Goal: Communication & Community: Answer question/provide support

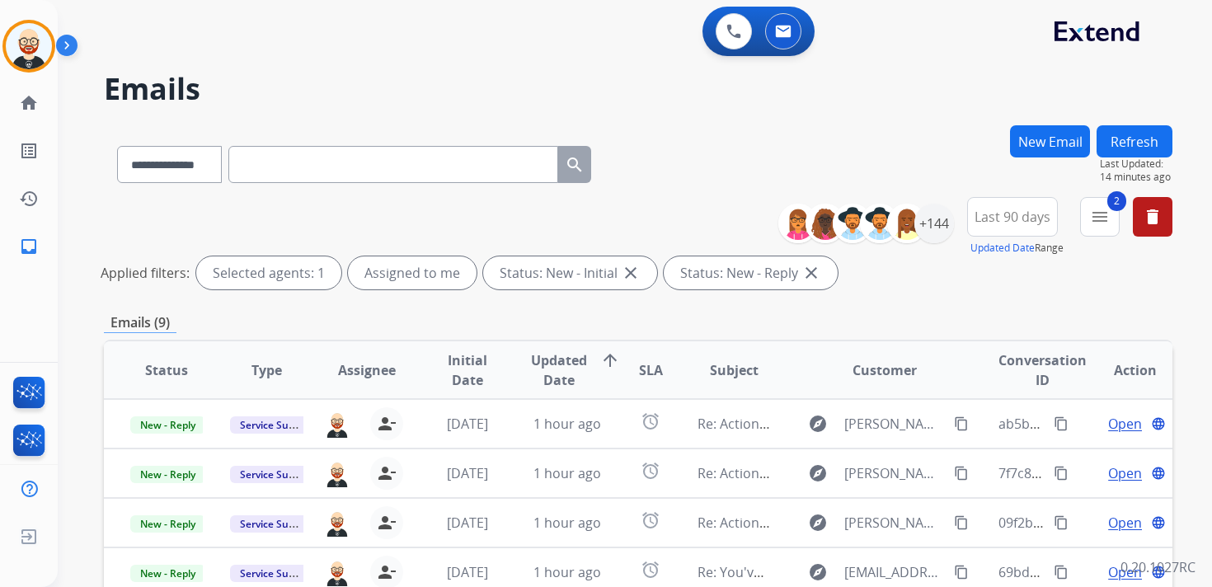
select select "**********"
click at [1139, 139] on button "Refresh" at bounding box center [1135, 141] width 76 height 32
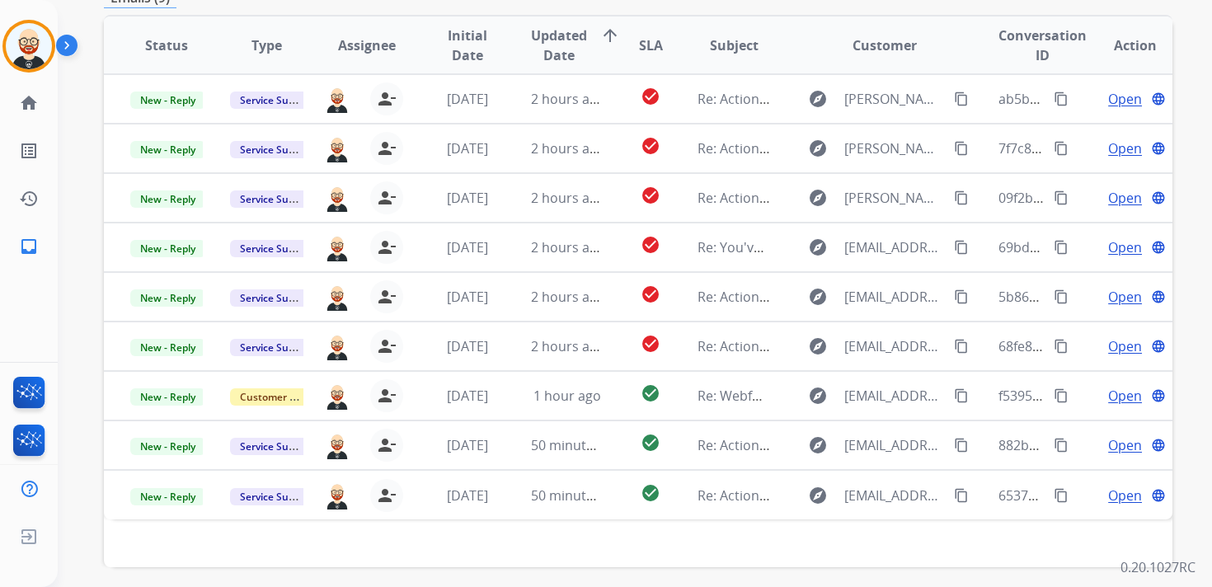
scroll to position [326, 0]
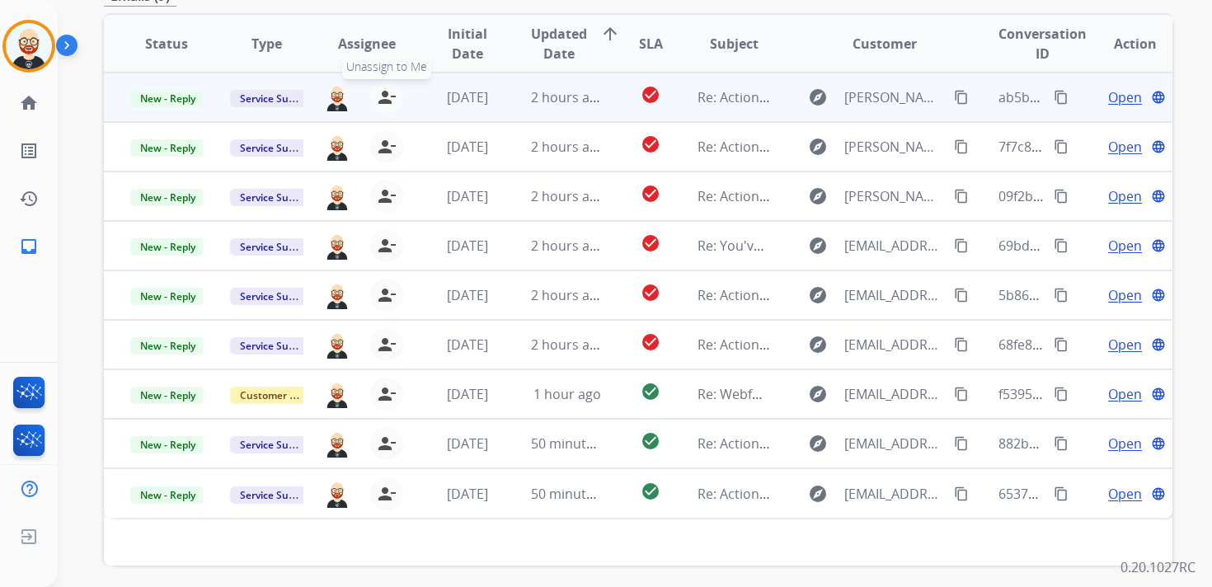
click at [377, 98] on mat-icon "person_remove" at bounding box center [387, 97] width 20 height 20
click at [380, 98] on mat-icon "person_add" at bounding box center [390, 97] width 20 height 20
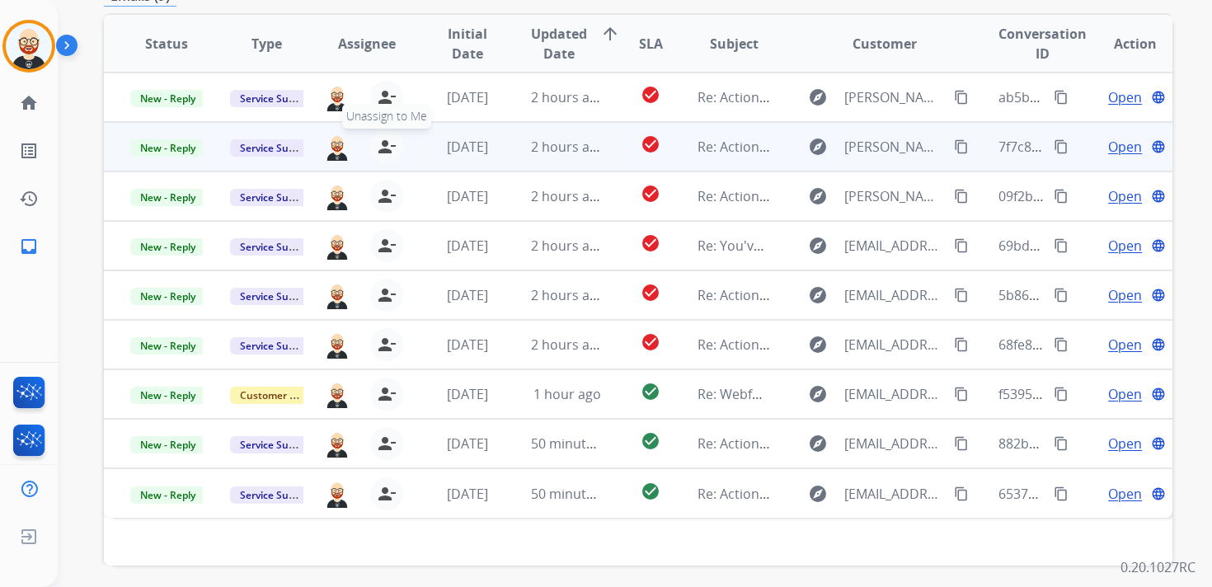
click at [383, 146] on mat-icon "person_remove" at bounding box center [387, 147] width 20 height 20
click at [383, 146] on mat-icon "person_add" at bounding box center [390, 147] width 20 height 20
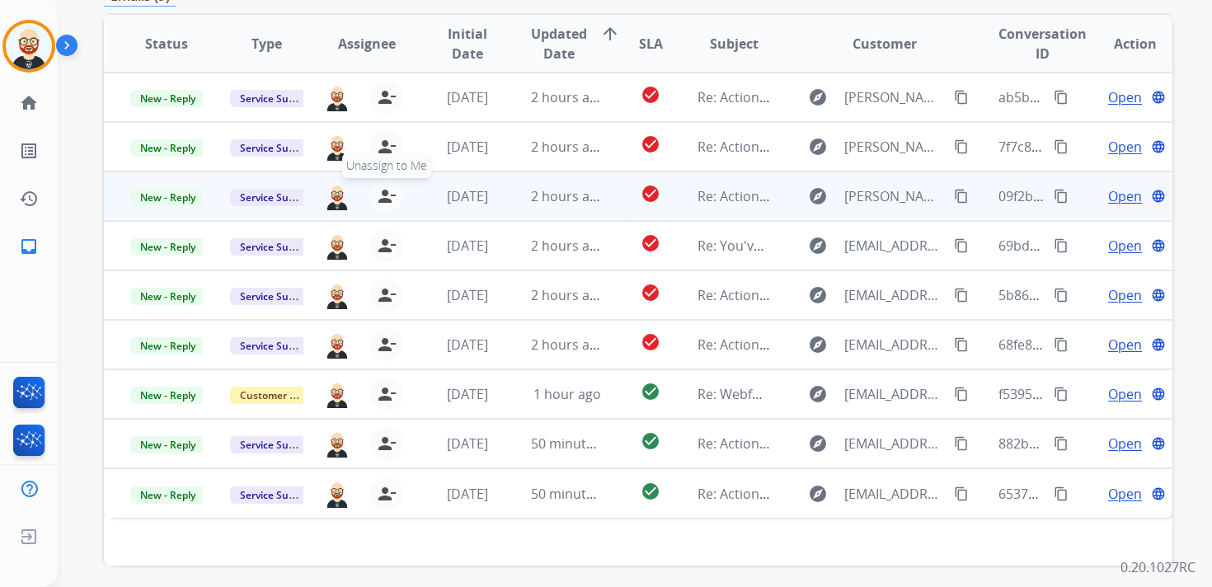
click at [381, 204] on mat-icon "person_remove" at bounding box center [387, 196] width 20 height 20
click at [381, 204] on mat-icon "person_add" at bounding box center [390, 196] width 20 height 20
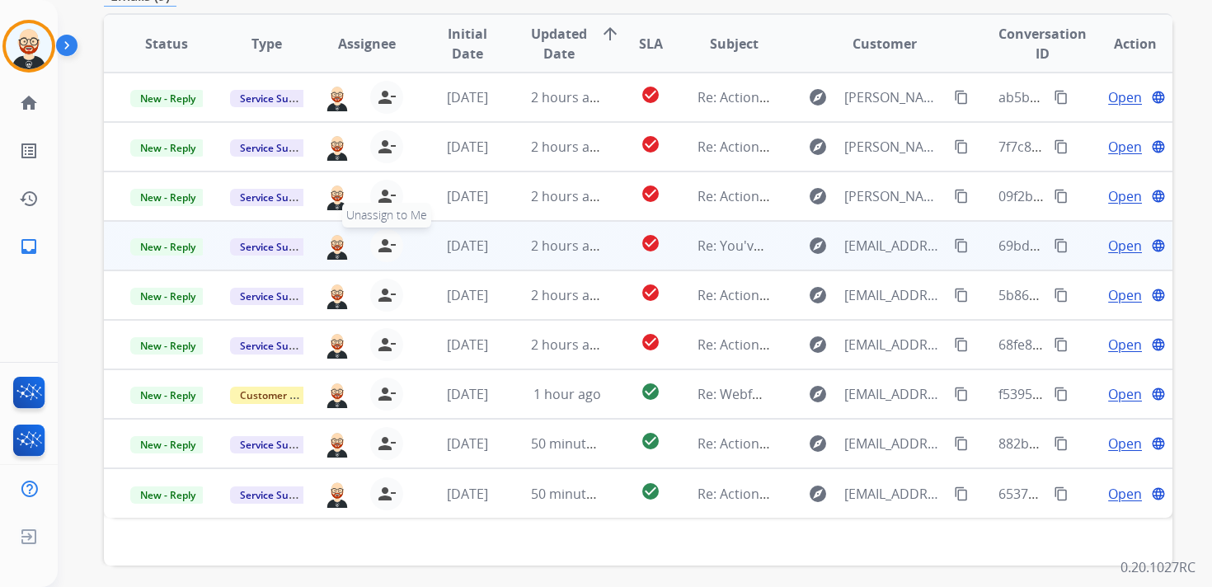
click at [386, 256] on button "person_remove [PERSON_NAME] to Me" at bounding box center [386, 245] width 33 height 33
click at [386, 256] on button "person_add Assign to Me" at bounding box center [389, 245] width 33 height 33
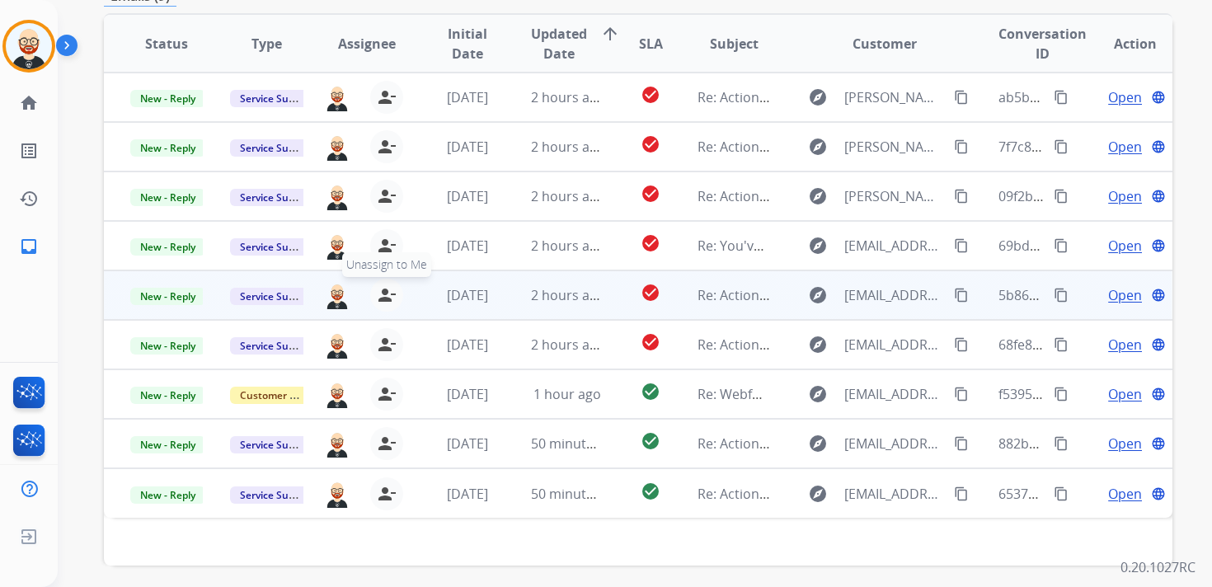
click at [384, 294] on mat-icon "person_remove" at bounding box center [387, 295] width 20 height 20
click at [384, 294] on mat-icon "person_add" at bounding box center [390, 295] width 20 height 20
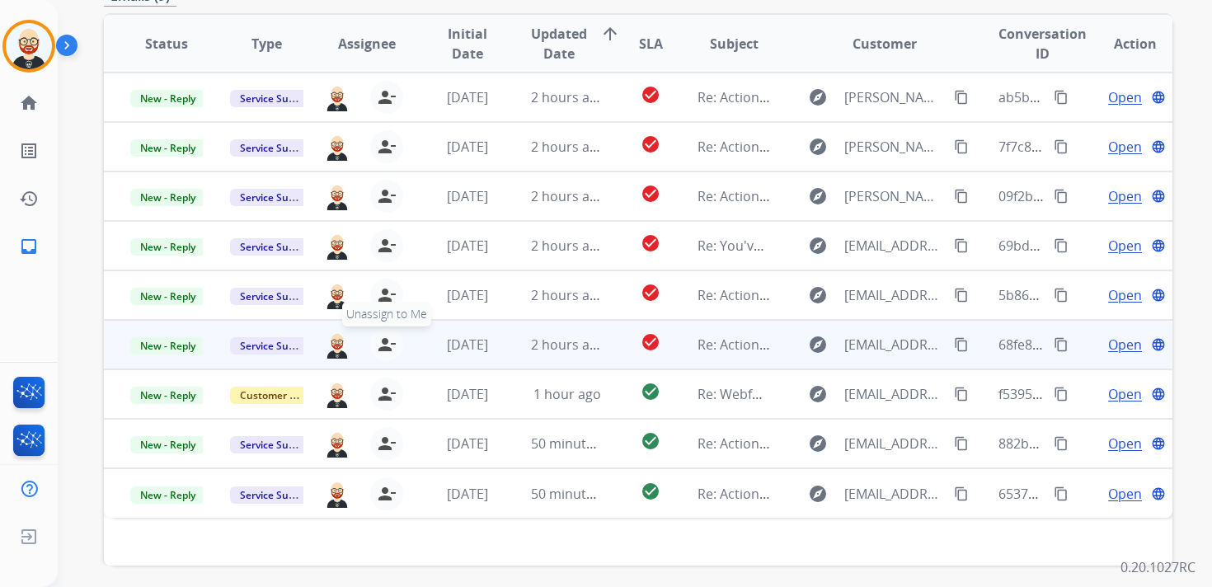
click at [388, 345] on mat-icon "person_remove" at bounding box center [387, 345] width 20 height 20
click at [388, 345] on mat-icon "person_add" at bounding box center [390, 345] width 20 height 20
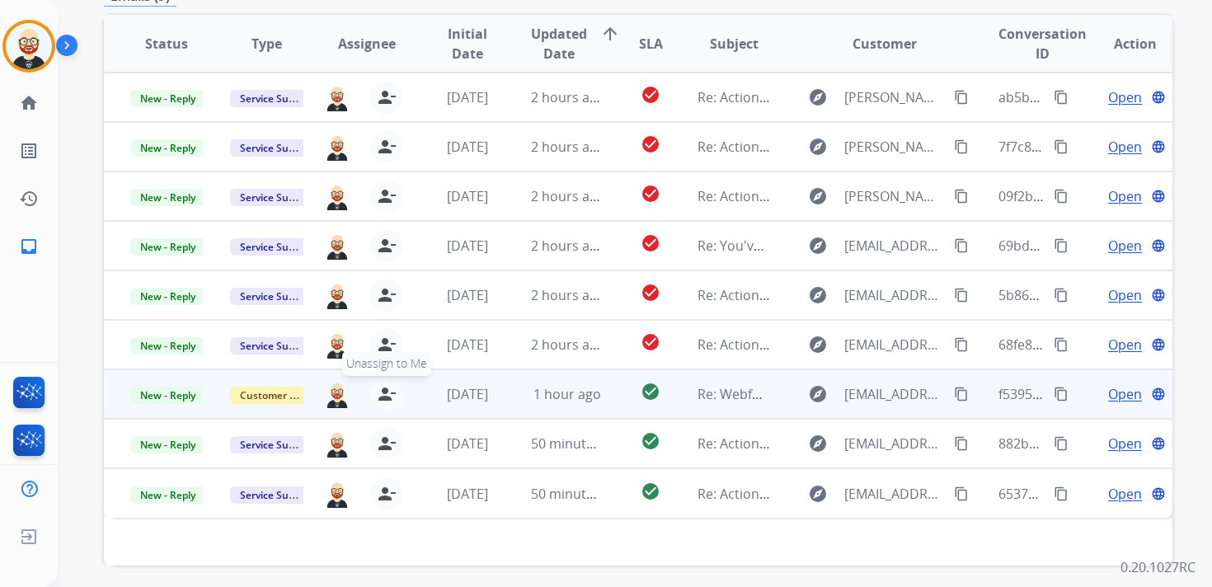
click at [384, 387] on mat-icon "person_remove" at bounding box center [387, 394] width 20 height 20
click at [384, 387] on mat-icon "person_add" at bounding box center [390, 394] width 20 height 20
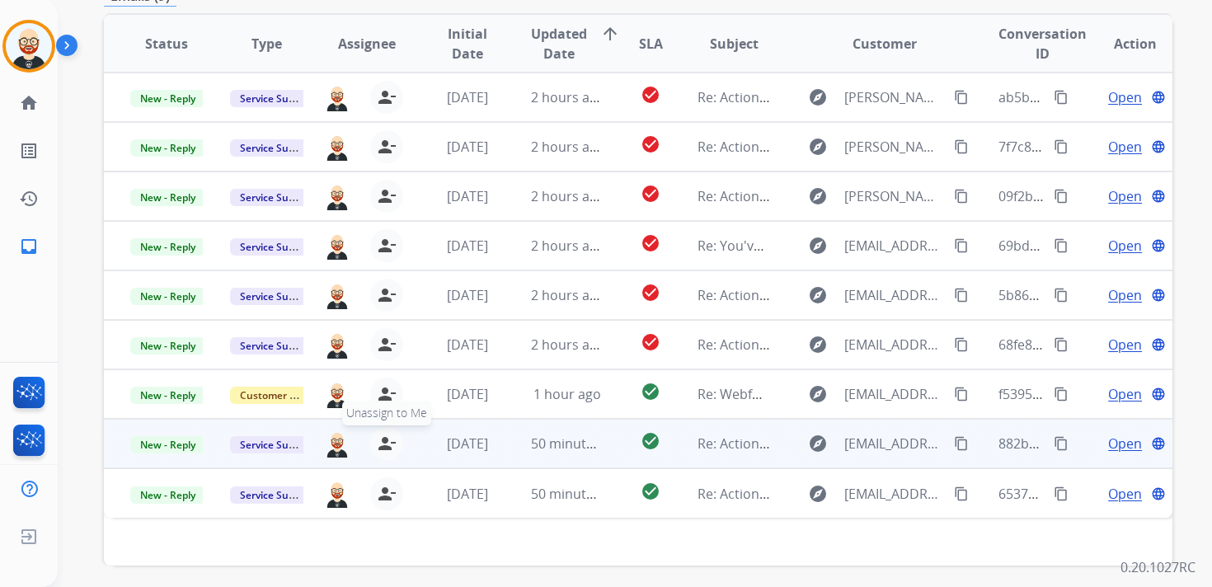
click at [384, 445] on mat-icon "person_remove" at bounding box center [387, 444] width 20 height 20
click at [384, 445] on mat-icon "person_add" at bounding box center [390, 444] width 20 height 20
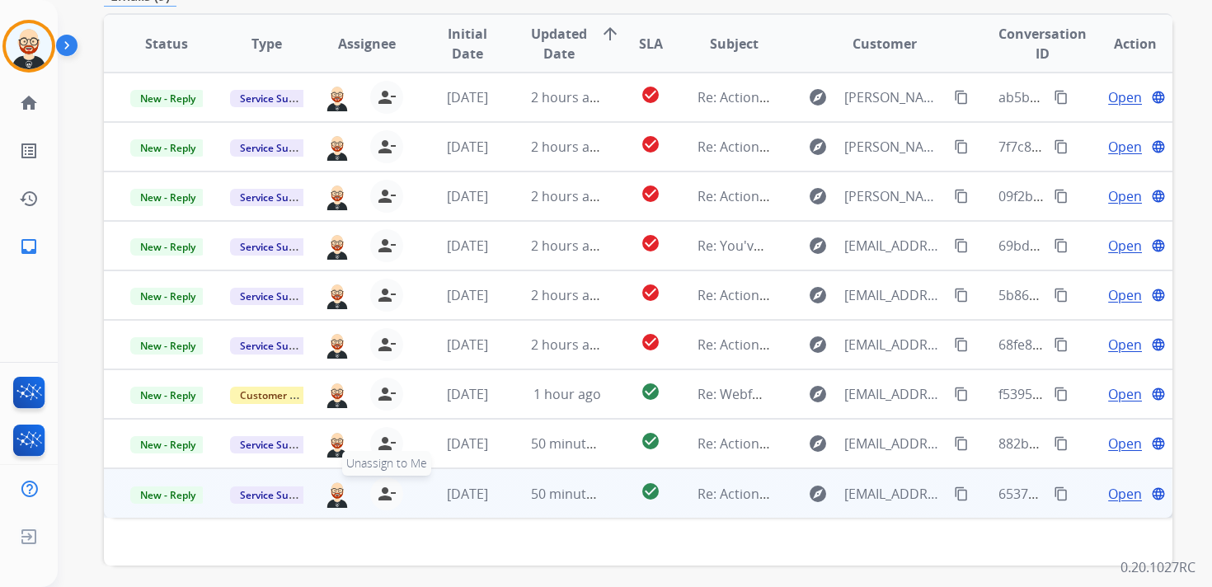
click at [385, 496] on mat-icon "person_remove" at bounding box center [387, 494] width 20 height 20
click at [385, 496] on mat-icon "person_add" at bounding box center [390, 494] width 20 height 20
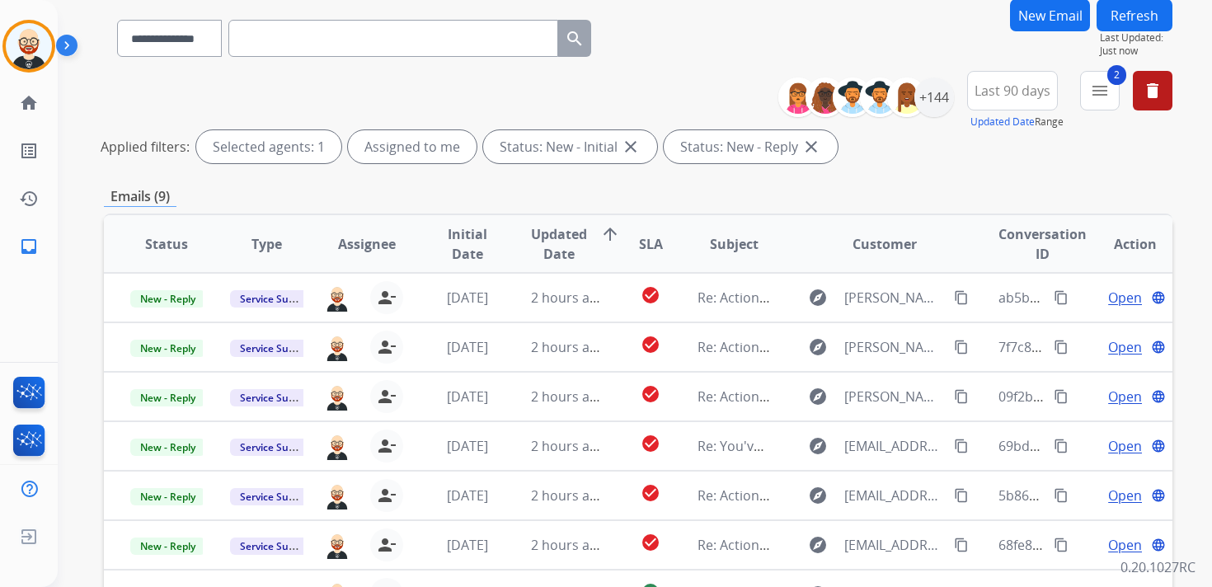
scroll to position [118, 0]
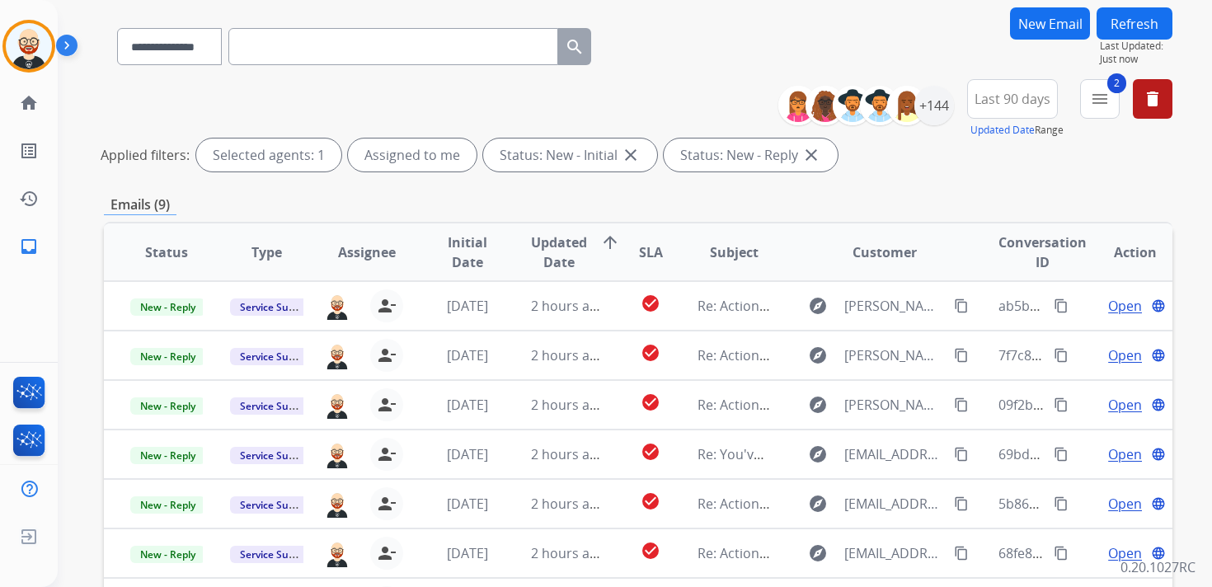
click at [1120, 25] on button "Refresh" at bounding box center [1135, 23] width 76 height 32
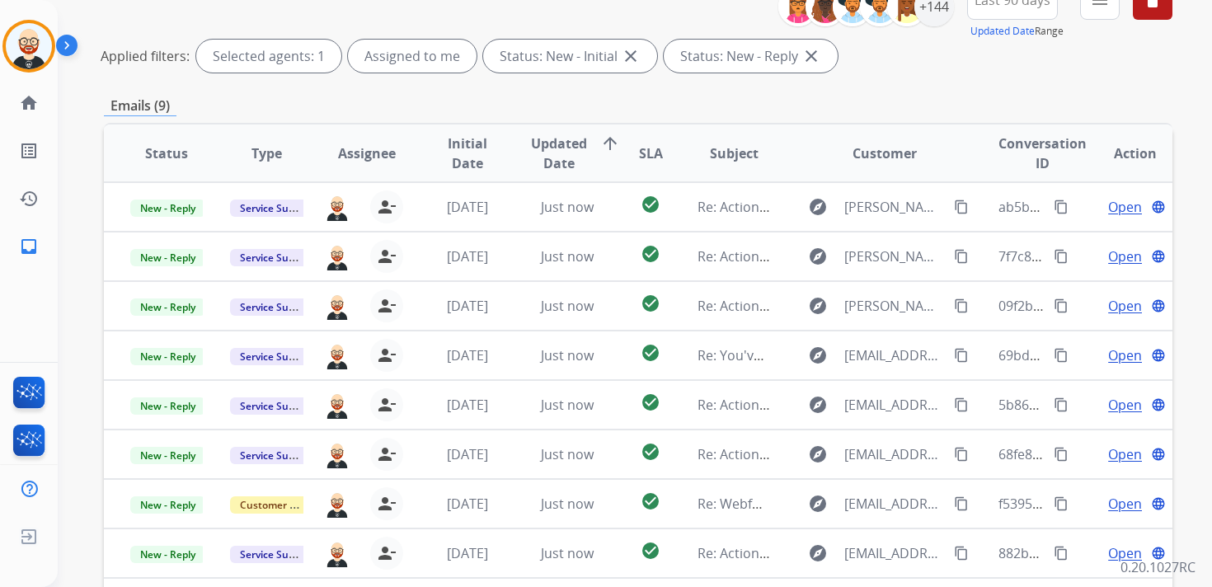
scroll to position [269, 0]
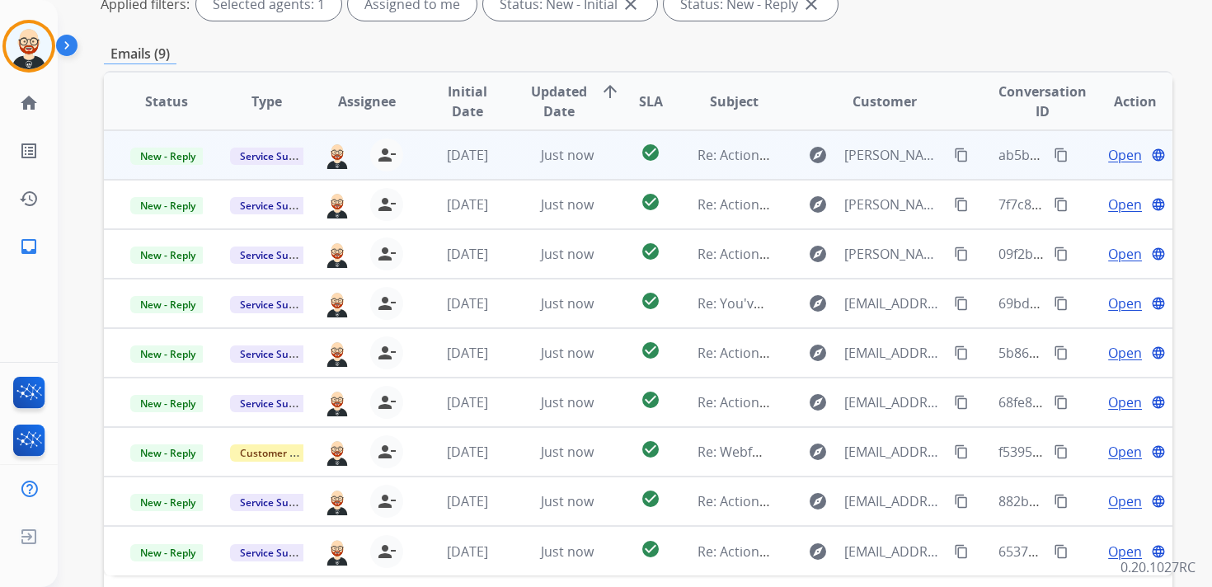
click at [1108, 160] on span "Open" at bounding box center [1125, 155] width 34 height 20
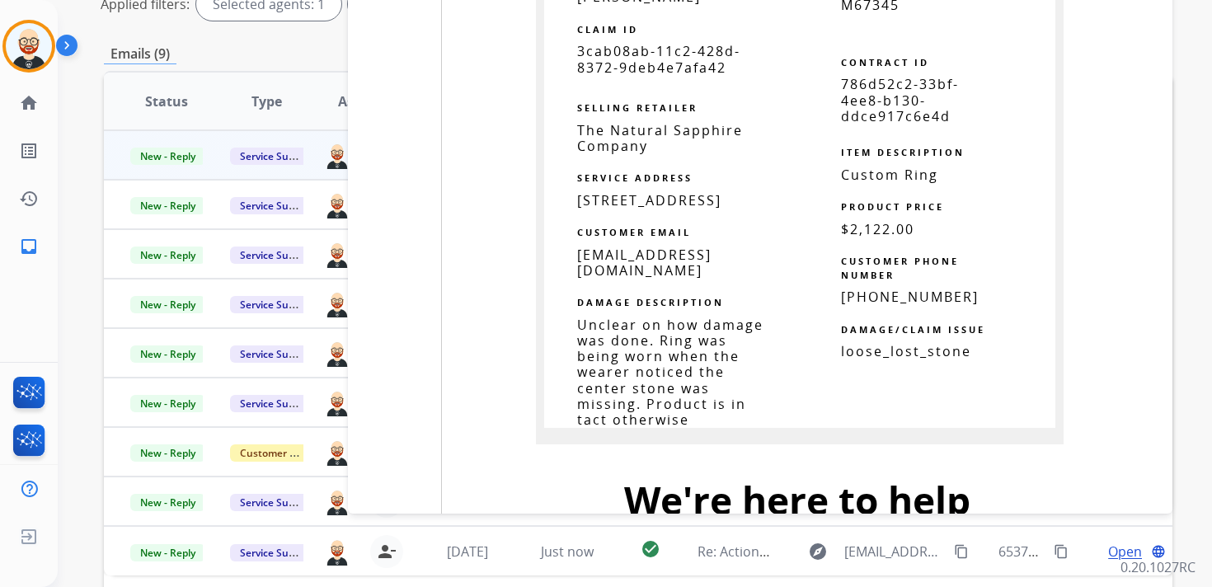
scroll to position [3079, 0]
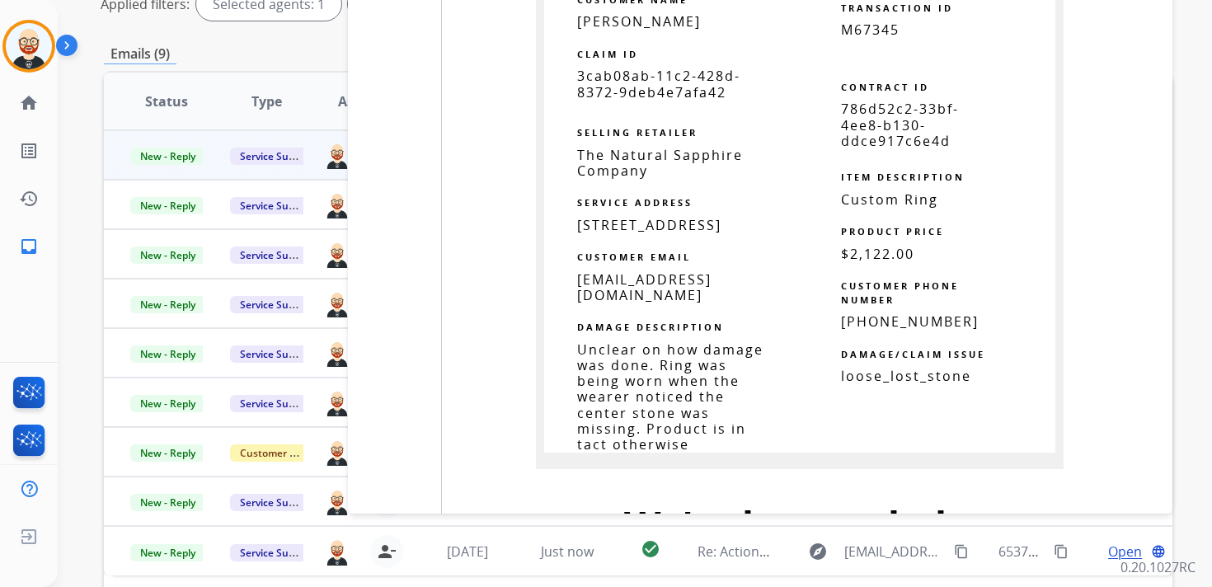
click at [631, 73] on span "3cab08ab-11c2-428d-8372-9deb4e7afa42" at bounding box center [658, 84] width 163 height 34
copy tbody
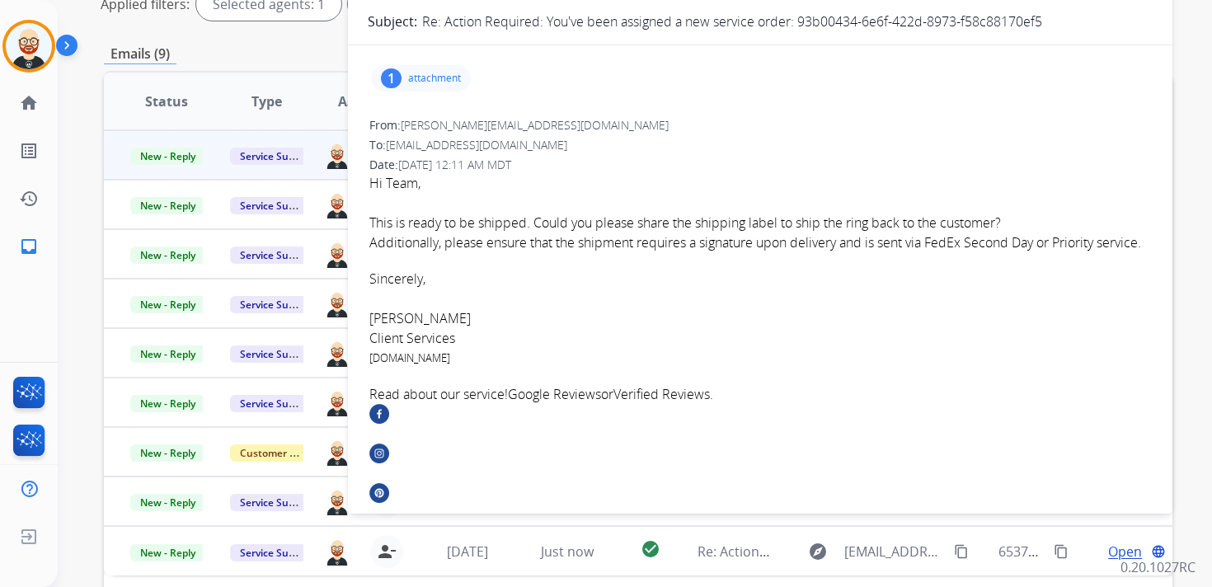
scroll to position [0, 0]
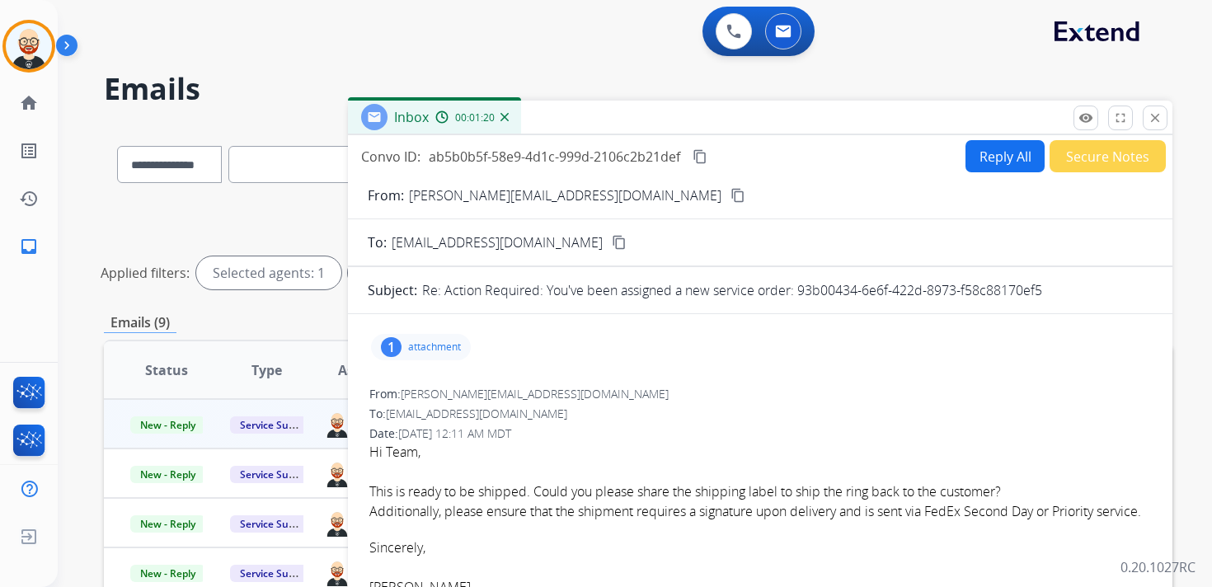
click at [707, 154] on mat-icon "content_copy" at bounding box center [700, 156] width 15 height 15
click at [721, 482] on font "This is ready to be shipped. Could you please share the shipping label to ship …" at bounding box center [685, 491] width 632 height 18
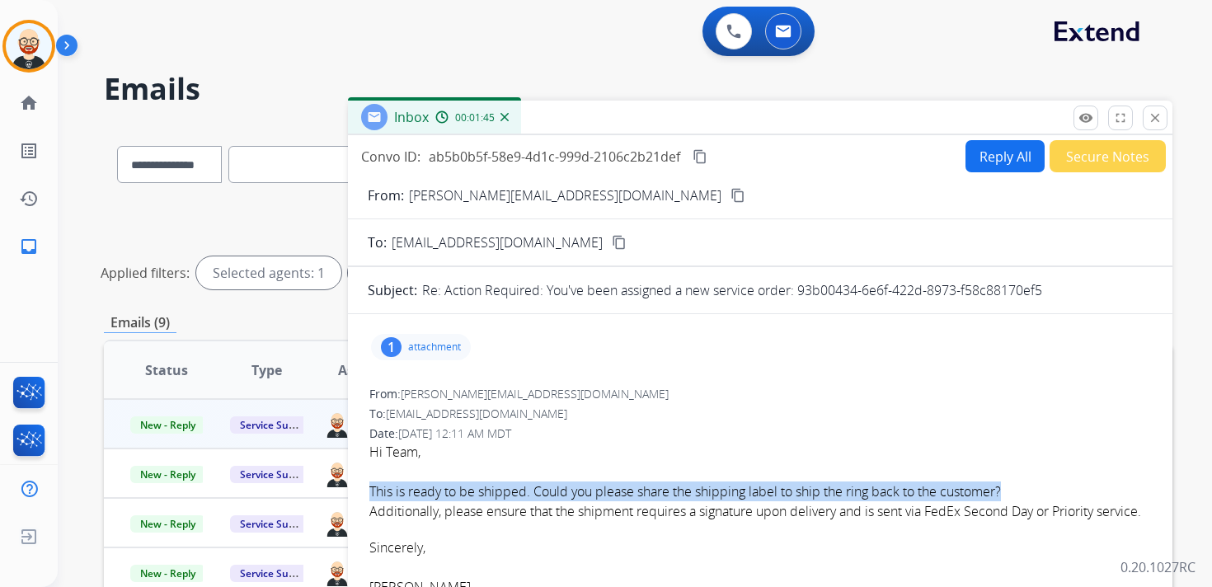
click at [721, 482] on font "This is ready to be shipped. Could you please share the shipping label to ship …" at bounding box center [685, 491] width 632 height 18
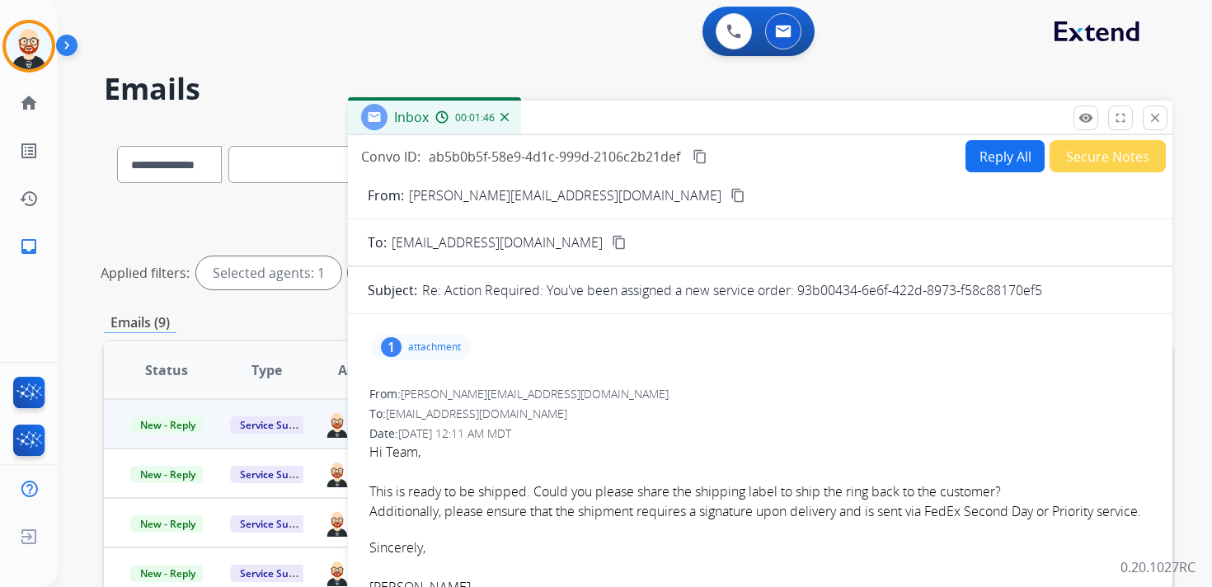
click at [715, 502] on font "Additionally, please ensure that the shipment requires a signature upon deliver…" at bounding box center [755, 511] width 772 height 18
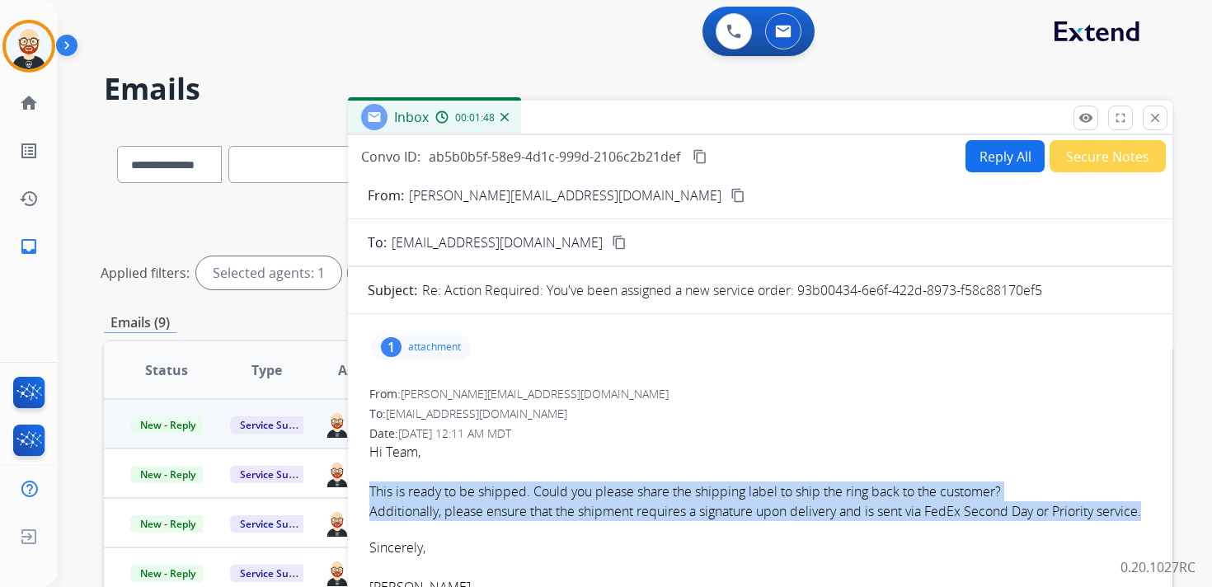
drag, startPoint x: 491, startPoint y: 527, endPoint x: 367, endPoint y: 496, distance: 128.2
copy div "This is ready to be shipped. Could you please share the shipping label to ship …"
click at [1003, 153] on button "Reply All" at bounding box center [1004, 156] width 79 height 32
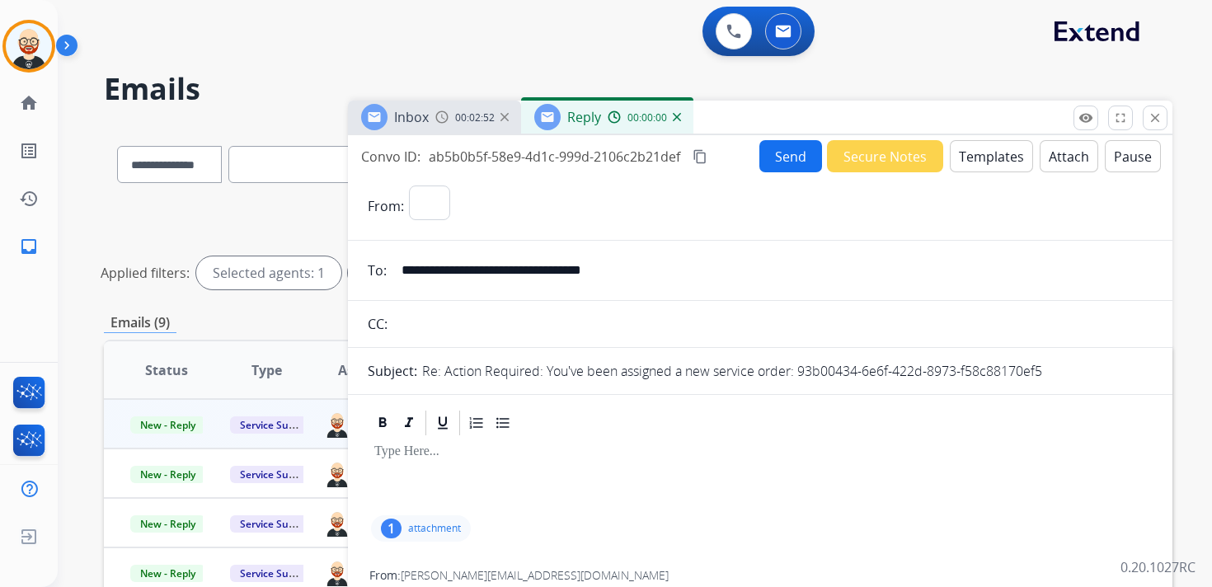
select select "**********"
click at [1062, 153] on button "Attach" at bounding box center [1069, 156] width 59 height 32
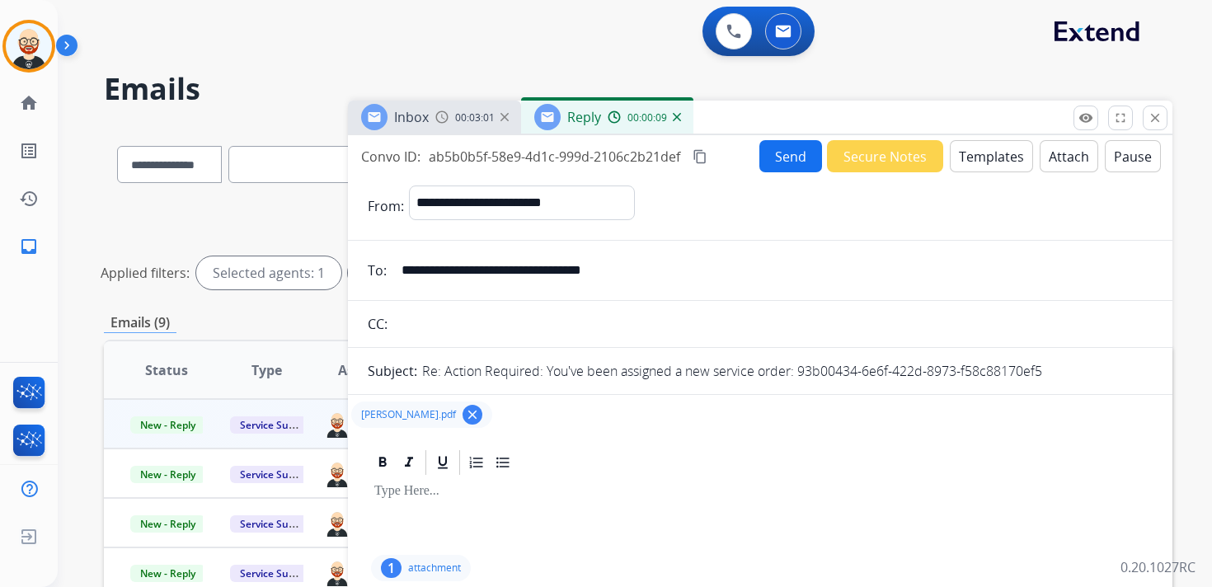
click at [511, 502] on div at bounding box center [760, 514] width 785 height 74
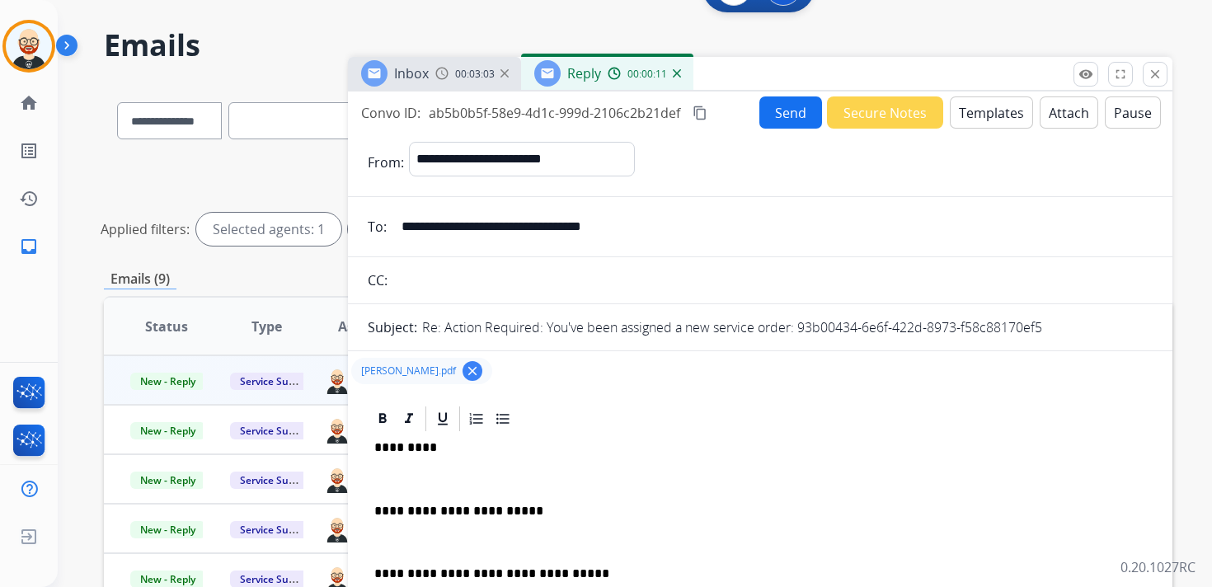
click at [533, 475] on p at bounding box center [760, 479] width 772 height 15
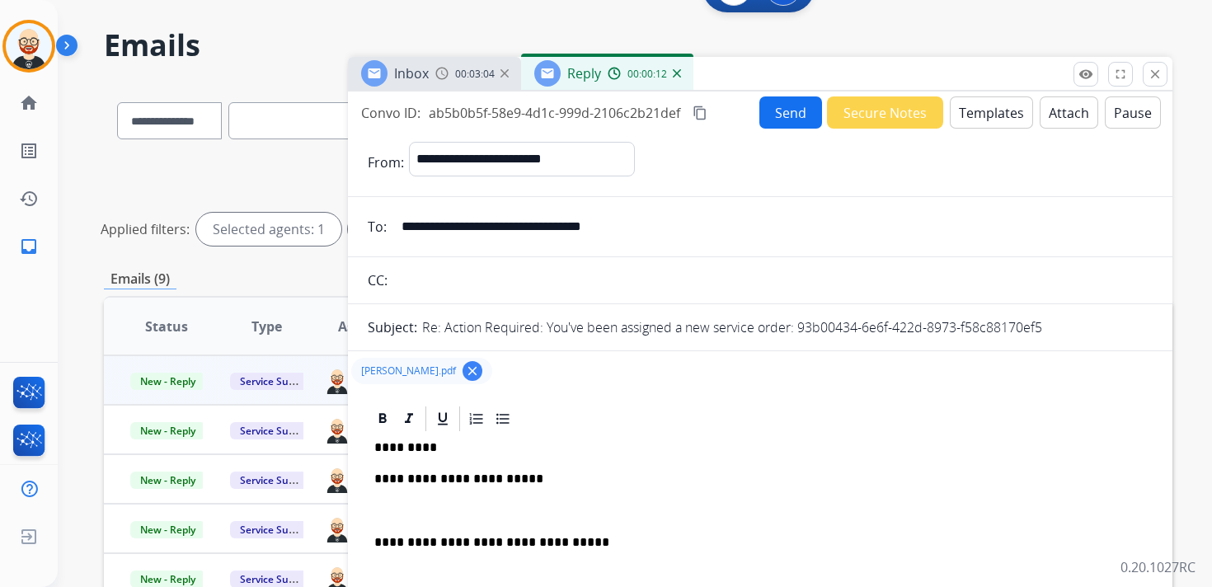
click at [472, 493] on div "**********" at bounding box center [760, 534] width 785 height 201
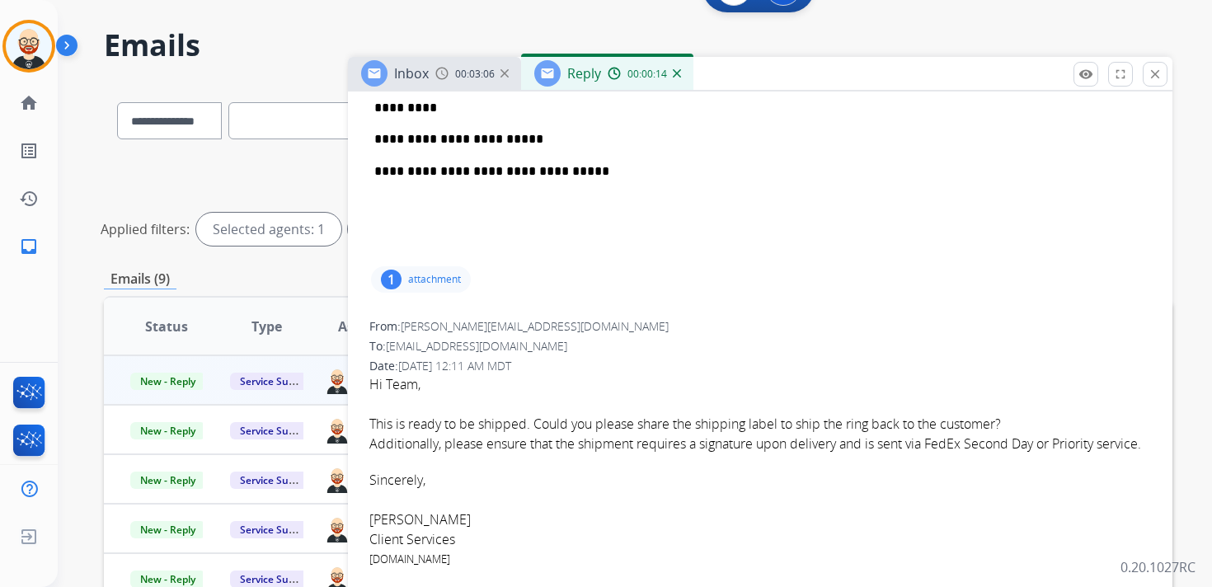
scroll to position [394, 0]
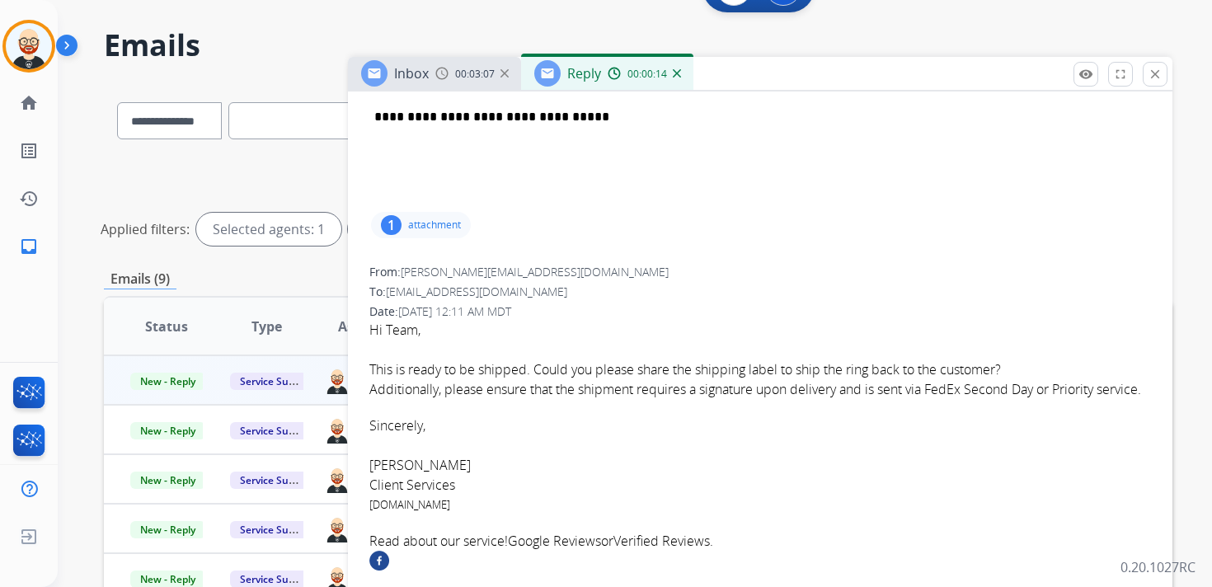
click at [394, 474] on font "[PERSON_NAME]" at bounding box center [419, 465] width 101 height 18
copy font "[PERSON_NAME]"
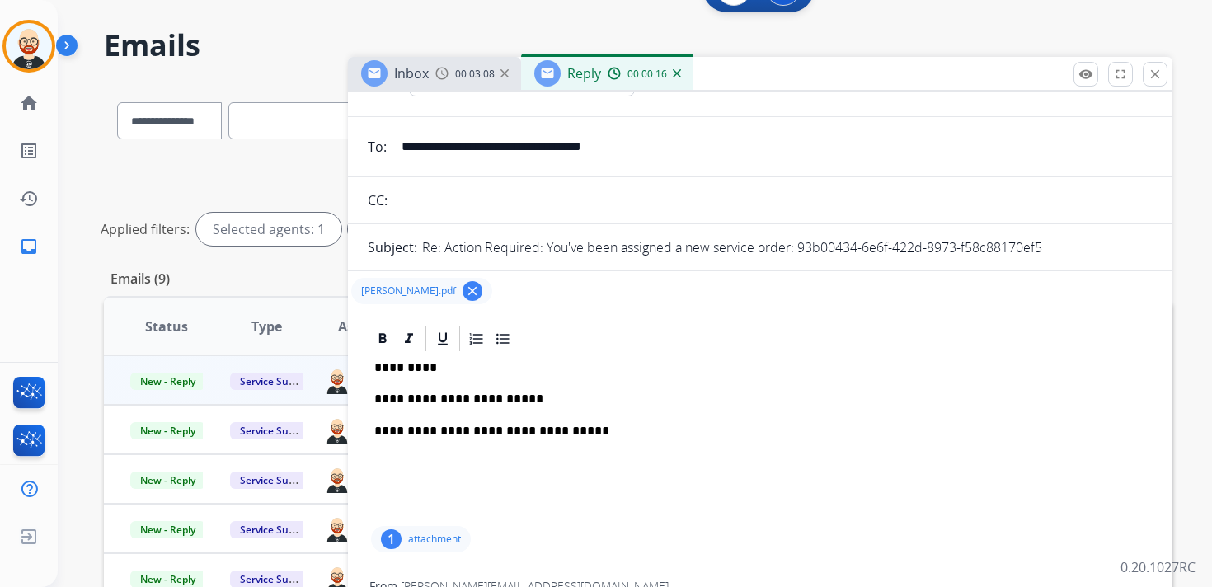
scroll to position [0, 0]
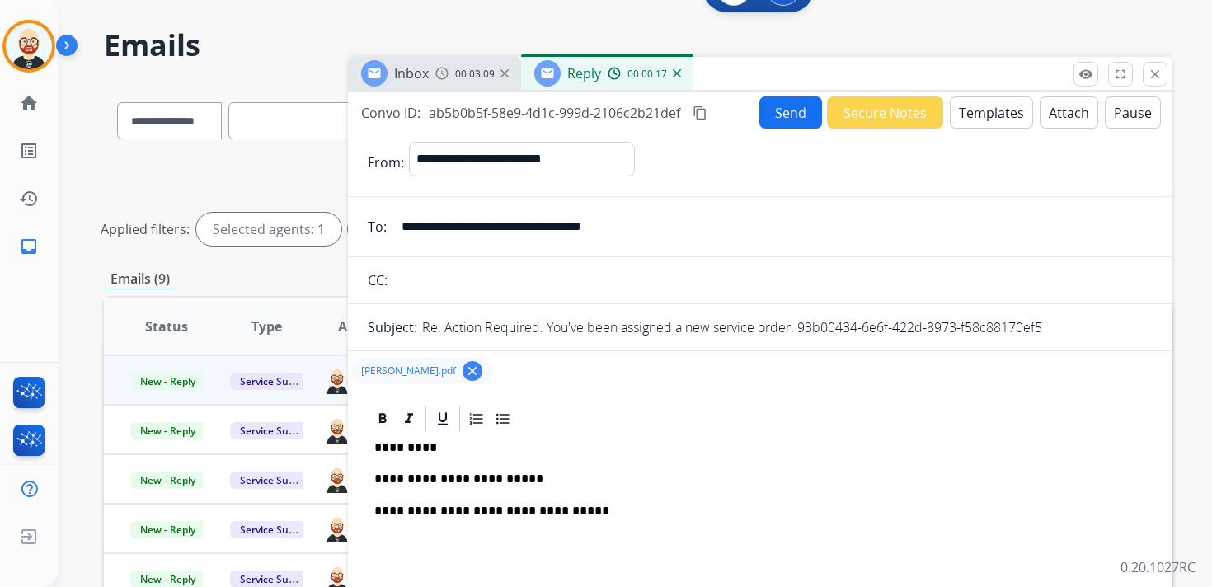
click at [404, 444] on p "*********" at bounding box center [753, 447] width 759 height 15
click at [608, 480] on p "**********" at bounding box center [753, 479] width 759 height 15
click at [762, 114] on button "Send" at bounding box center [790, 112] width 63 height 32
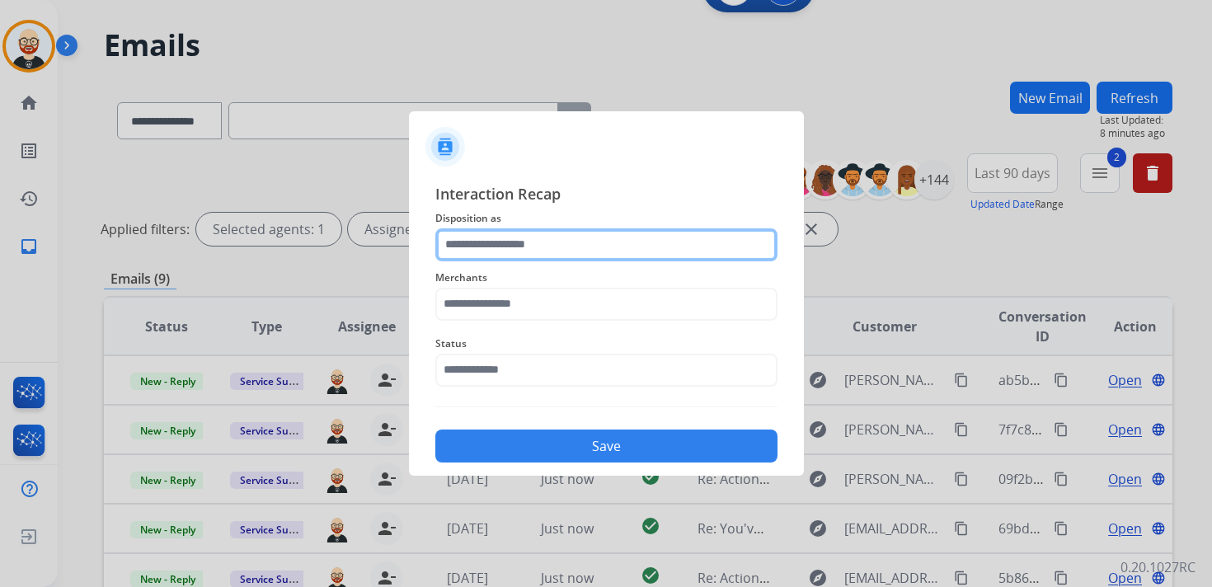
click at [514, 251] on input "text" at bounding box center [606, 244] width 342 height 33
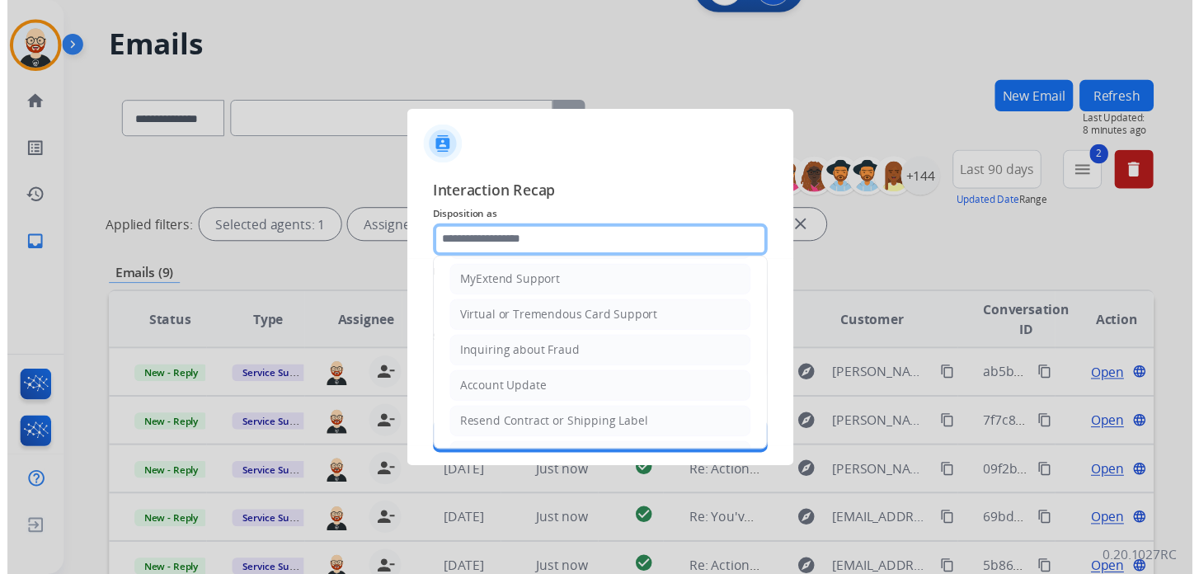
scroll to position [247, 0]
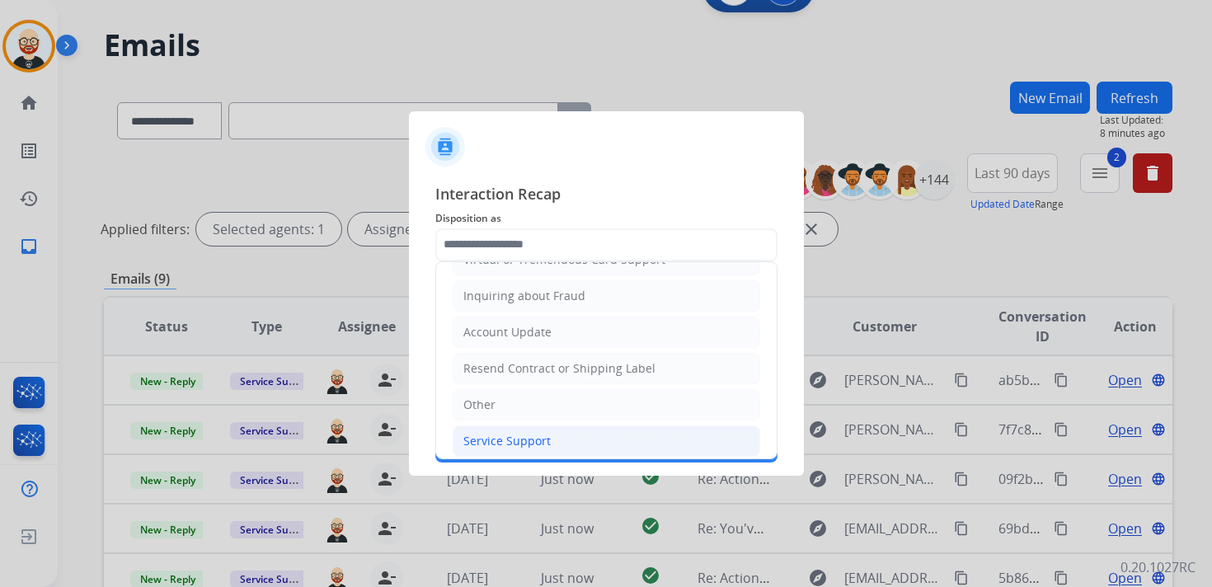
click at [505, 445] on li "Service Support" at bounding box center [607, 440] width 308 height 31
type input "**********"
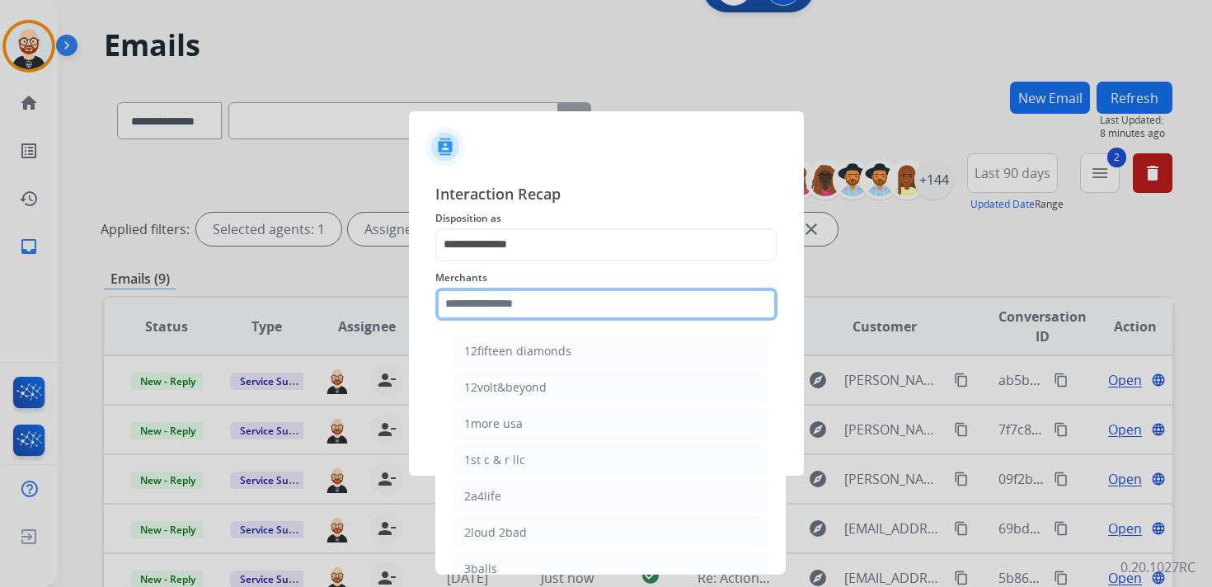
click at [500, 308] on input "text" at bounding box center [606, 304] width 342 height 33
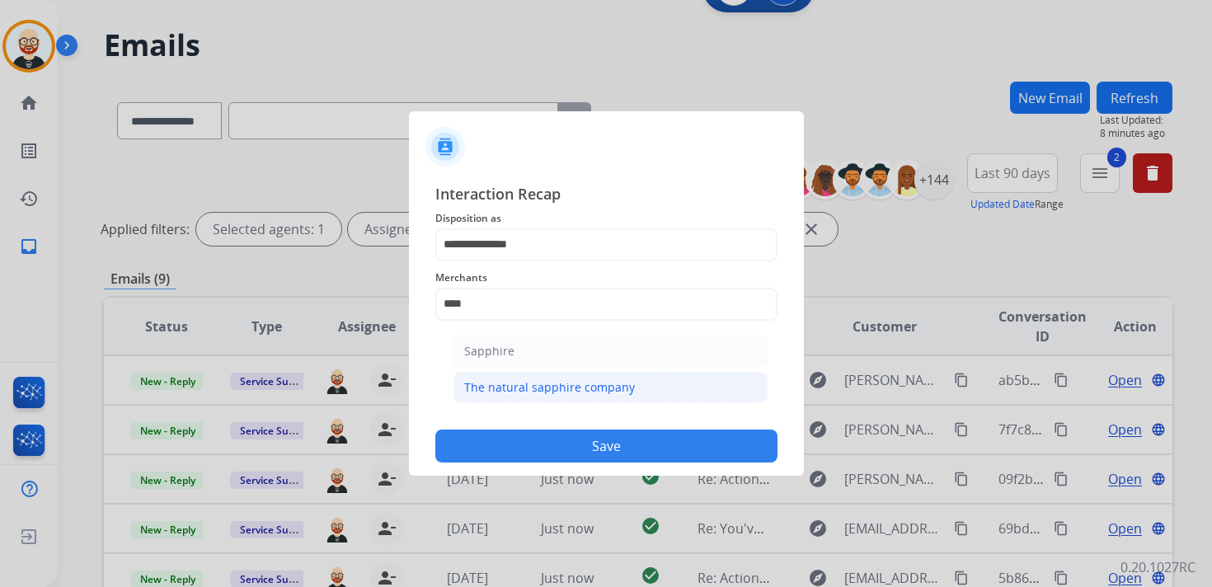
click at [522, 385] on div "The natural sapphire company" at bounding box center [549, 387] width 171 height 16
type input "**********"
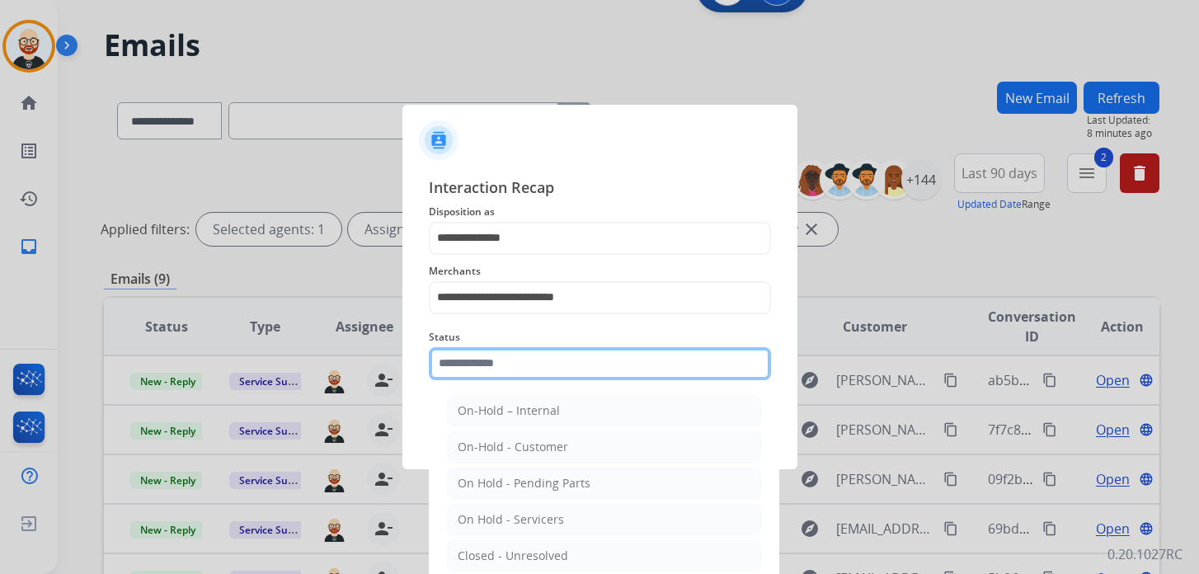
click at [506, 375] on input "text" at bounding box center [600, 363] width 342 height 33
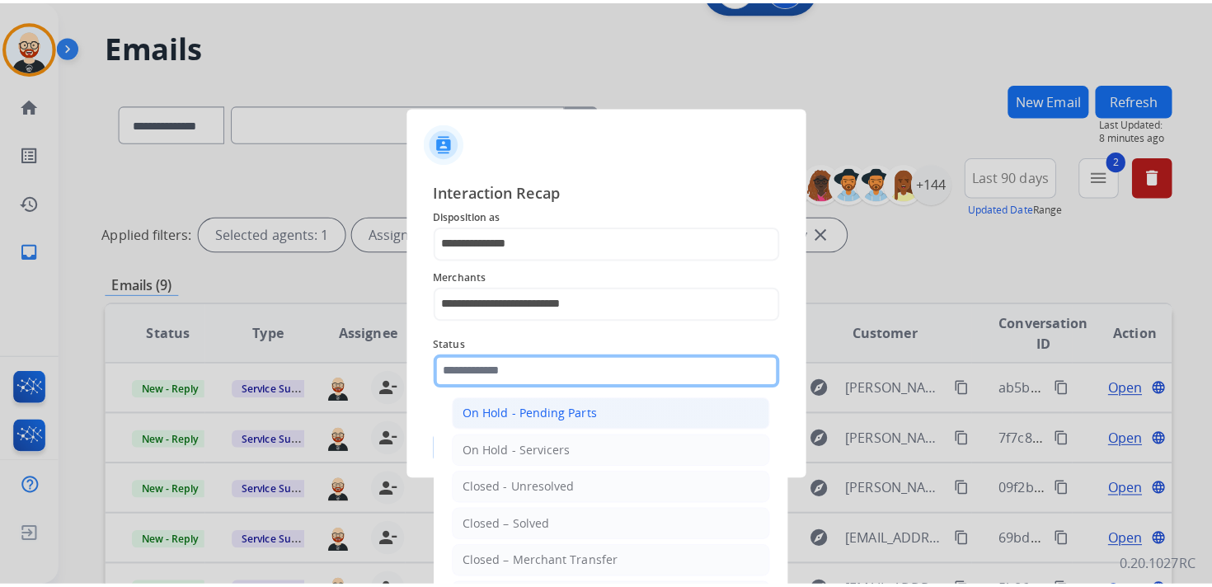
scroll to position [79, 0]
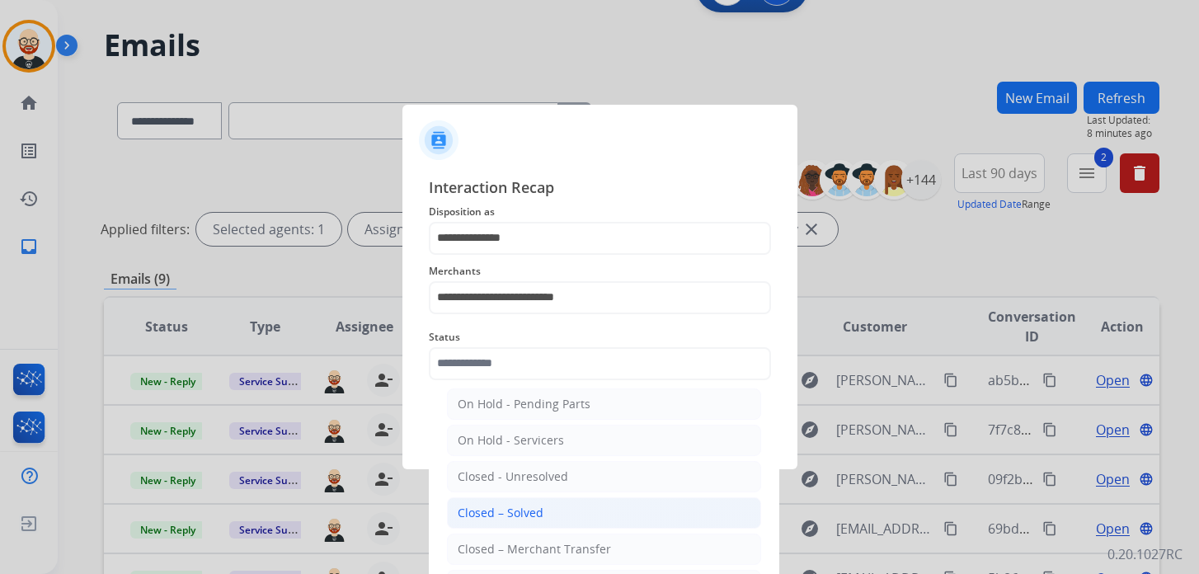
click at [524, 505] on div "Closed – Solved" at bounding box center [501, 513] width 86 height 16
type input "**********"
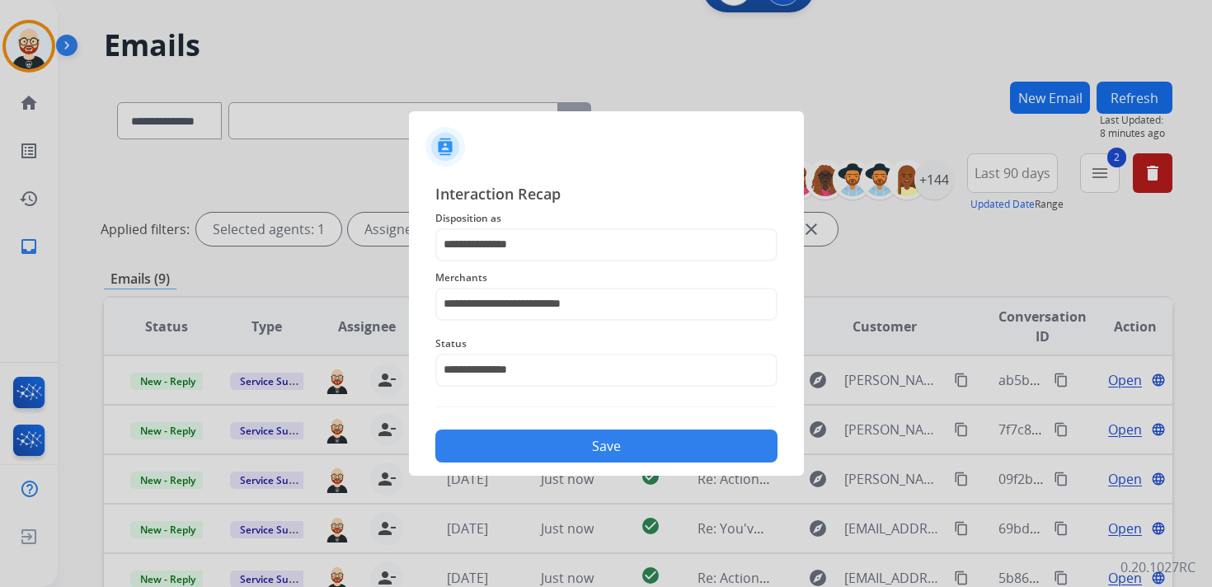
click at [531, 452] on button "Save" at bounding box center [606, 446] width 342 height 33
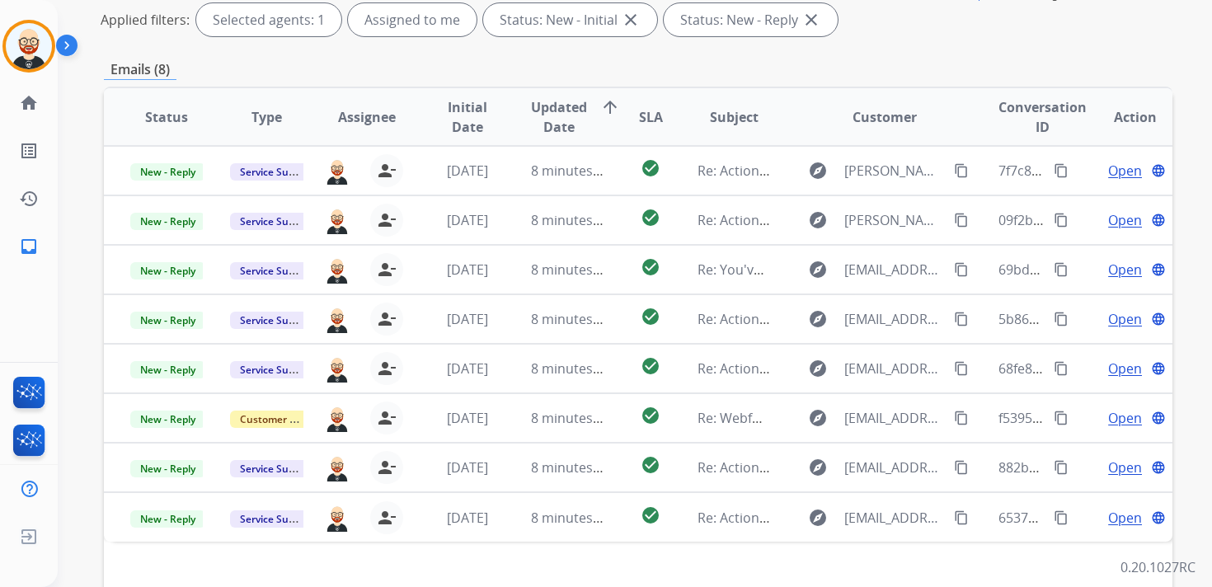
scroll to position [249, 0]
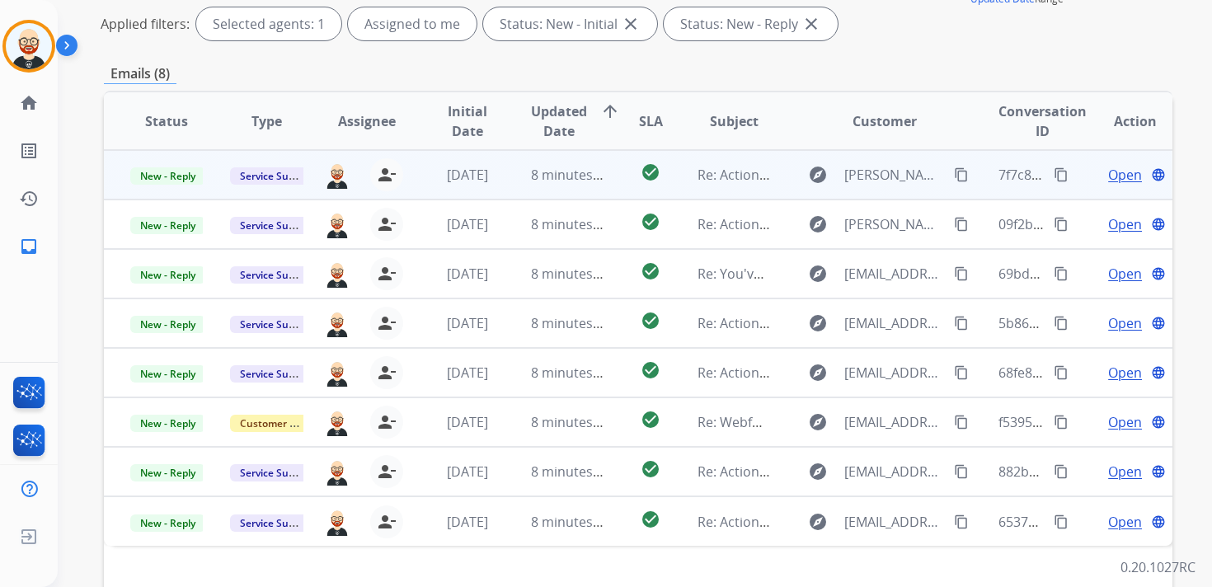
click at [1116, 174] on span "Open" at bounding box center [1125, 175] width 34 height 20
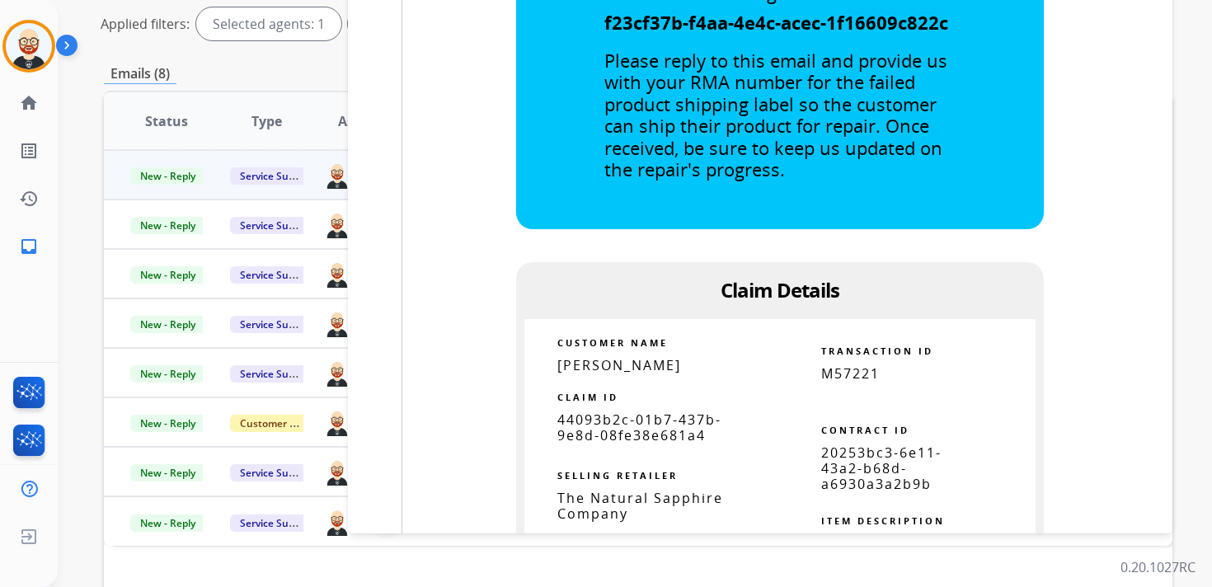
scroll to position [1620, 0]
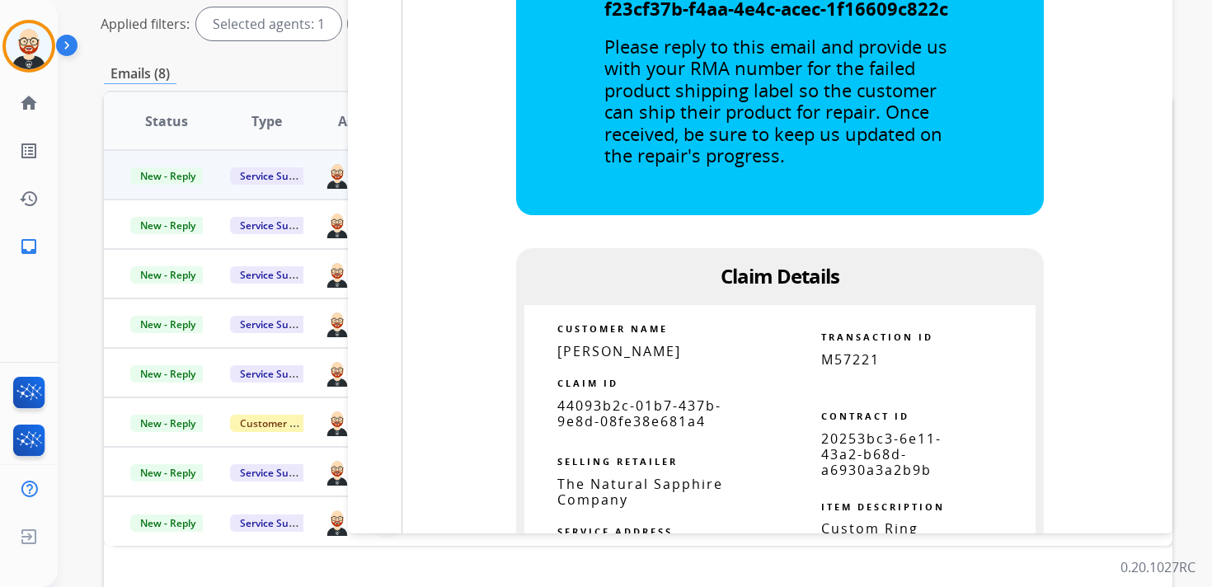
click at [651, 418] on span "44093b2c-01b7-437b-9e8d-08fe38e681a4" at bounding box center [639, 414] width 164 height 34
copy tbody
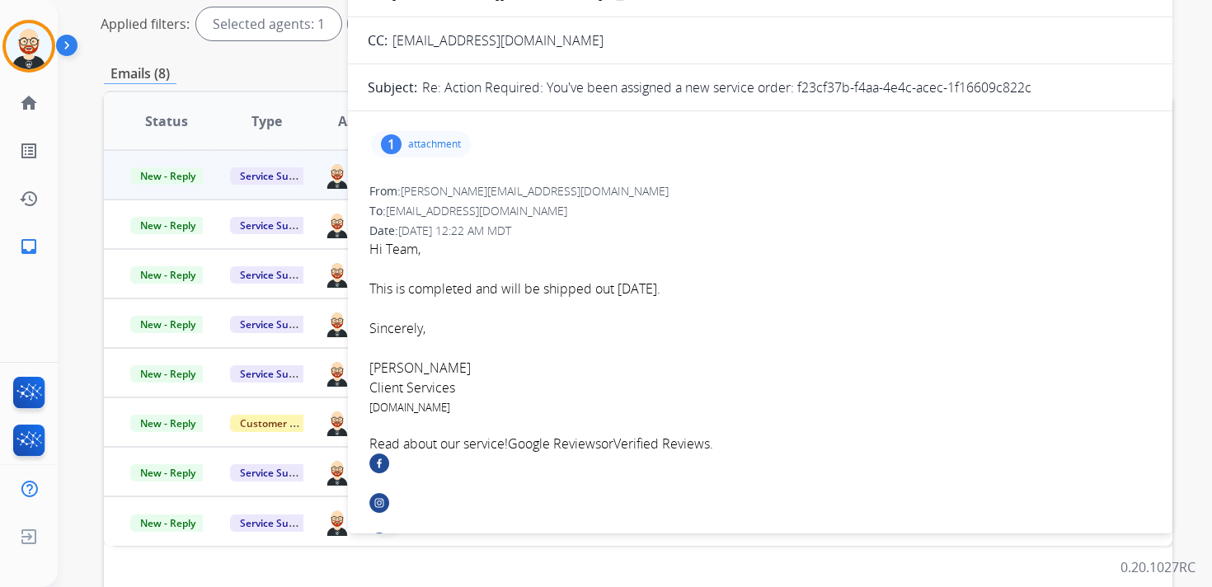
scroll to position [0, 0]
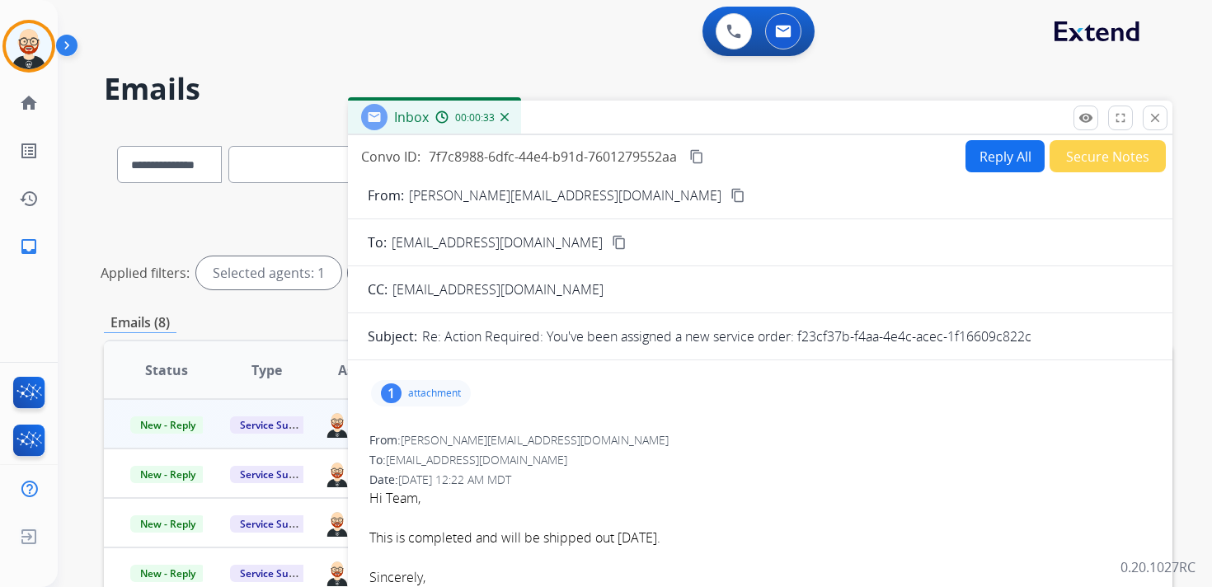
click at [693, 153] on mat-icon "content_copy" at bounding box center [696, 156] width 15 height 15
click at [702, 153] on mat-icon "content_copy" at bounding box center [696, 156] width 15 height 15
click at [446, 390] on p "attachment" at bounding box center [434, 393] width 53 height 13
click at [720, 388] on div "1 attachment M77535_NSC.jpg download [DATE] 06:57 AM" at bounding box center [760, 393] width 785 height 40
click at [455, 396] on p "attachment" at bounding box center [434, 393] width 53 height 13
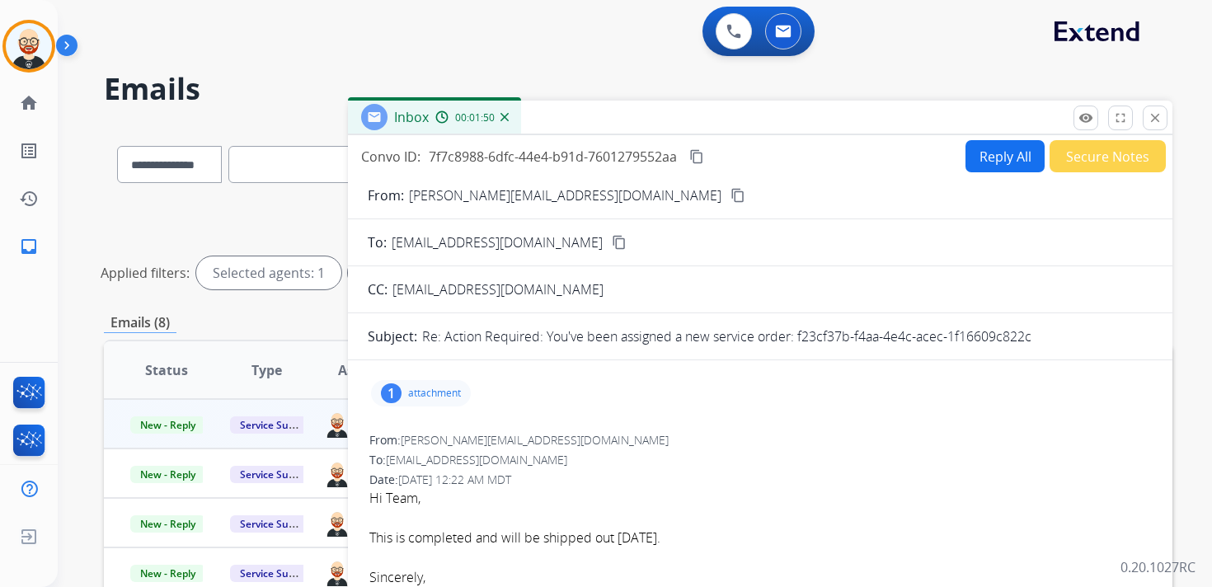
click at [702, 157] on mat-icon "content_copy" at bounding box center [696, 156] width 15 height 15
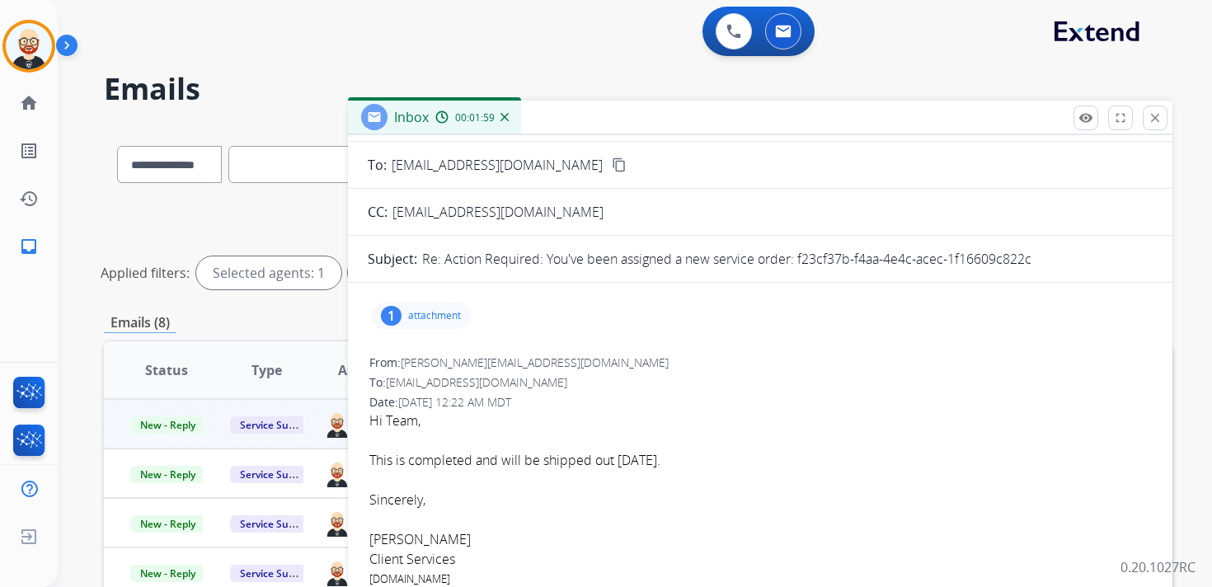
scroll to position [81, 0]
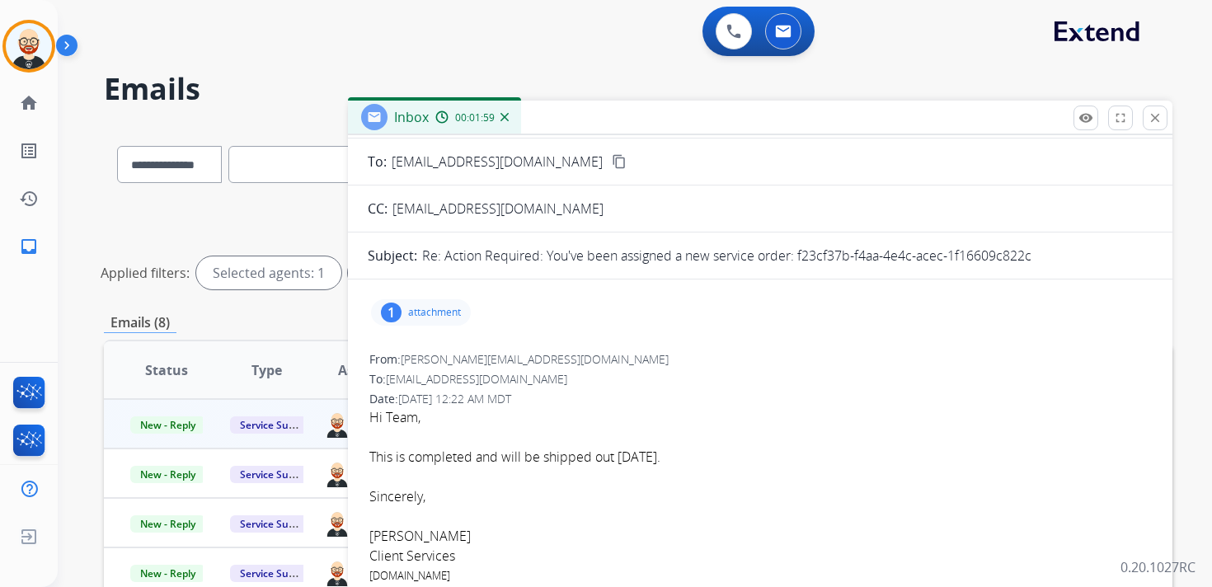
click at [613, 457] on font "This is completed and will be shipped out [DATE]." at bounding box center [514, 457] width 291 height 18
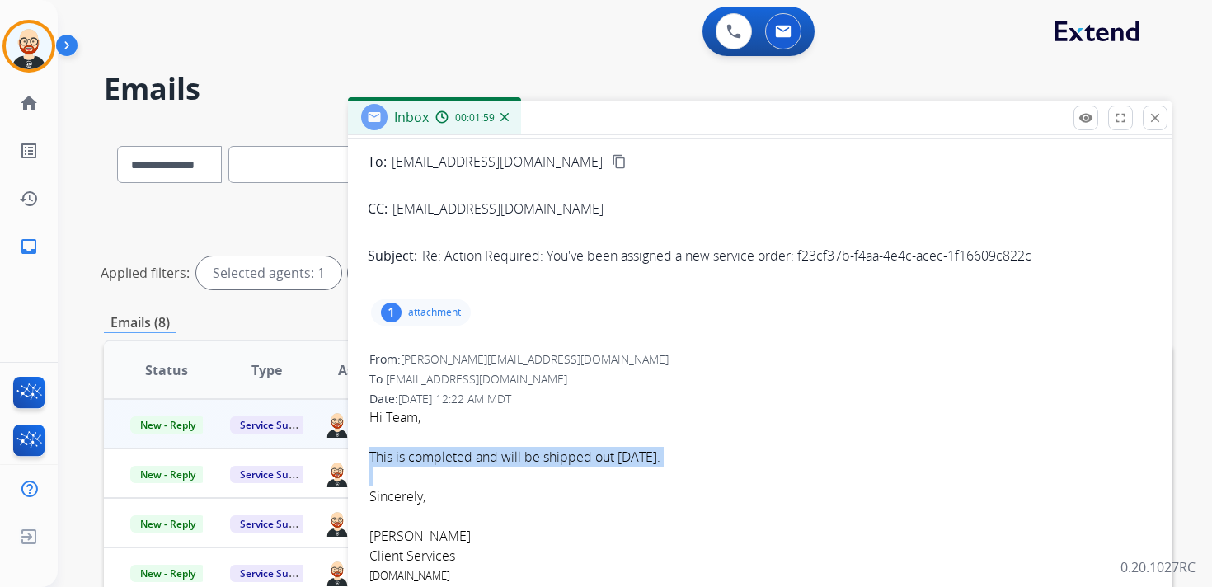
click at [613, 457] on font "This is completed and will be shipped out [DATE]." at bounding box center [514, 457] width 291 height 18
copy font "This is completed and will be shipped out [DATE]."
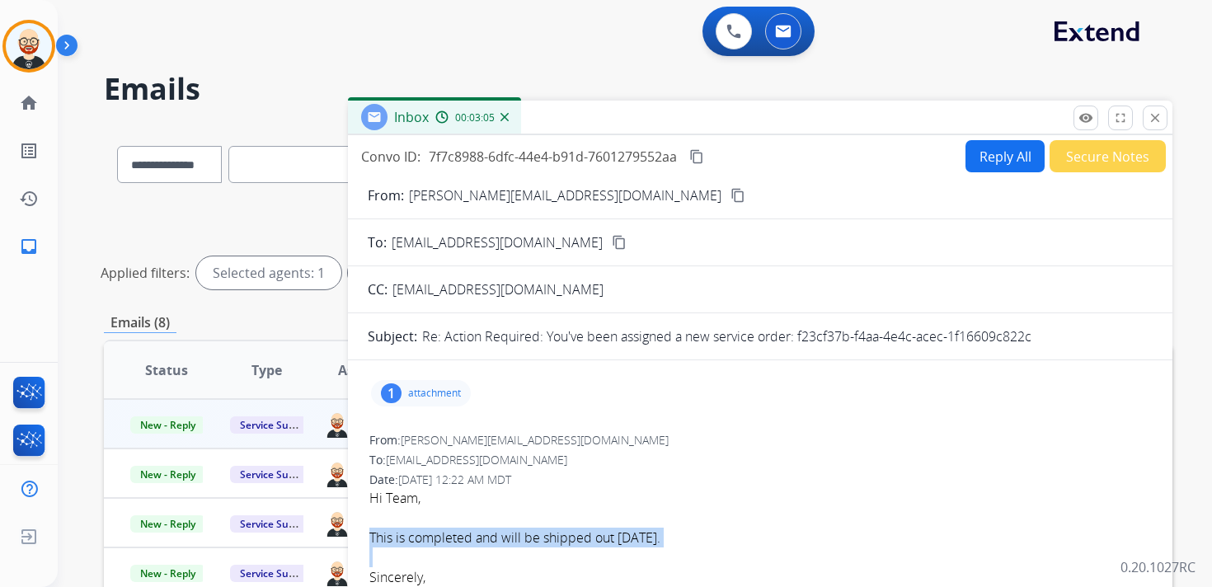
click at [971, 148] on button "Reply All" at bounding box center [1004, 156] width 79 height 32
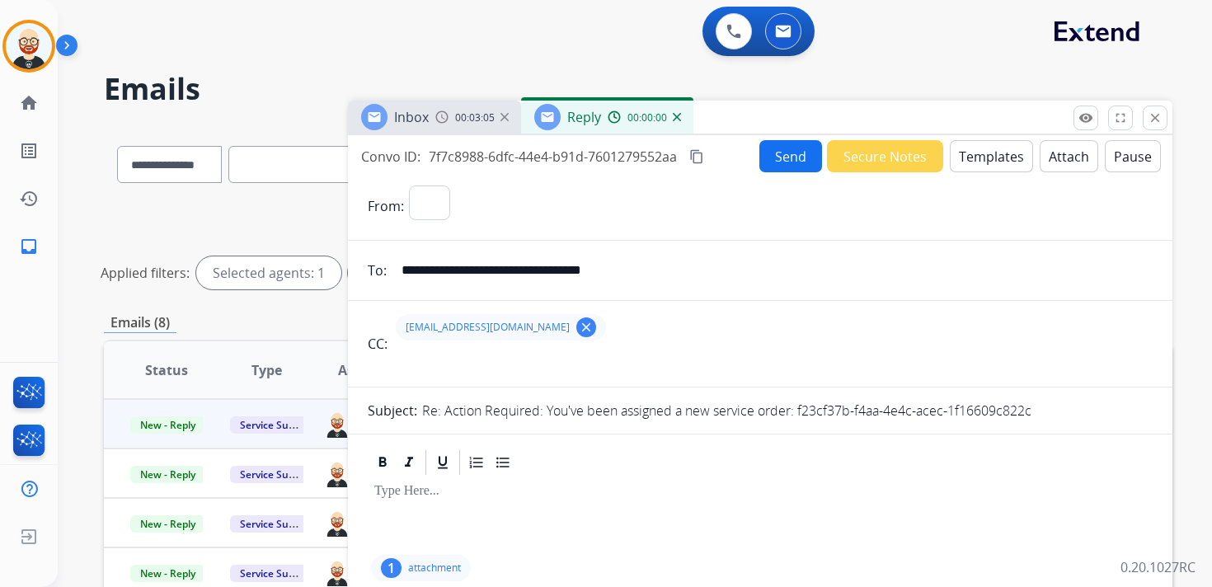
select select "**********"
click at [414, 496] on p at bounding box center [760, 491] width 772 height 15
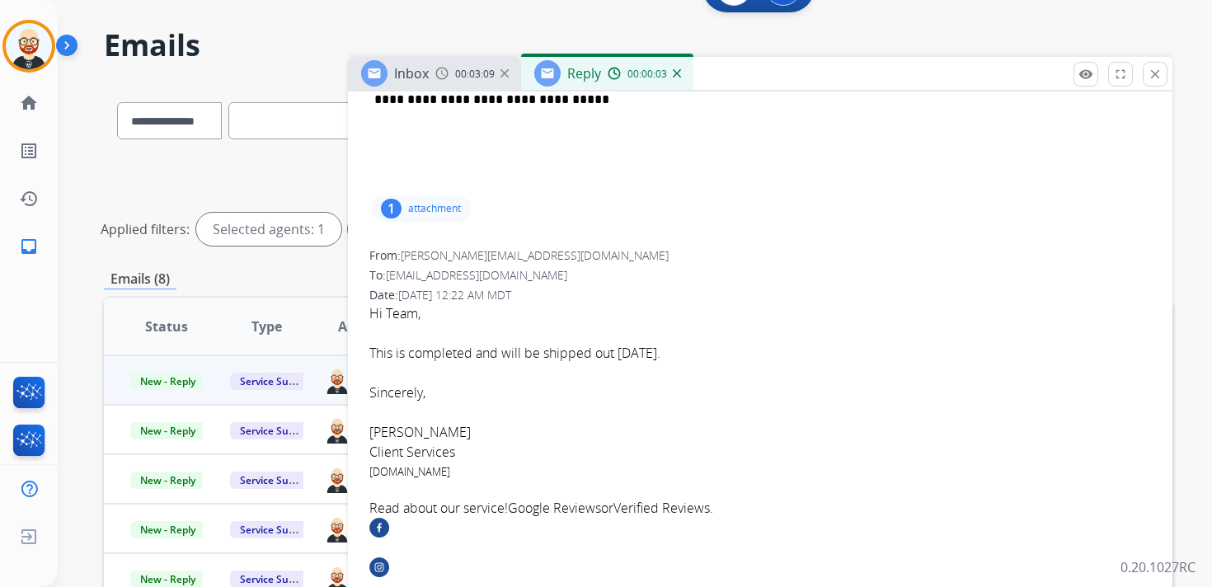
scroll to position [495, 0]
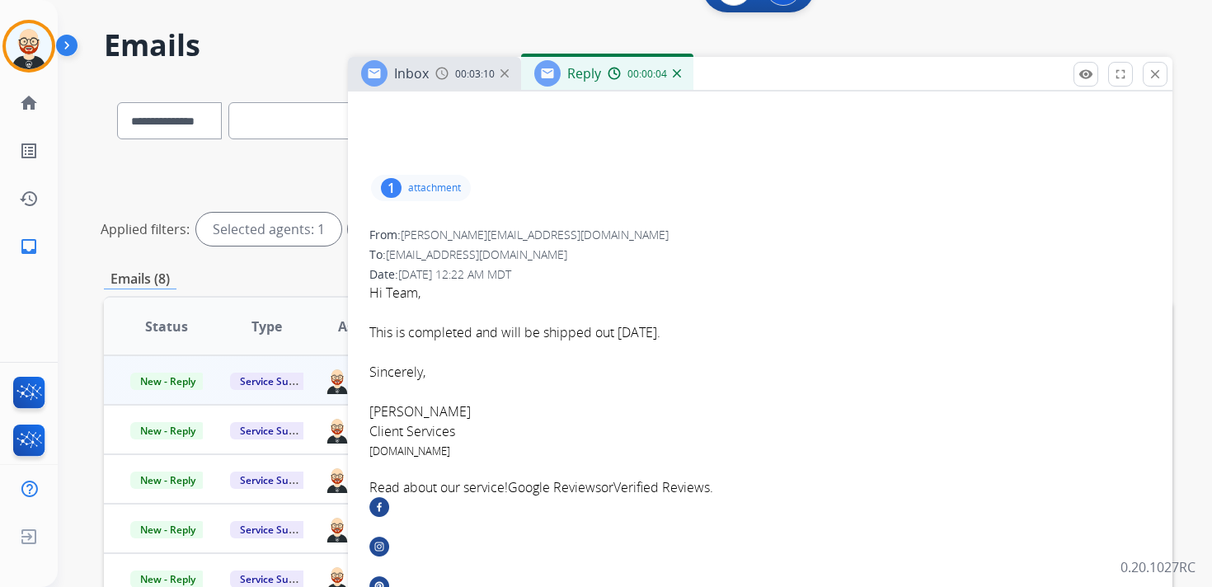
click at [388, 415] on font "[PERSON_NAME]" at bounding box center [419, 411] width 101 height 18
copy font "[PERSON_NAME]"
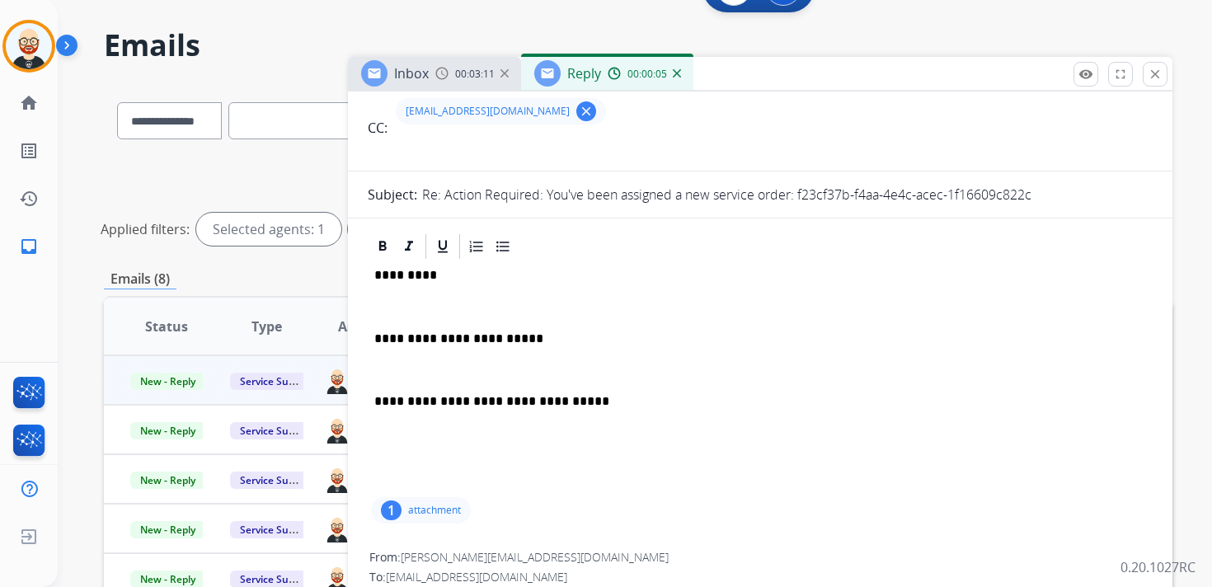
scroll to position [4, 0]
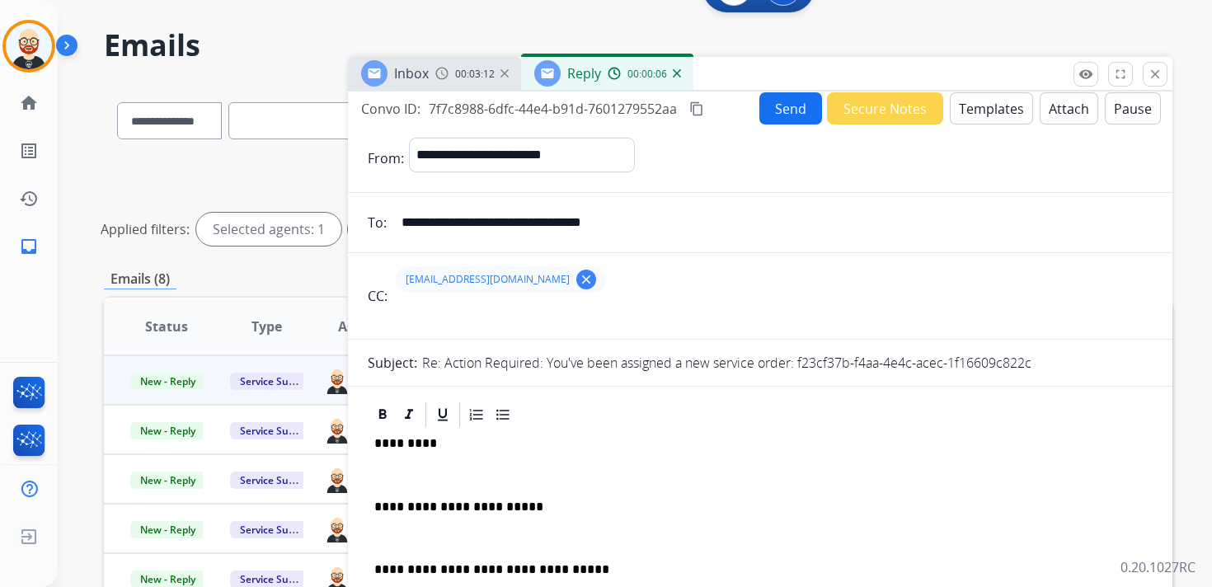
click at [406, 444] on p "*********" at bounding box center [753, 443] width 759 height 15
click at [397, 478] on p at bounding box center [760, 474] width 772 height 15
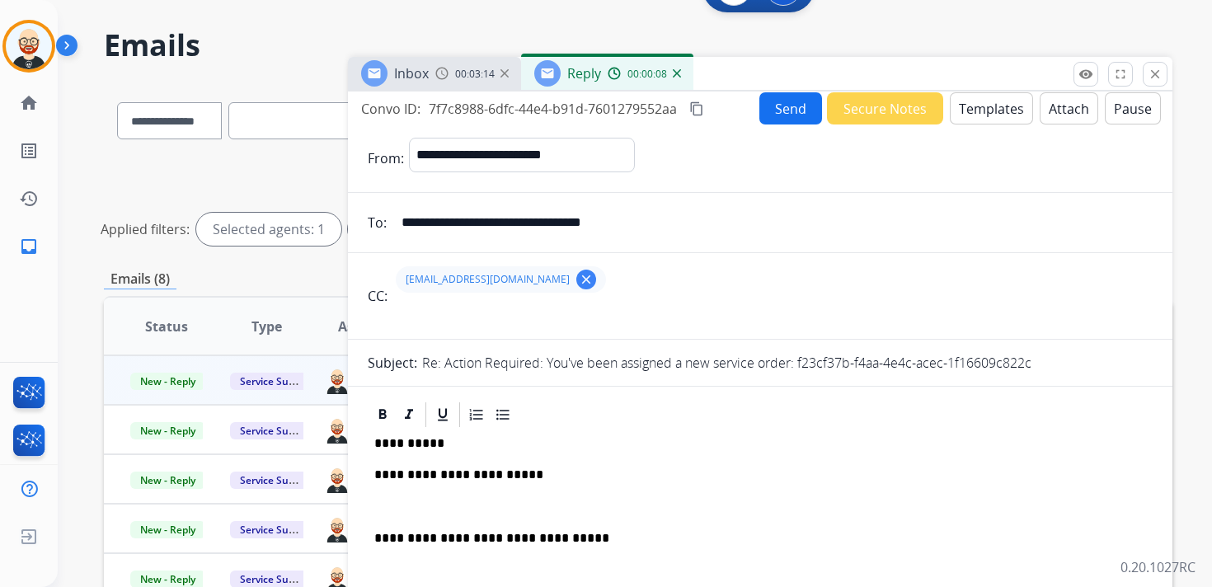
click at [408, 506] on p at bounding box center [760, 507] width 772 height 15
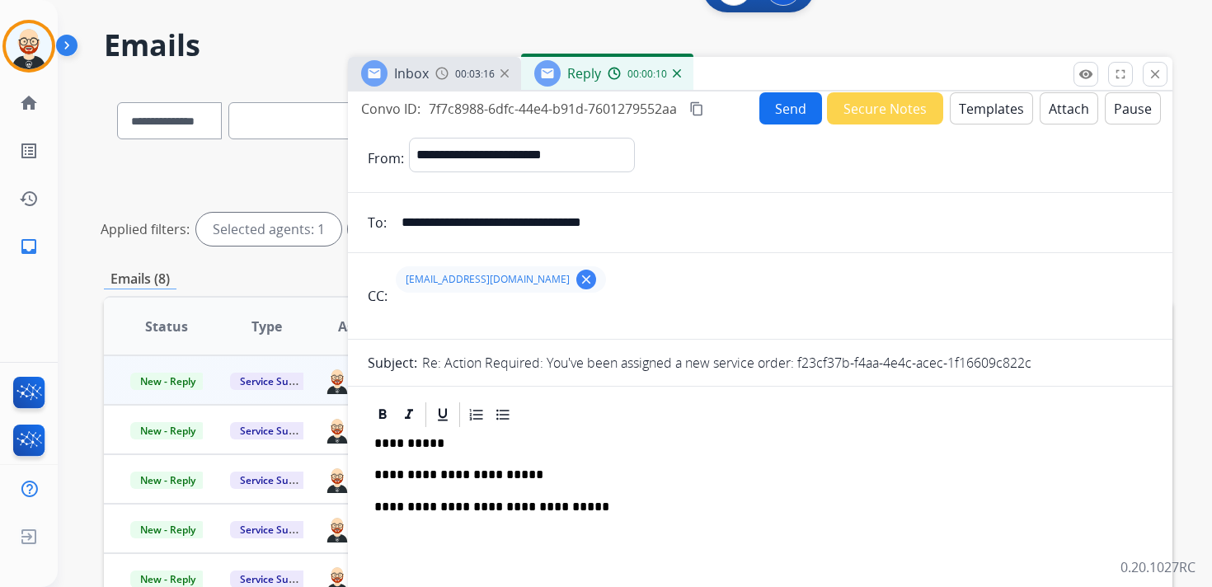
click at [774, 107] on button "Send" at bounding box center [790, 108] width 63 height 32
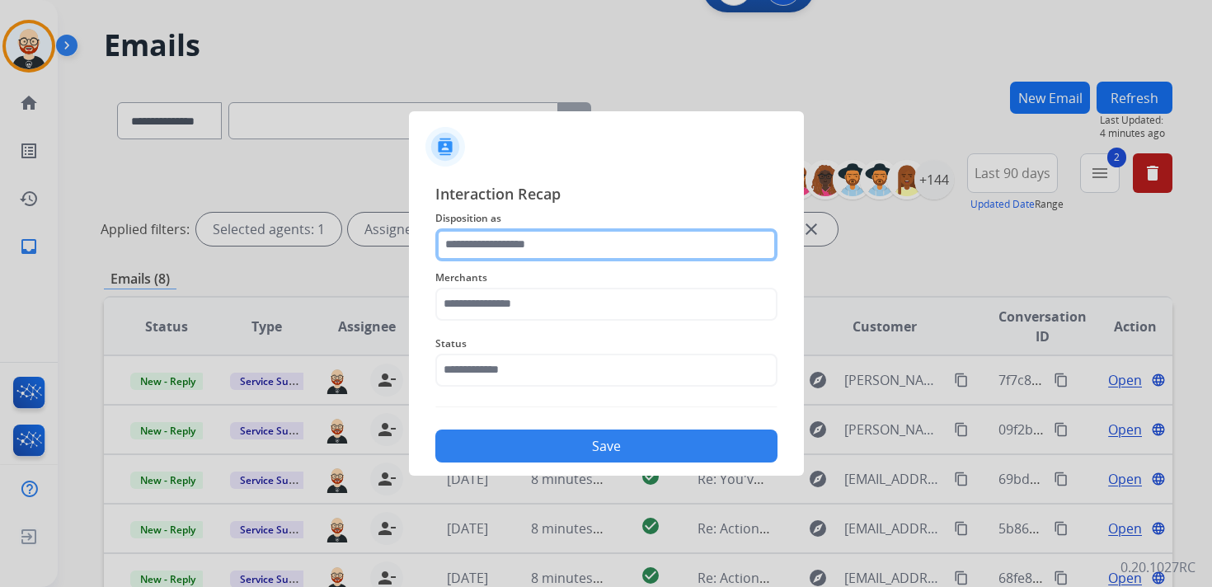
click at [507, 256] on input "text" at bounding box center [606, 244] width 342 height 33
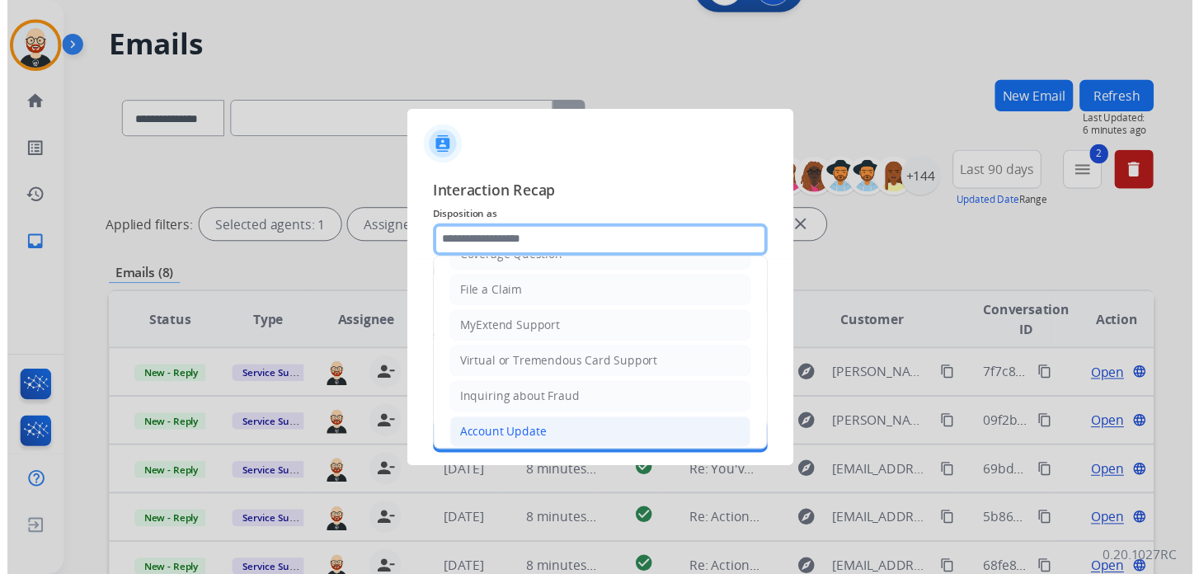
scroll to position [247, 0]
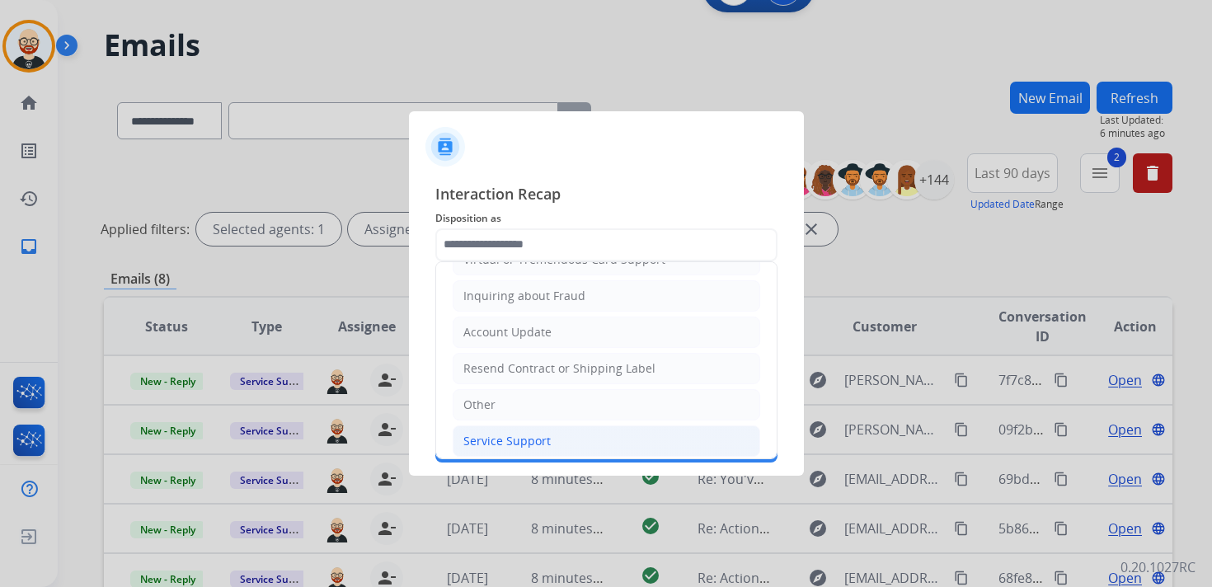
click at [522, 433] on div "Service Support" at bounding box center [506, 441] width 87 height 16
type input "**********"
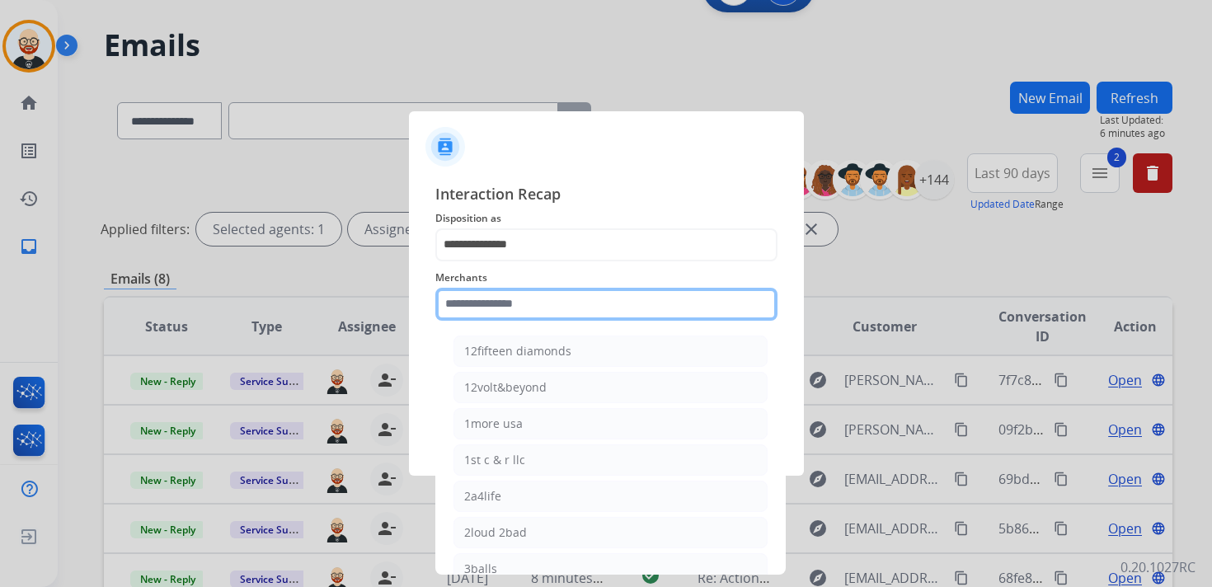
click at [510, 318] on input "text" at bounding box center [606, 304] width 342 height 33
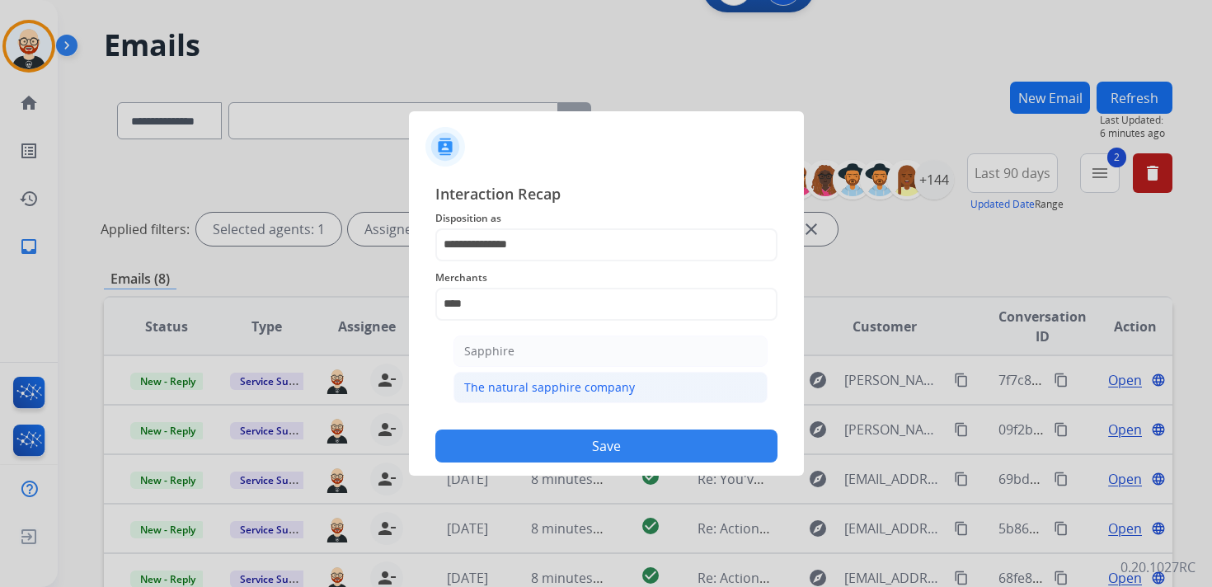
click at [526, 372] on li "The natural sapphire company" at bounding box center [610, 387] width 314 height 31
type input "**********"
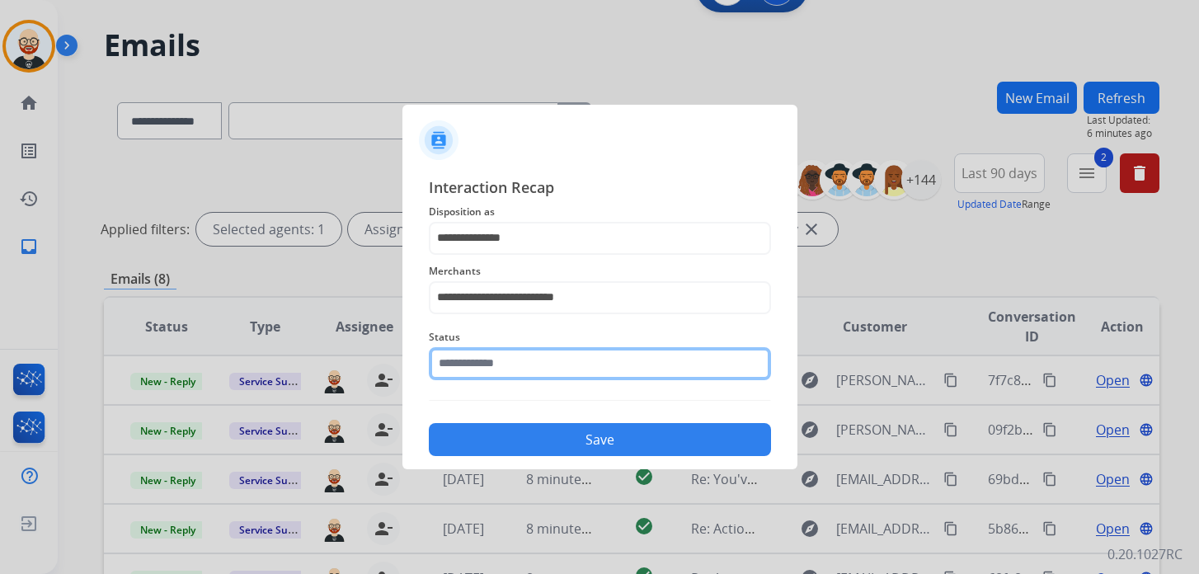
click at [518, 383] on div "Status" at bounding box center [600, 354] width 342 height 66
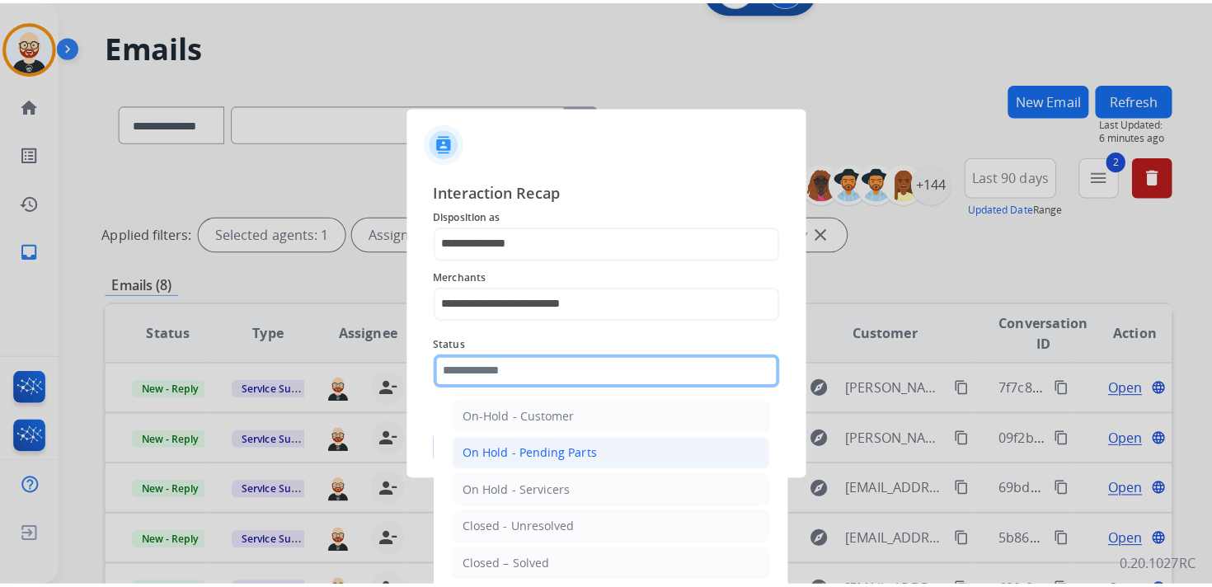
scroll to position [55, 0]
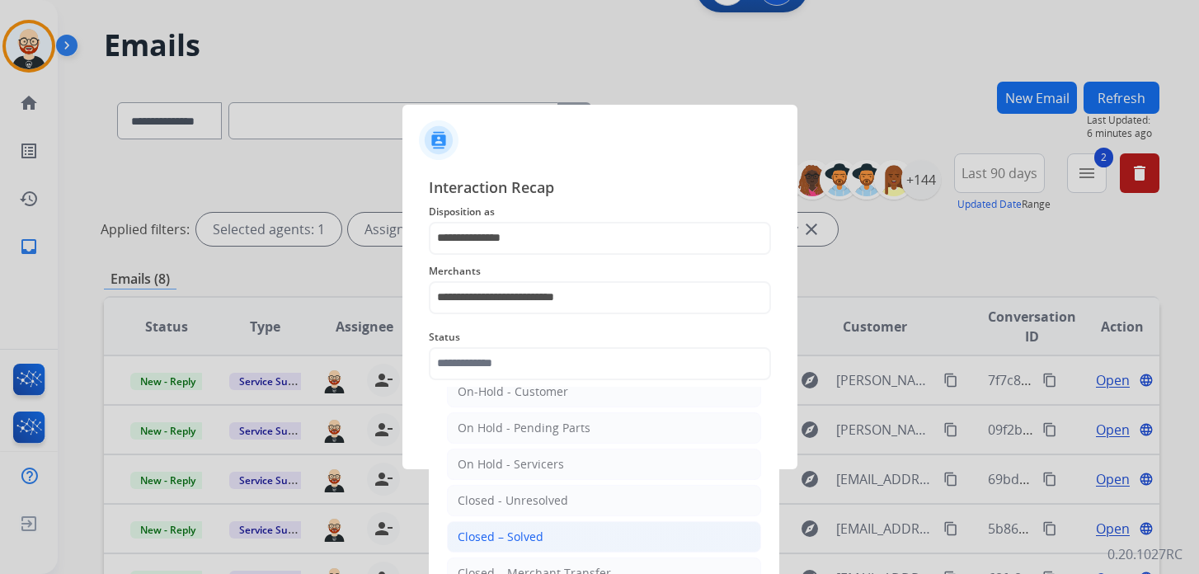
click at [510, 528] on div "Closed – Solved" at bounding box center [501, 536] width 86 height 16
type input "**********"
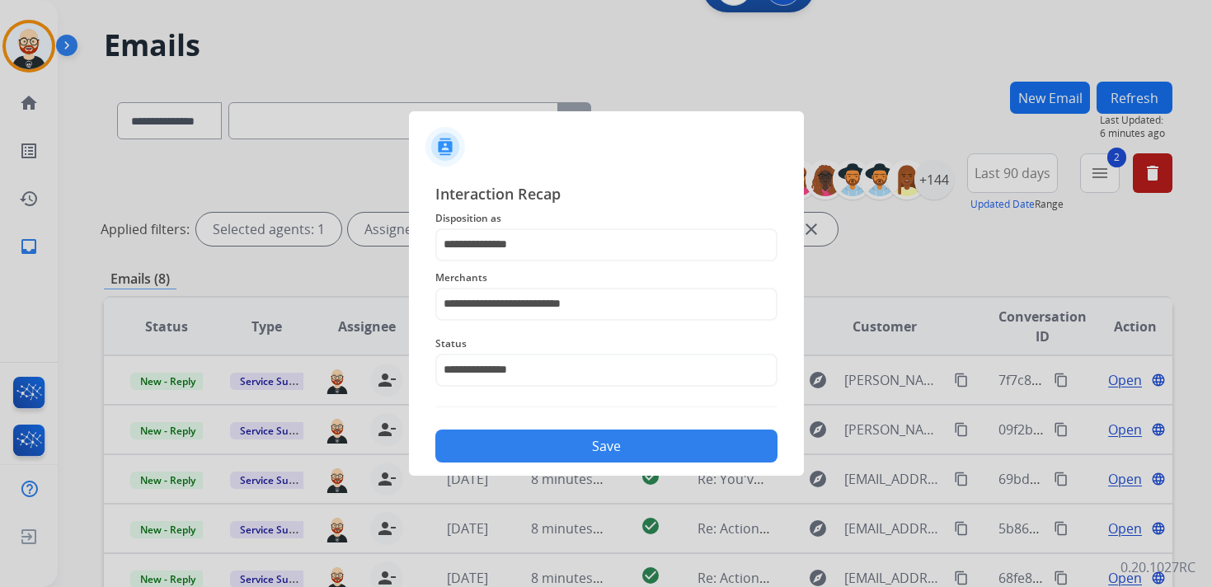
click at [531, 450] on button "Save" at bounding box center [606, 446] width 342 height 33
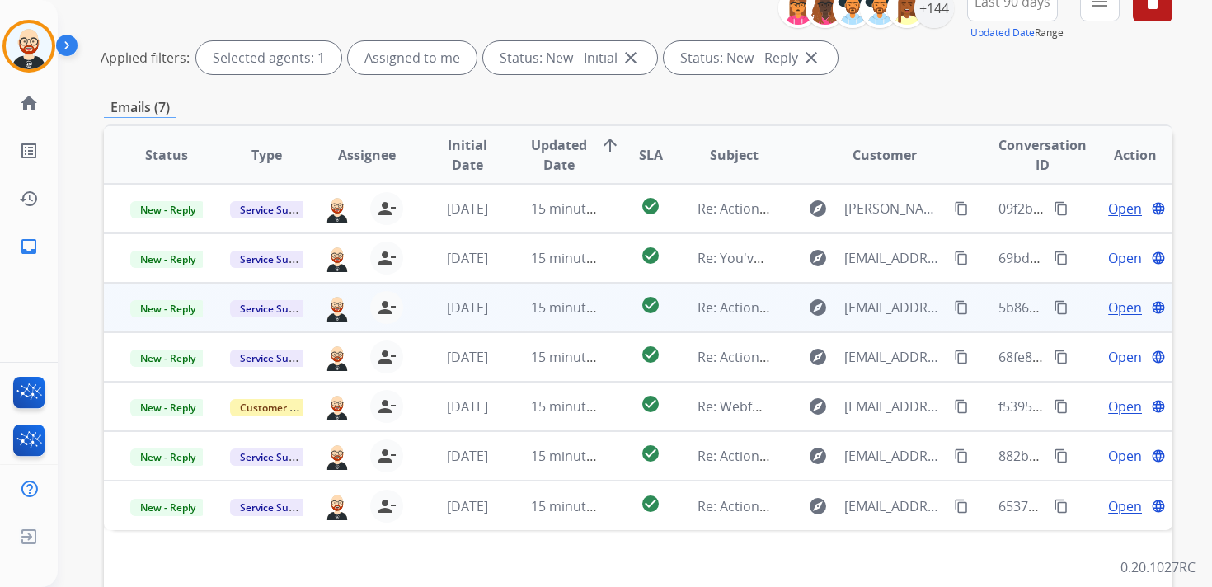
scroll to position [216, 0]
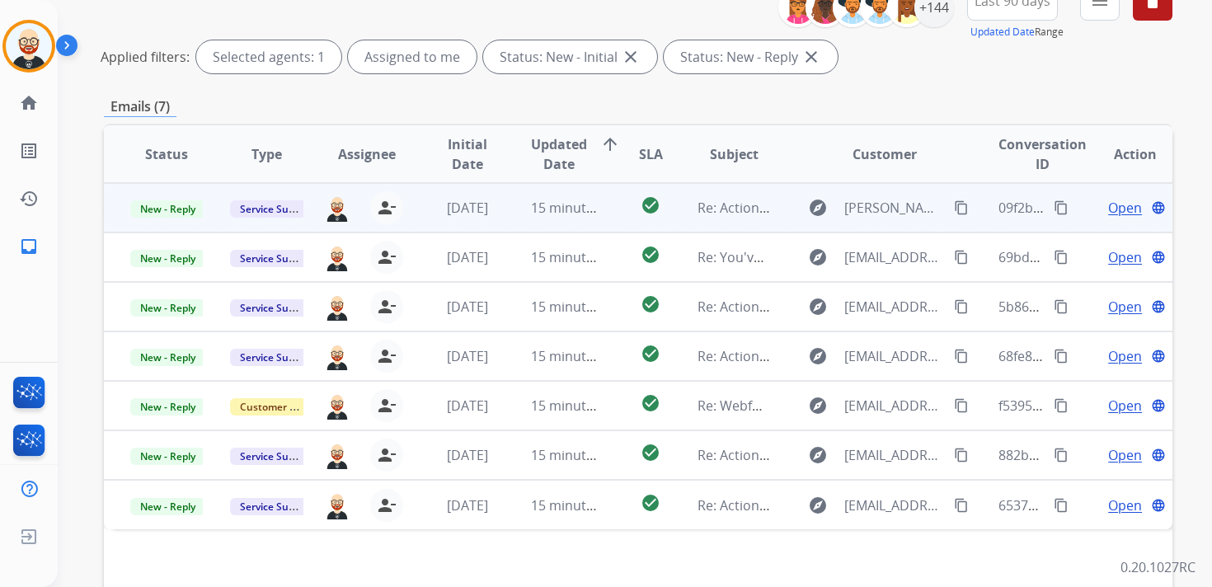
click at [1116, 208] on span "Open" at bounding box center [1125, 208] width 34 height 20
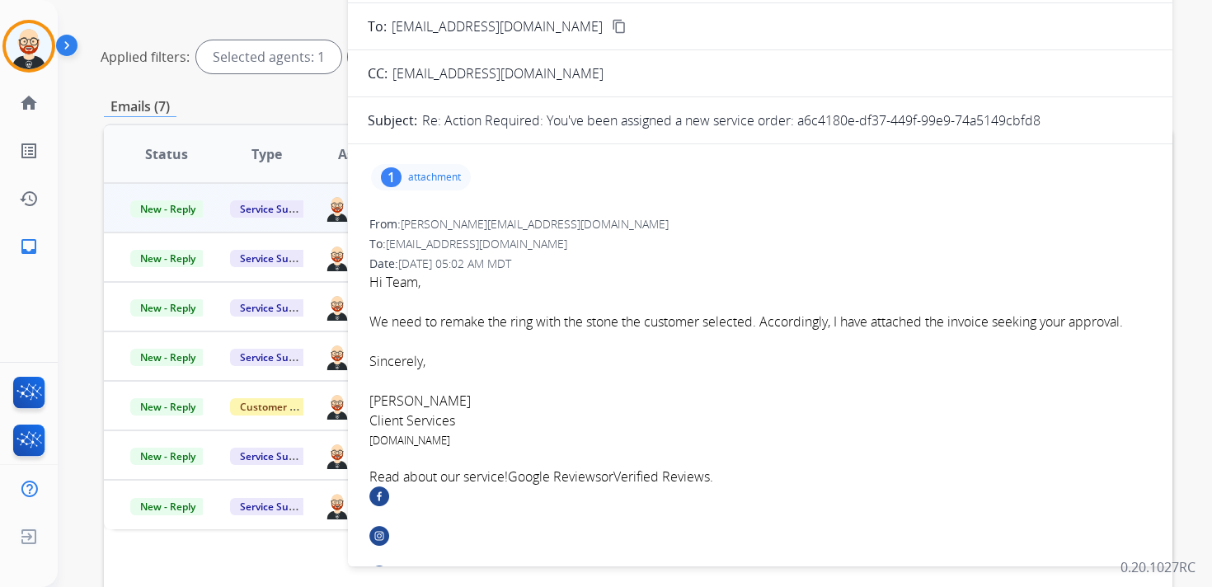
click at [449, 173] on p "attachment" at bounding box center [434, 177] width 53 height 13
click at [618, 214] on mat-icon "download" at bounding box center [618, 216] width 15 height 15
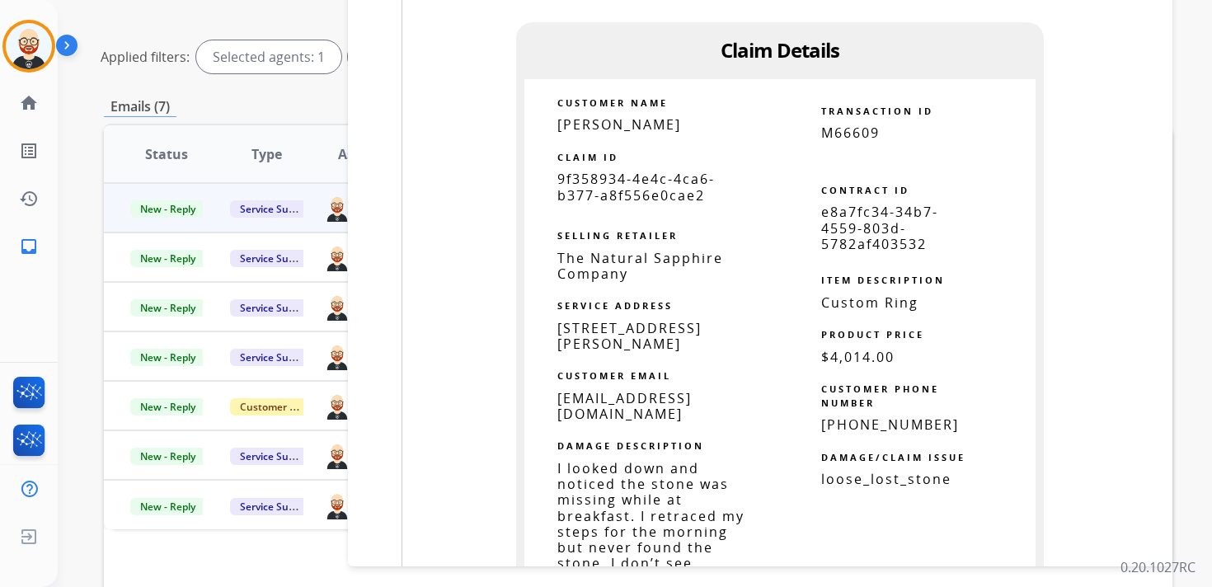
scroll to position [1962, 0]
click at [580, 175] on span "9f358934-4e4c-4ca6-b377-a8f556e0cae2" at bounding box center [635, 185] width 157 height 34
copy tbody
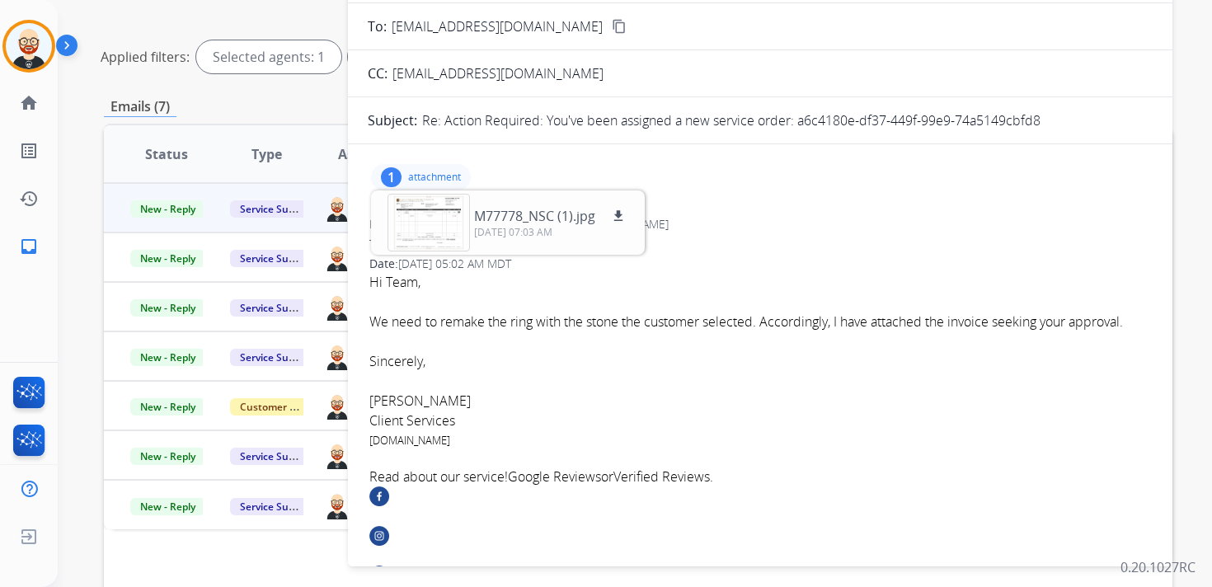
scroll to position [0, 0]
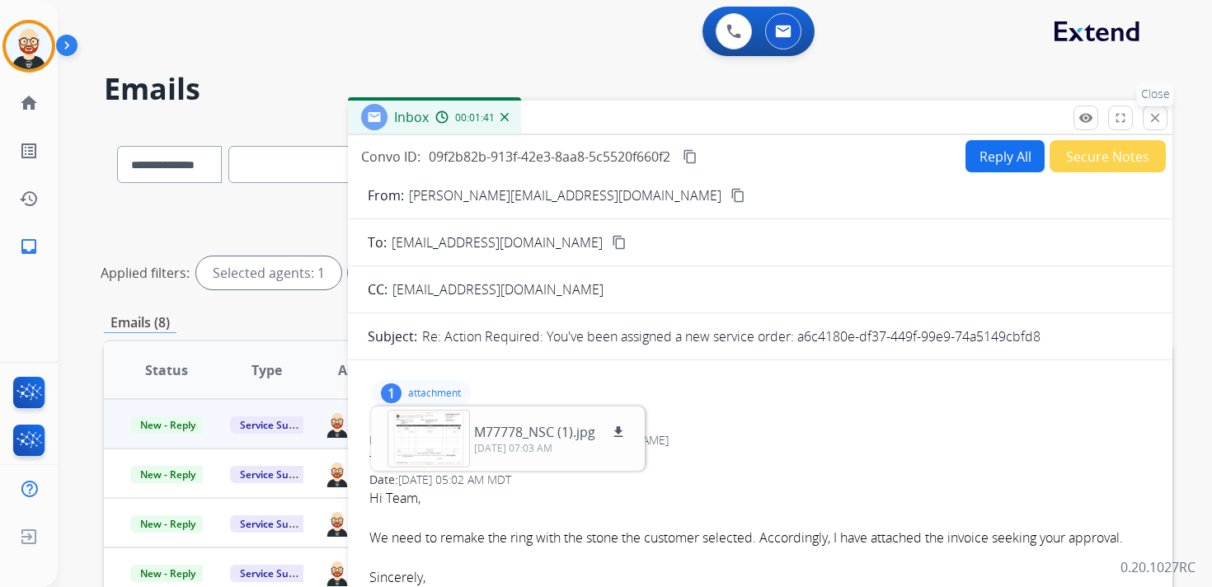
click at [1155, 119] on mat-icon "close" at bounding box center [1155, 117] width 15 height 15
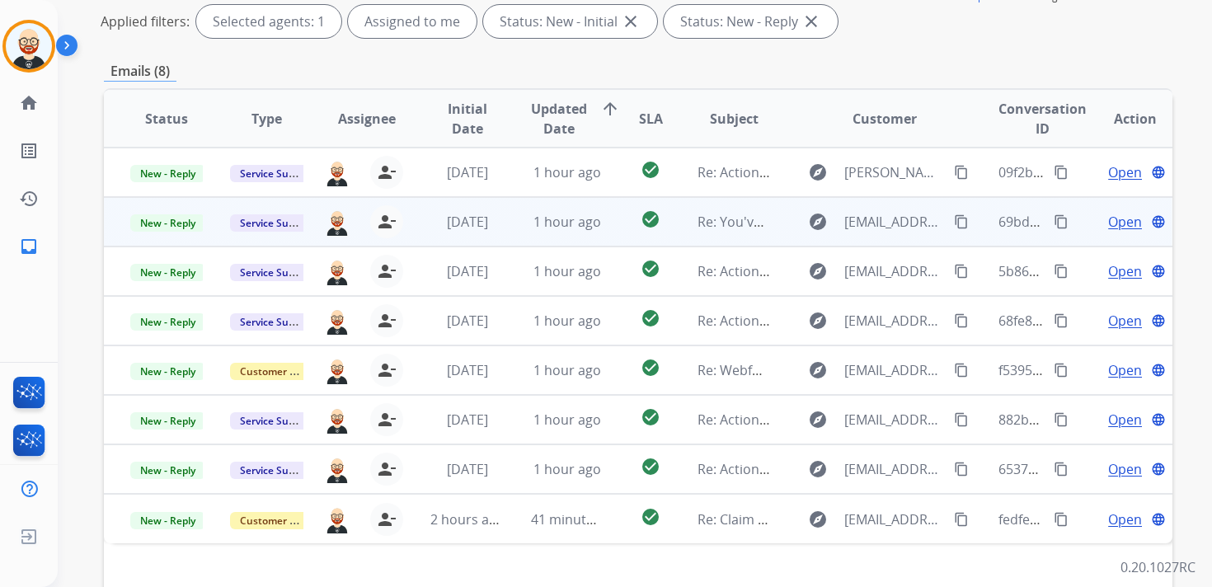
scroll to position [212, 0]
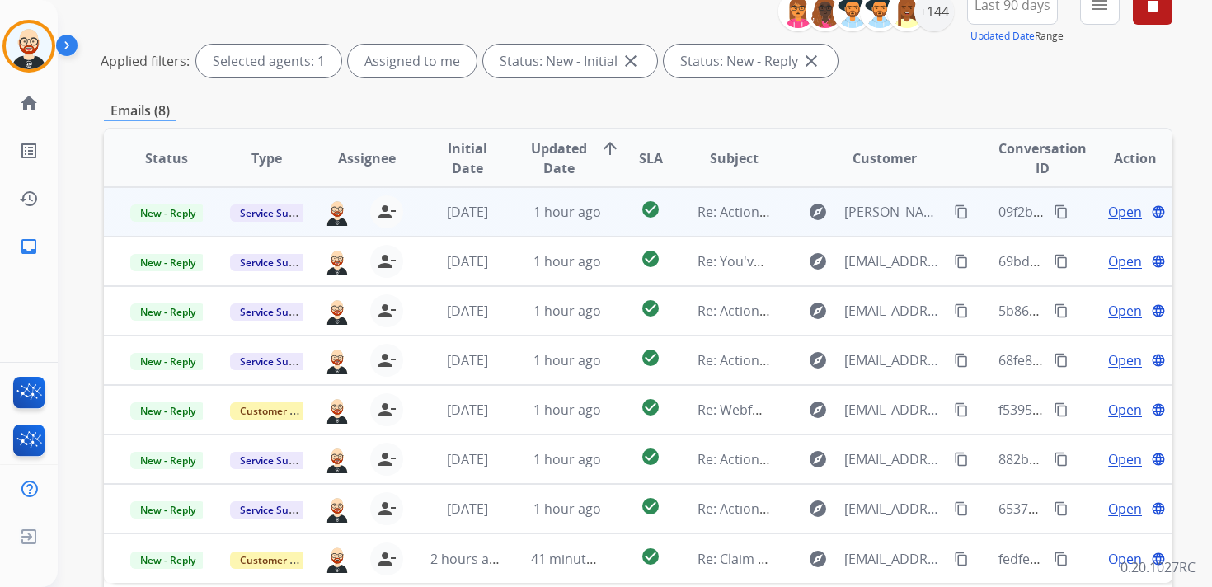
click at [1117, 214] on span "Open" at bounding box center [1125, 212] width 34 height 20
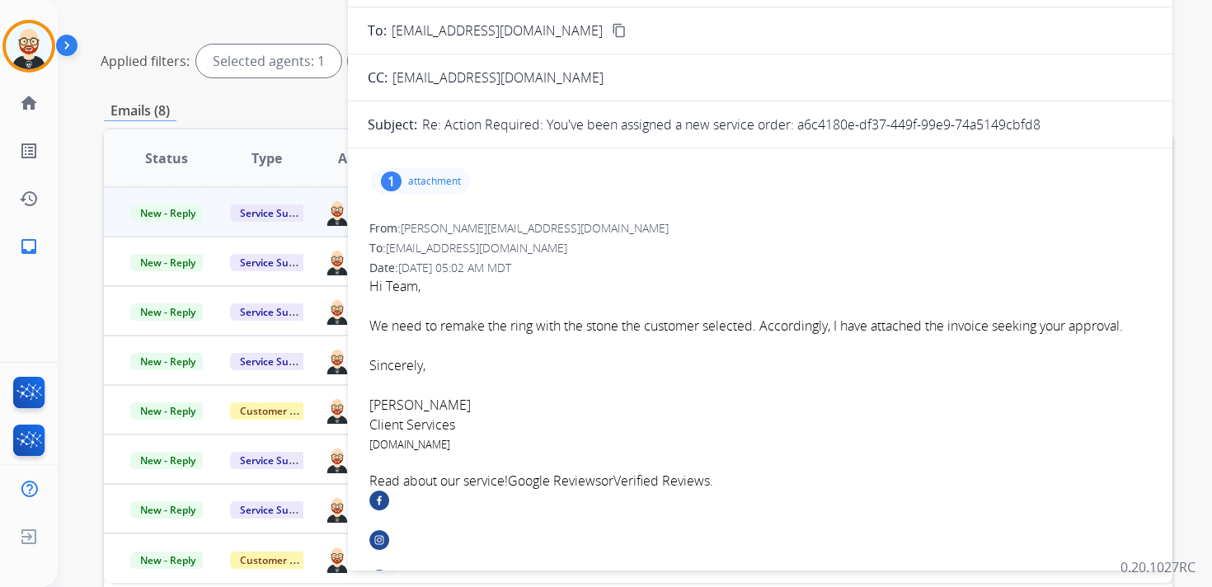
scroll to position [0, 0]
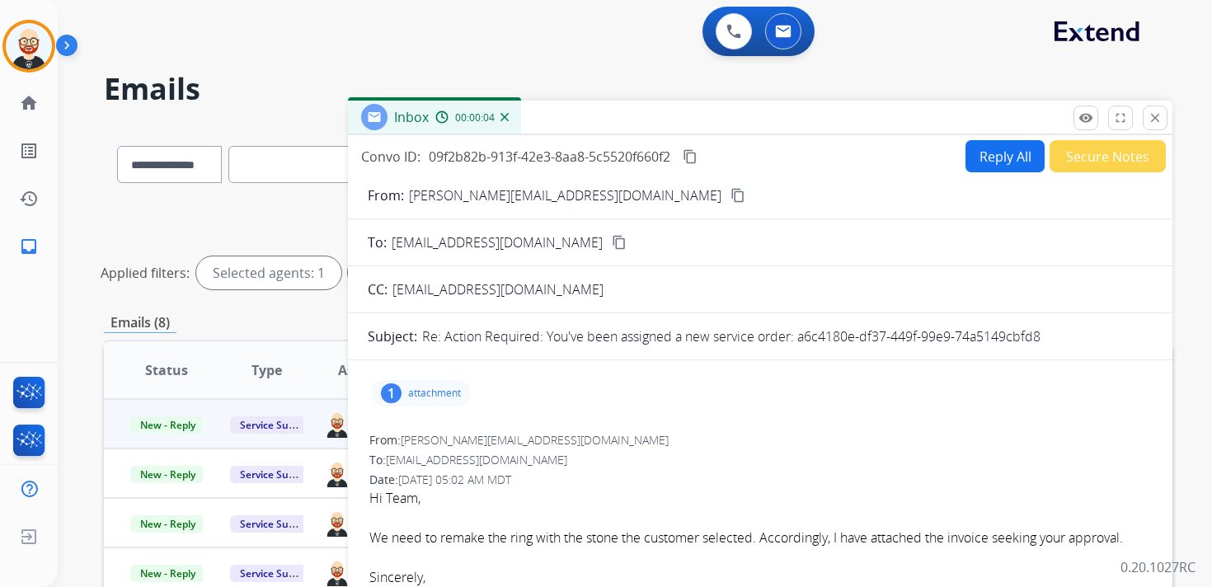
click at [693, 154] on mat-icon "content_copy" at bounding box center [690, 156] width 15 height 15
click at [690, 156] on mat-icon "content_copy" at bounding box center [690, 156] width 15 height 15
click at [692, 533] on font "We need to remake the ring with the stone the customer selected. Accordingly, I…" at bounding box center [746, 537] width 754 height 18
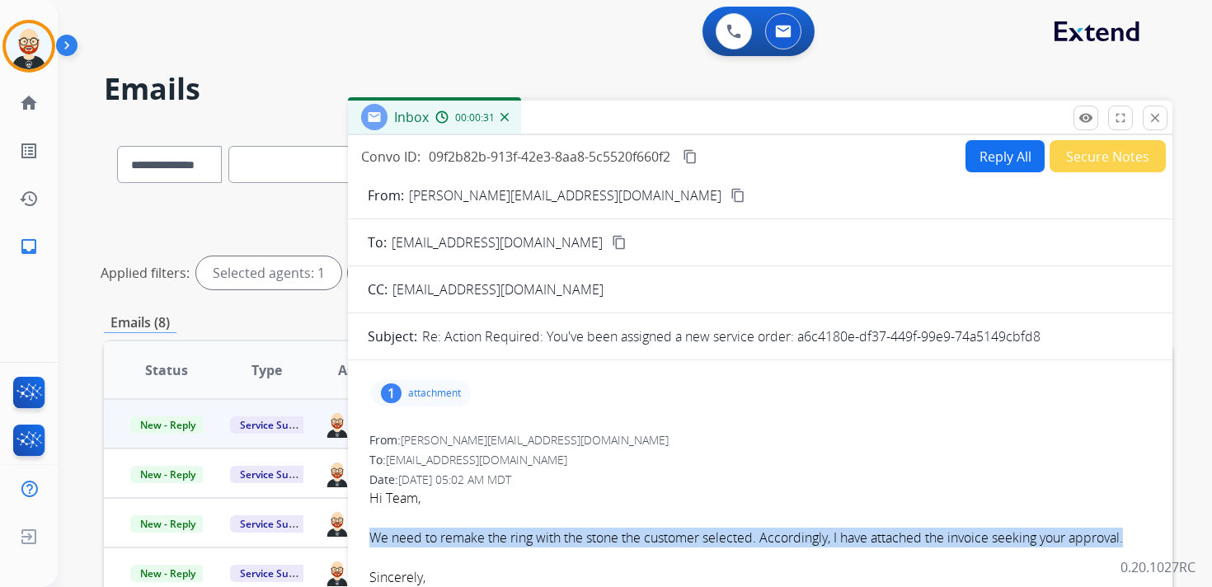
click at [692, 533] on font "We need to remake the ring with the stone the customer selected. Accordingly, I…" at bounding box center [746, 537] width 754 height 18
copy font "We need to remake the ring with the stone the customer selected. Accordingly, I…"
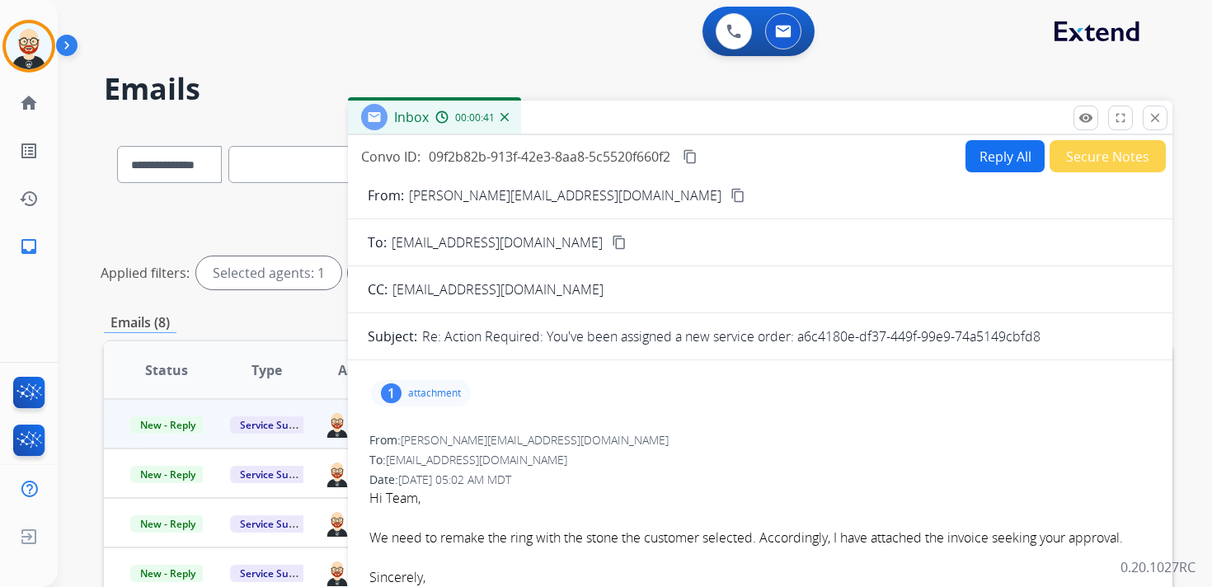
click at [412, 397] on p "attachment" at bounding box center [434, 393] width 53 height 13
click at [427, 440] on div at bounding box center [429, 439] width 82 height 58
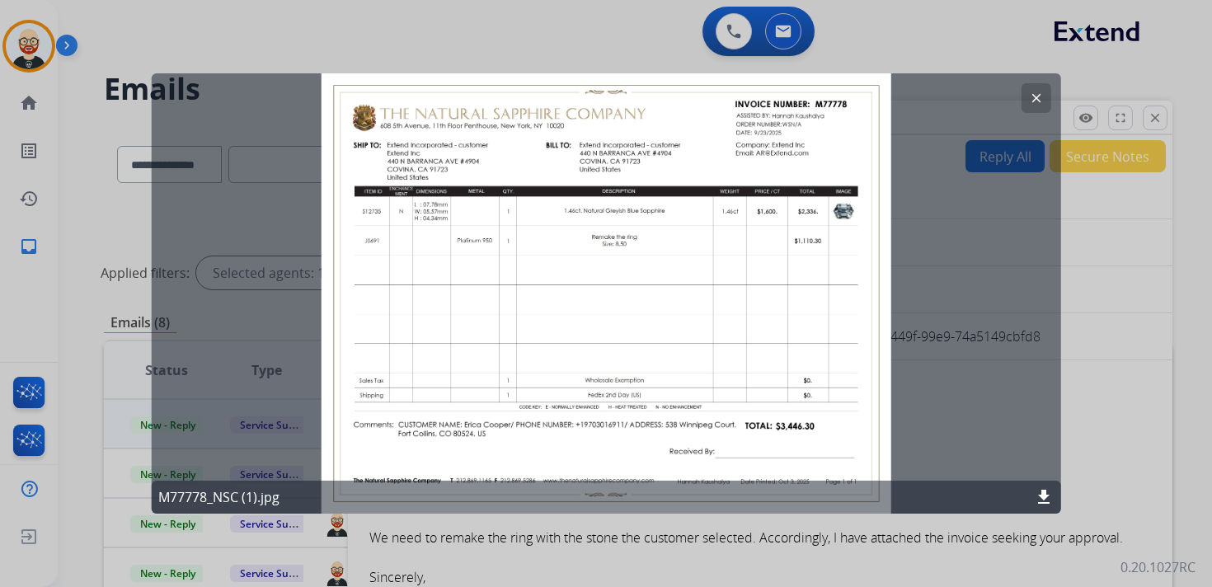
click at [1036, 96] on mat-icon "clear" at bounding box center [1035, 98] width 15 height 15
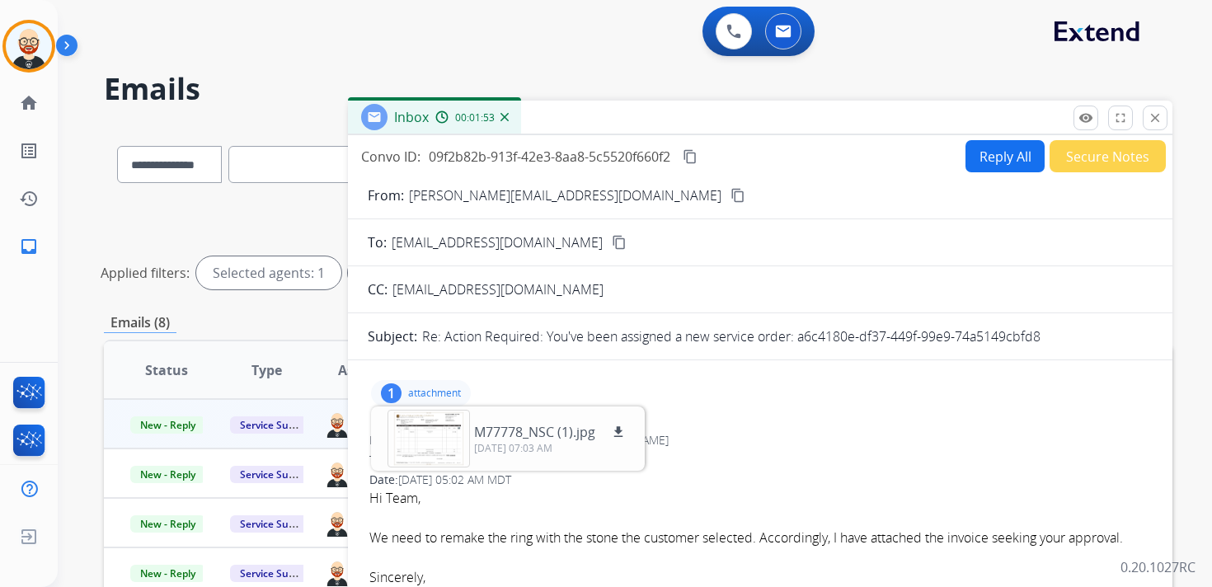
click at [971, 161] on button "Reply All" at bounding box center [1004, 156] width 79 height 32
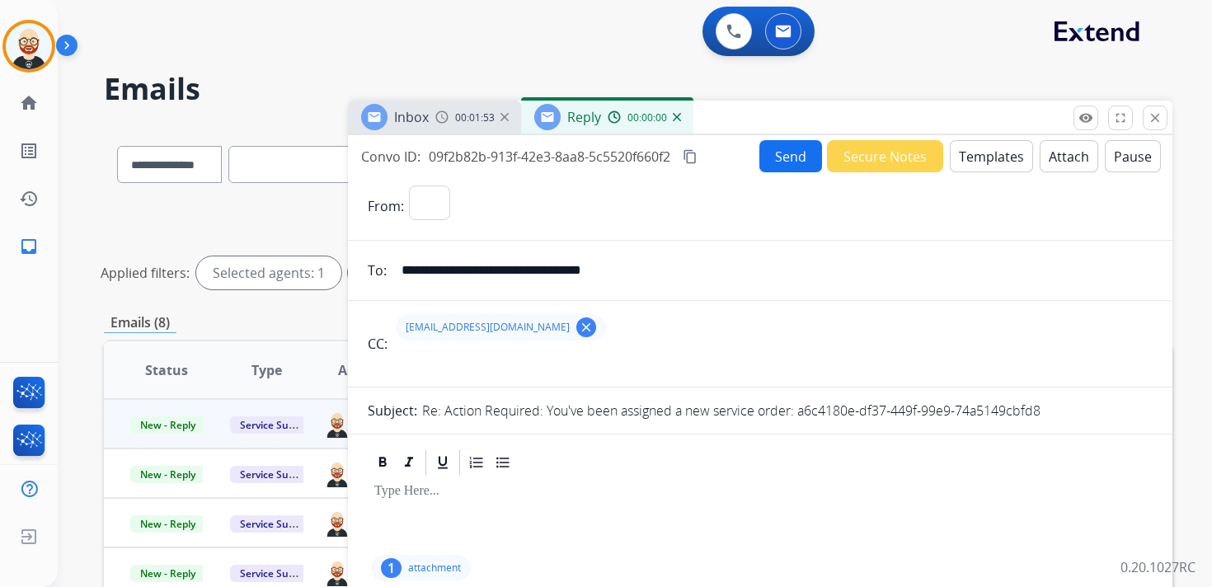
select select "**********"
click at [464, 497] on p at bounding box center [760, 491] width 772 height 15
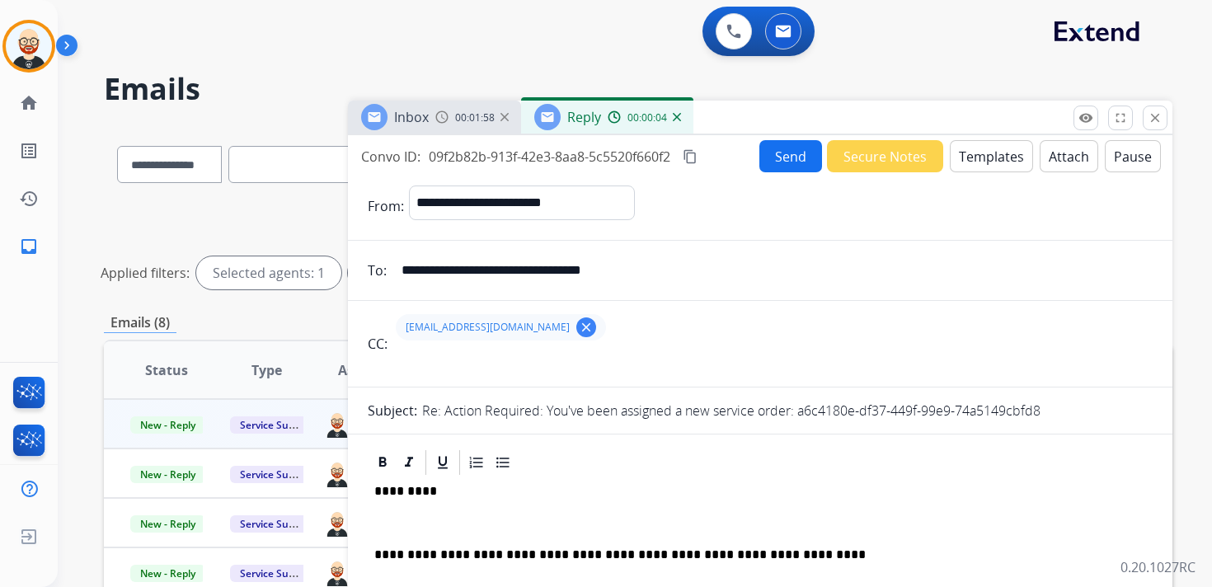
scroll to position [44, 0]
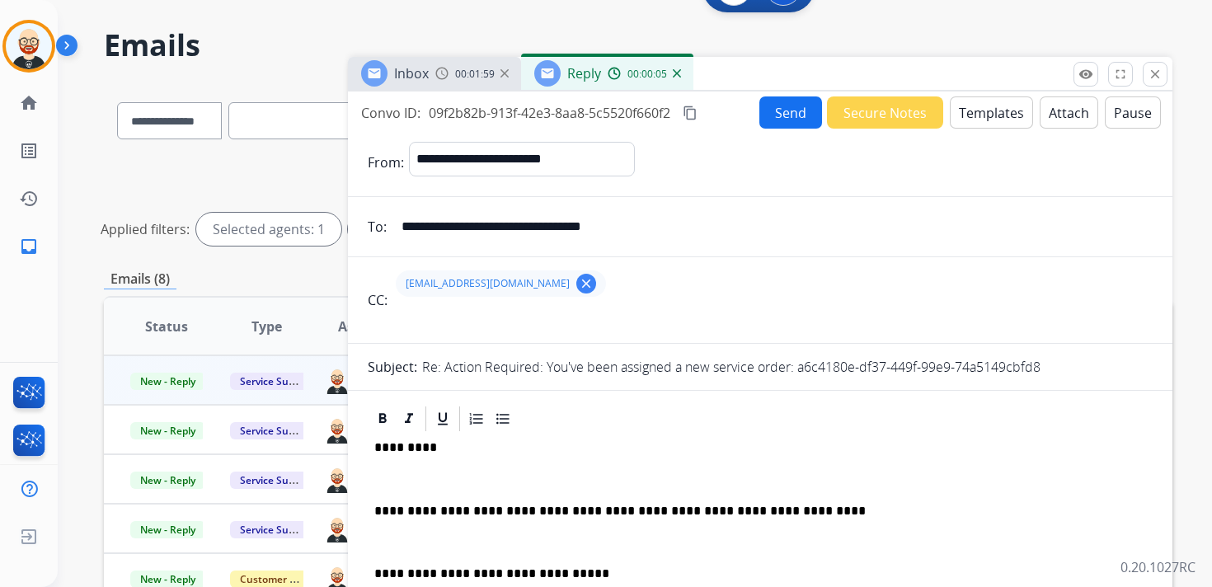
click at [453, 472] on p at bounding box center [760, 479] width 772 height 15
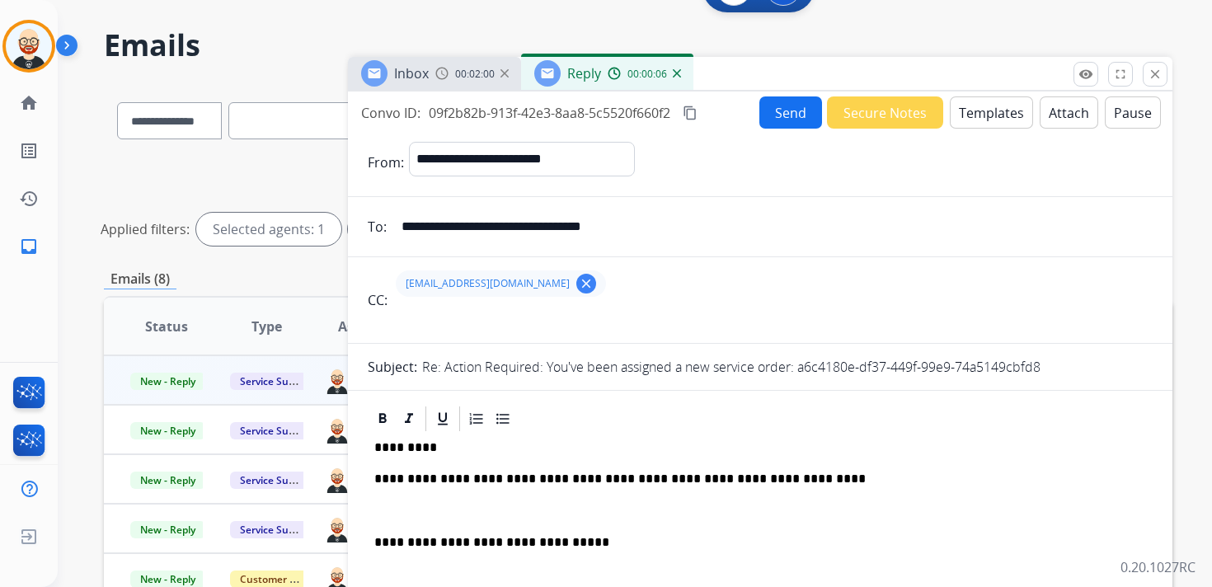
click at [481, 509] on p at bounding box center [760, 511] width 772 height 15
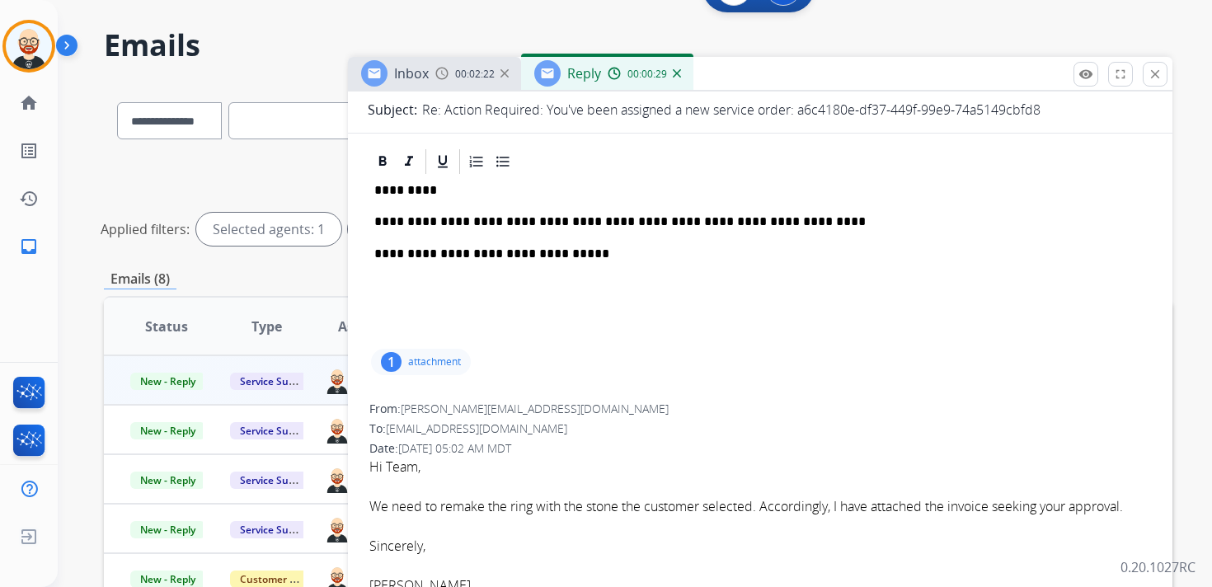
scroll to position [307, 0]
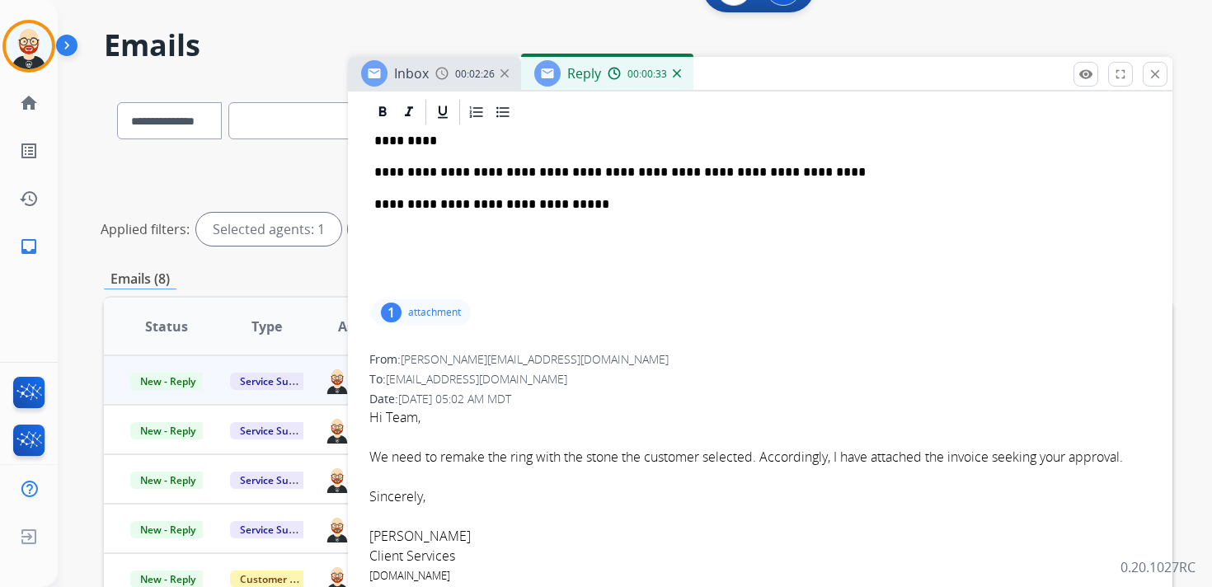
click at [779, 173] on p "**********" at bounding box center [753, 172] width 759 height 15
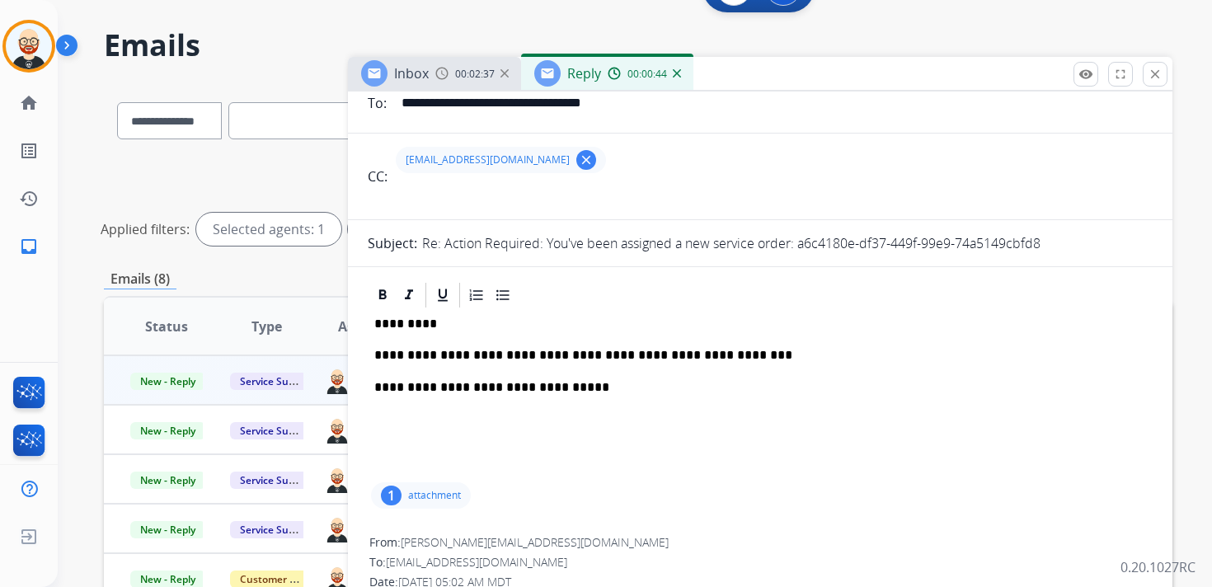
scroll to position [0, 0]
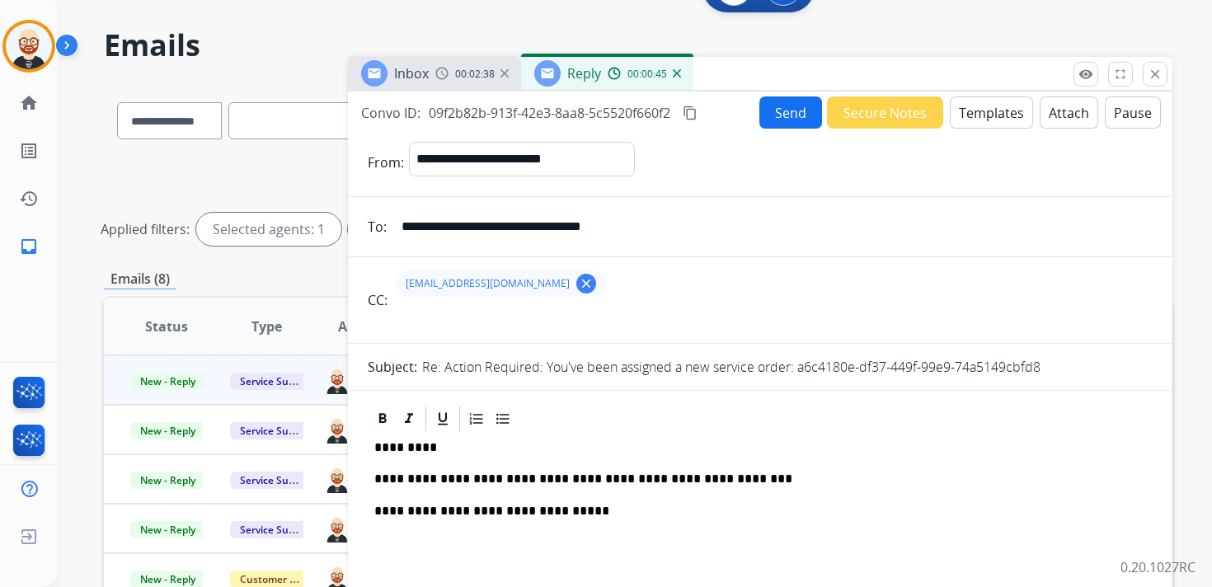
click at [789, 110] on button "Send" at bounding box center [790, 112] width 63 height 32
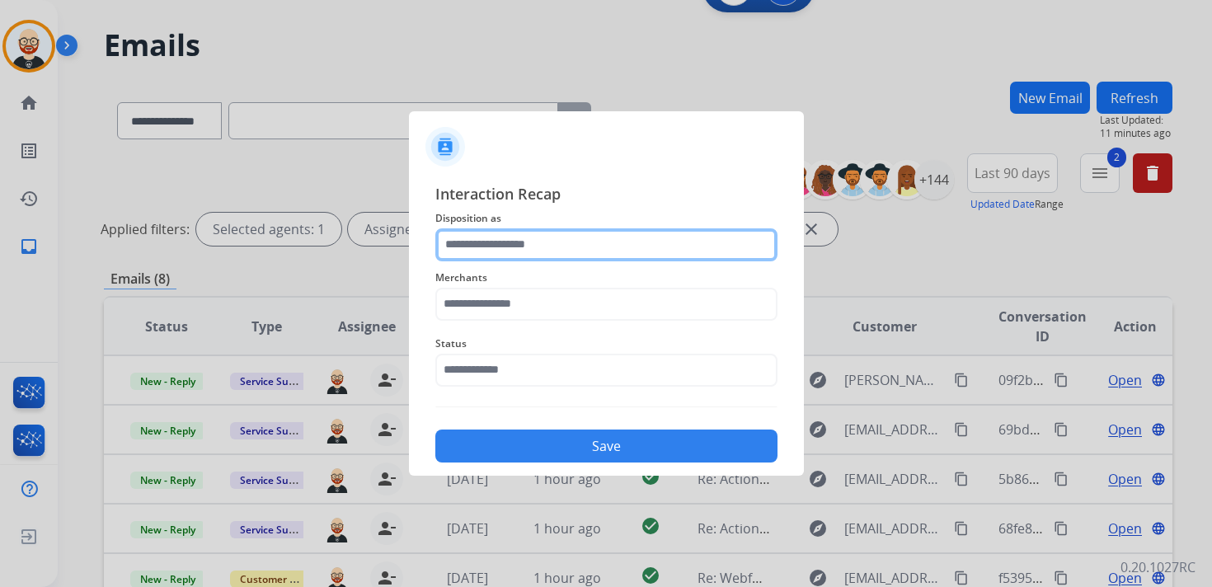
click at [631, 247] on input "text" at bounding box center [606, 244] width 342 height 33
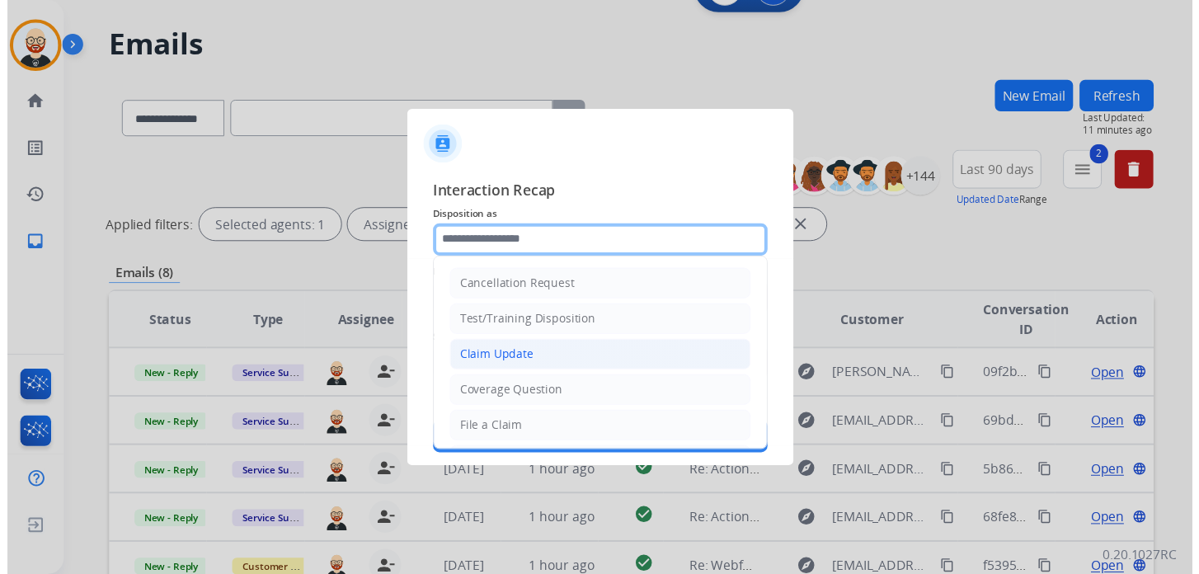
scroll to position [247, 0]
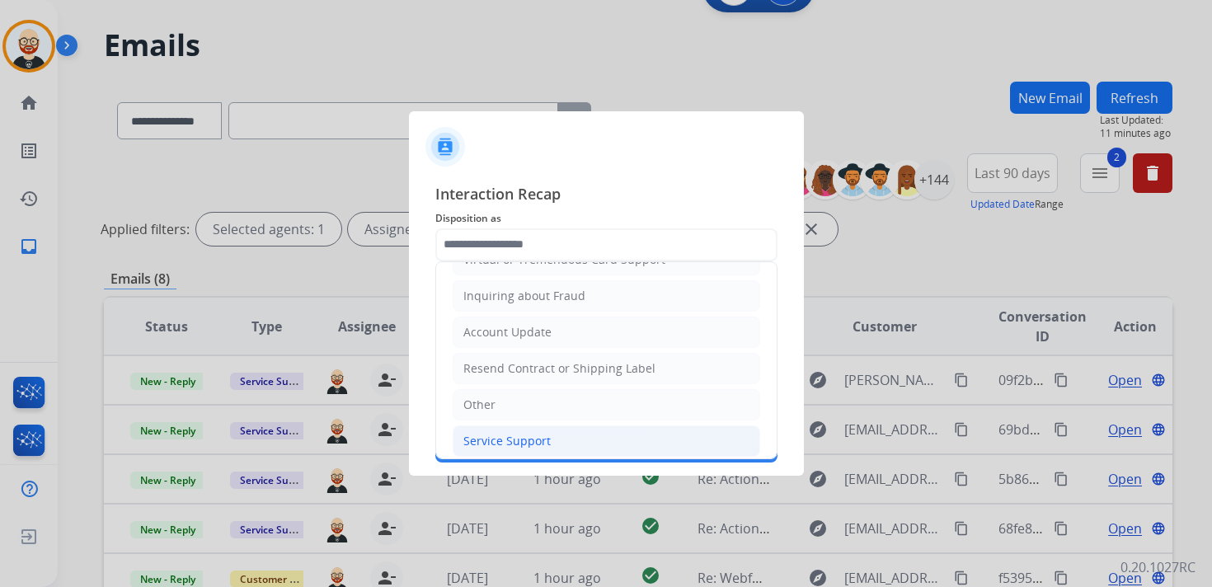
click at [581, 425] on li "Service Support" at bounding box center [607, 440] width 308 height 31
type input "**********"
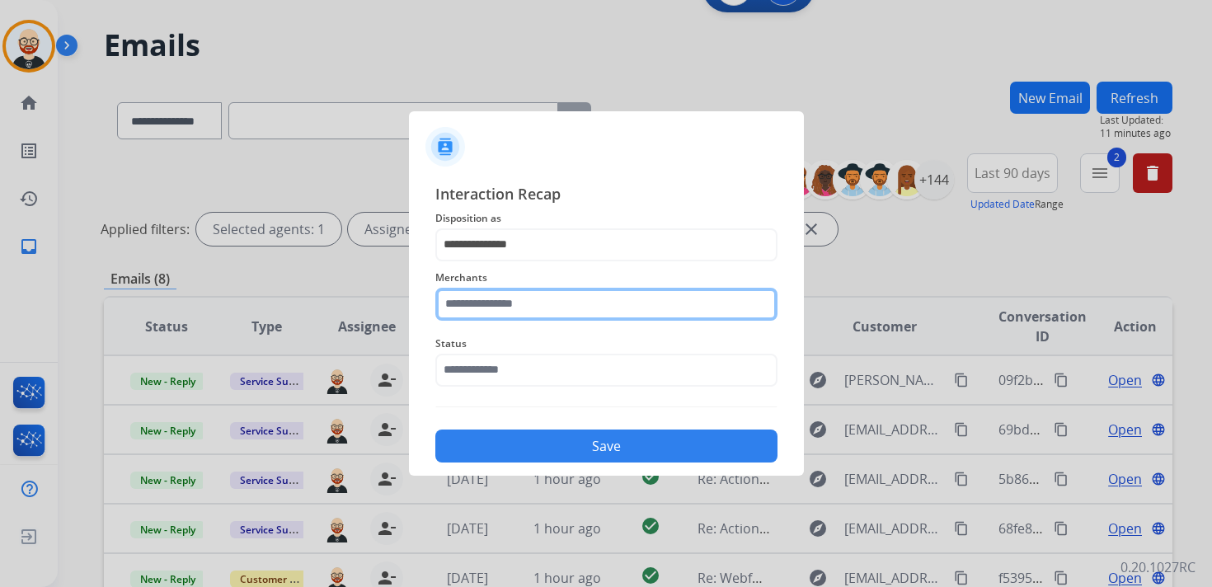
click at [497, 311] on input "text" at bounding box center [606, 304] width 342 height 33
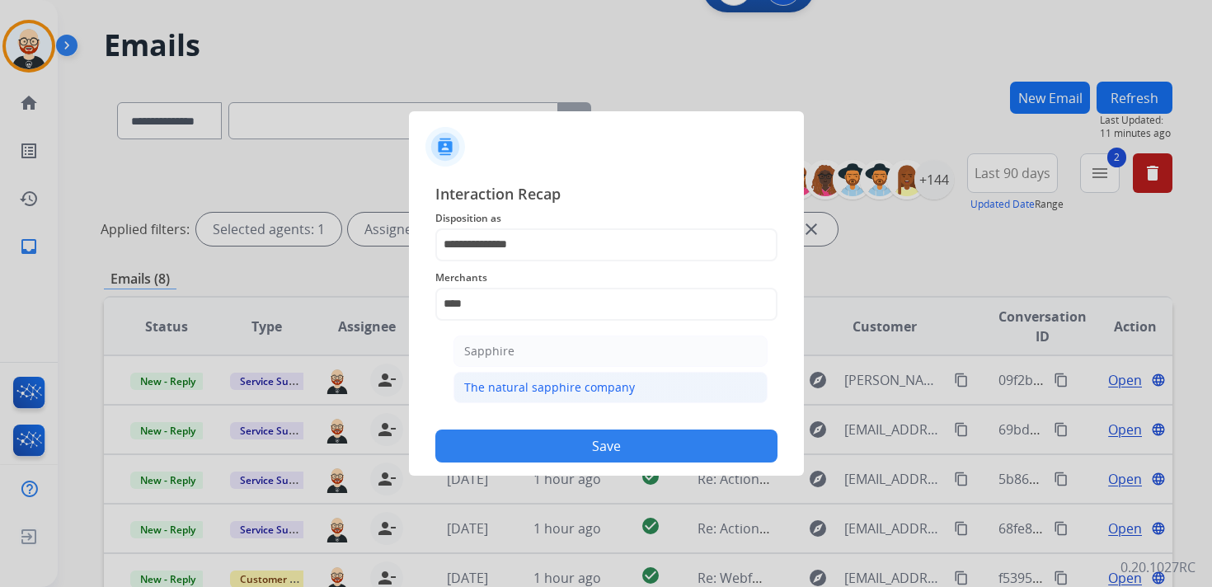
click at [510, 379] on div "The natural sapphire company" at bounding box center [549, 387] width 171 height 16
type input "**********"
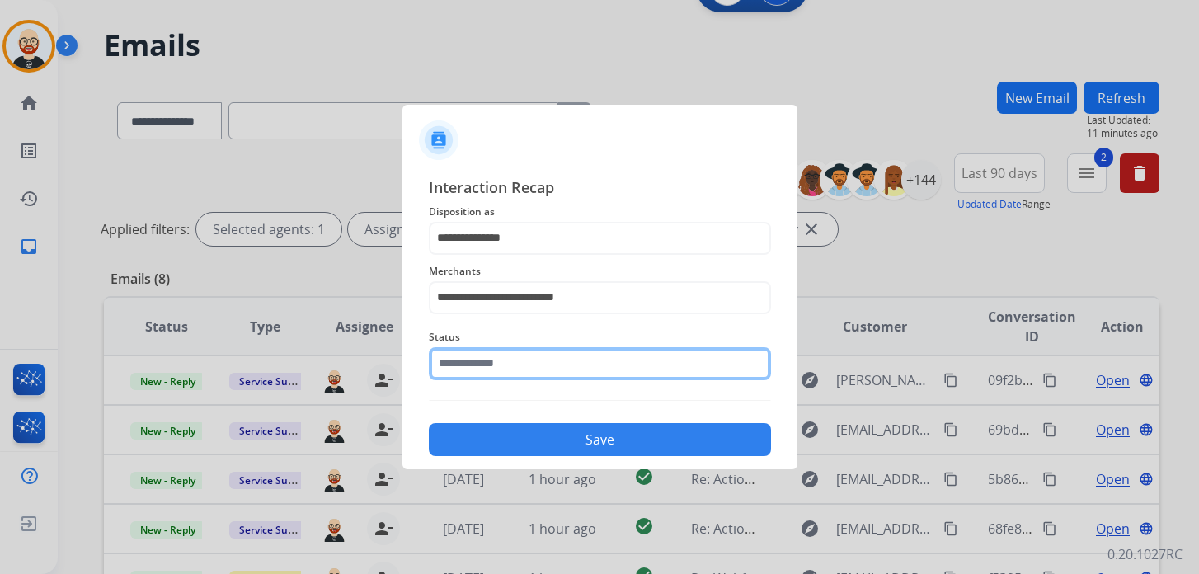
click at [477, 358] on input "text" at bounding box center [600, 363] width 342 height 33
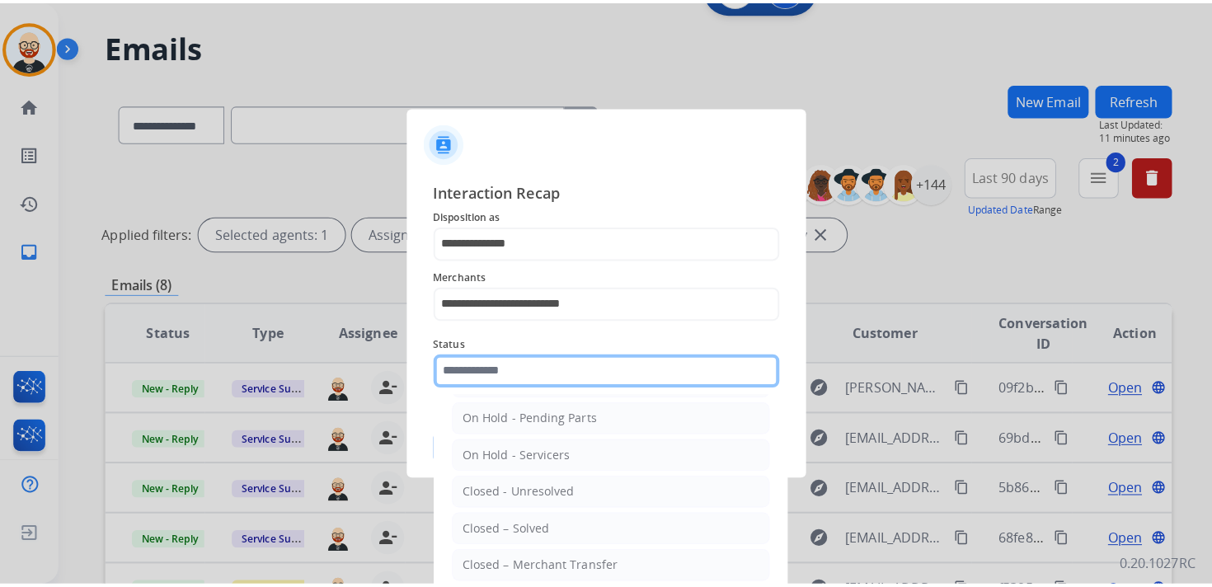
scroll to position [73, 0]
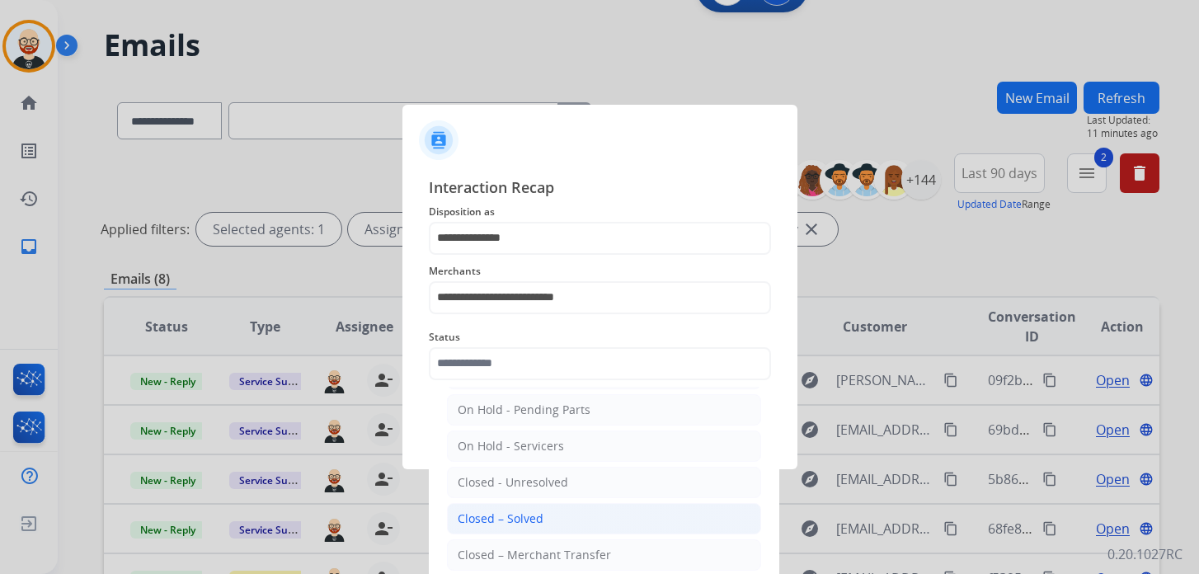
click at [513, 514] on div "Closed – Solved" at bounding box center [501, 518] width 86 height 16
type input "**********"
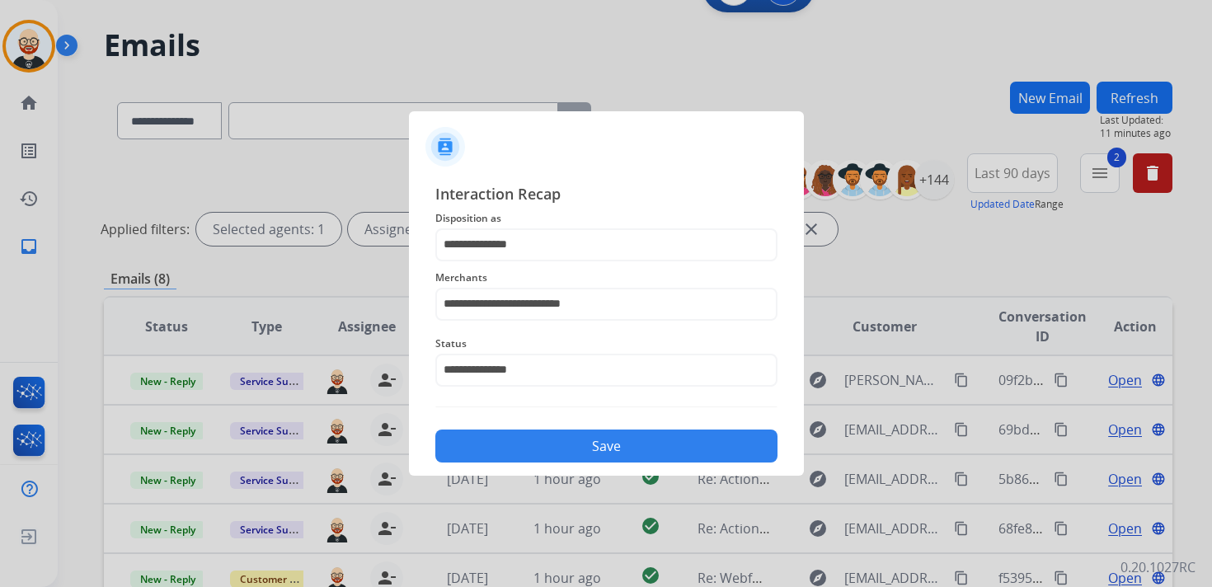
click at [554, 448] on button "Save" at bounding box center [606, 446] width 342 height 33
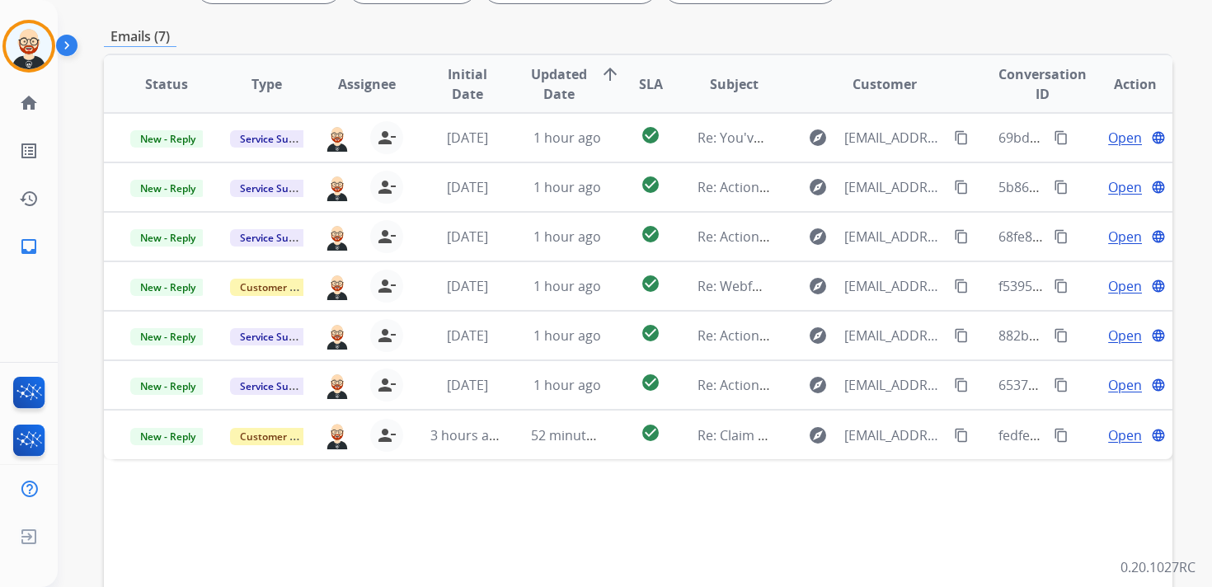
scroll to position [290, 0]
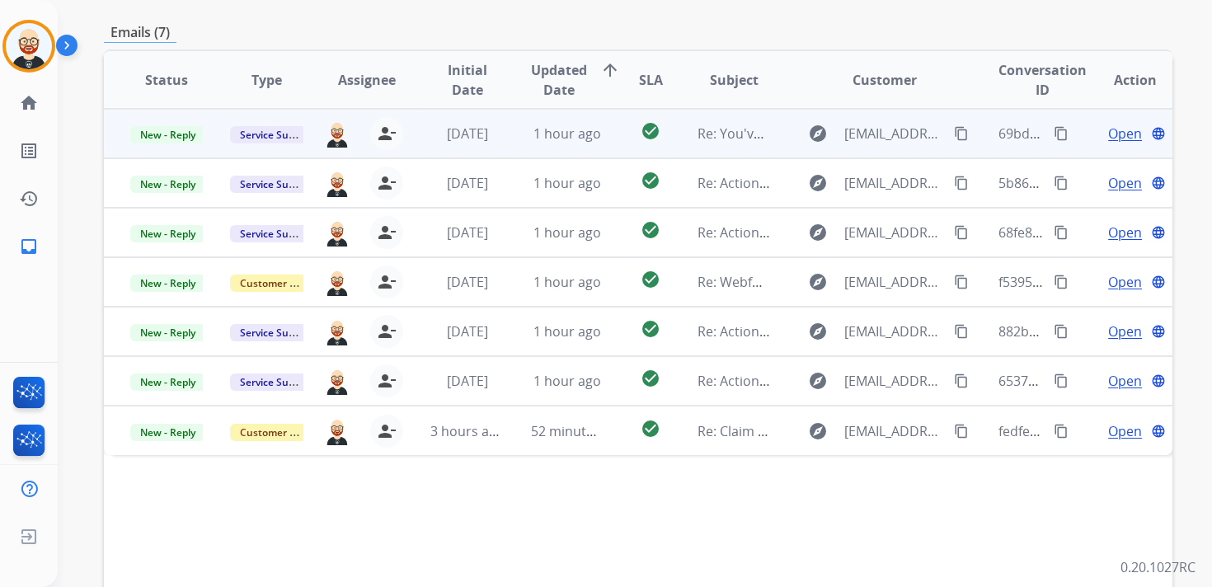
click at [1119, 141] on span "Open" at bounding box center [1125, 134] width 34 height 20
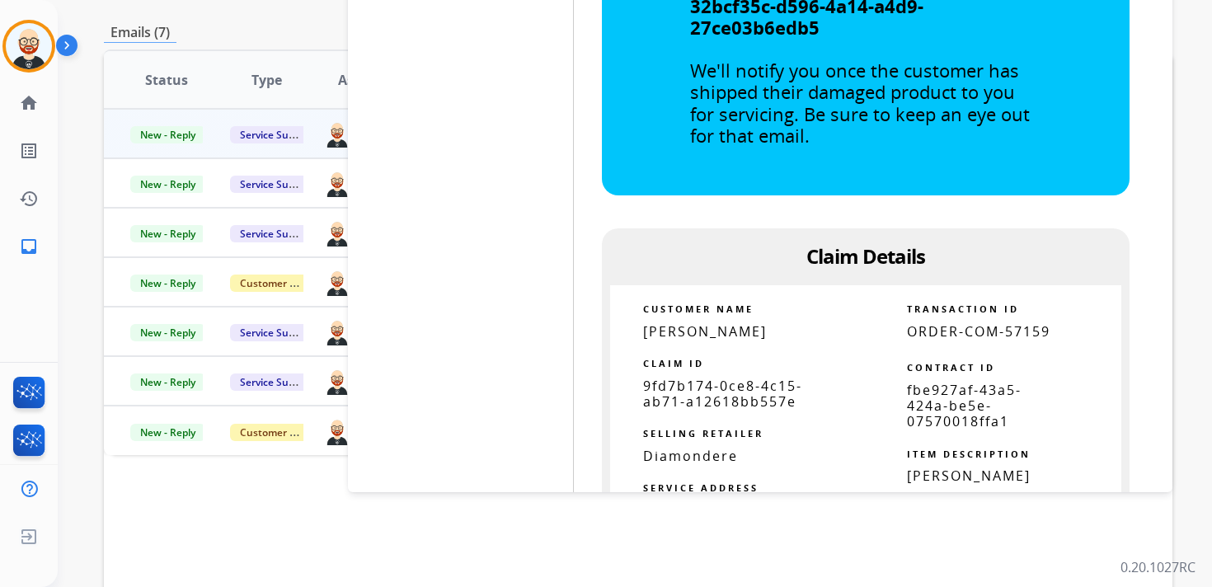
scroll to position [4851, 0]
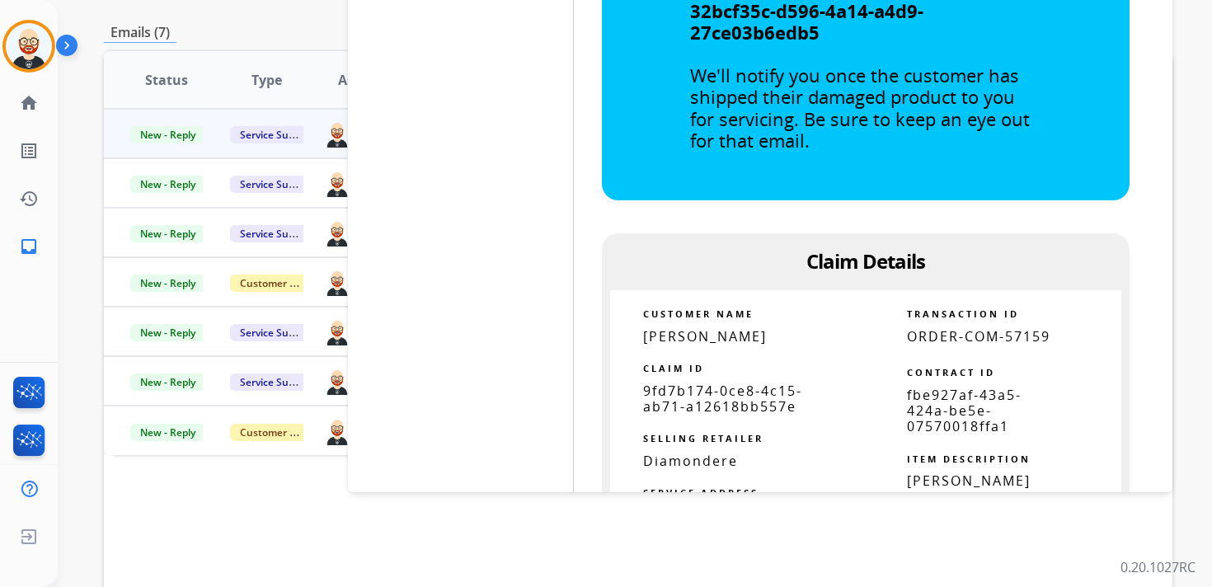
click at [728, 382] on span "9fd7b174-0ce8-4c15-ab71-a12618bb557e" at bounding box center [722, 399] width 159 height 34
copy tbody
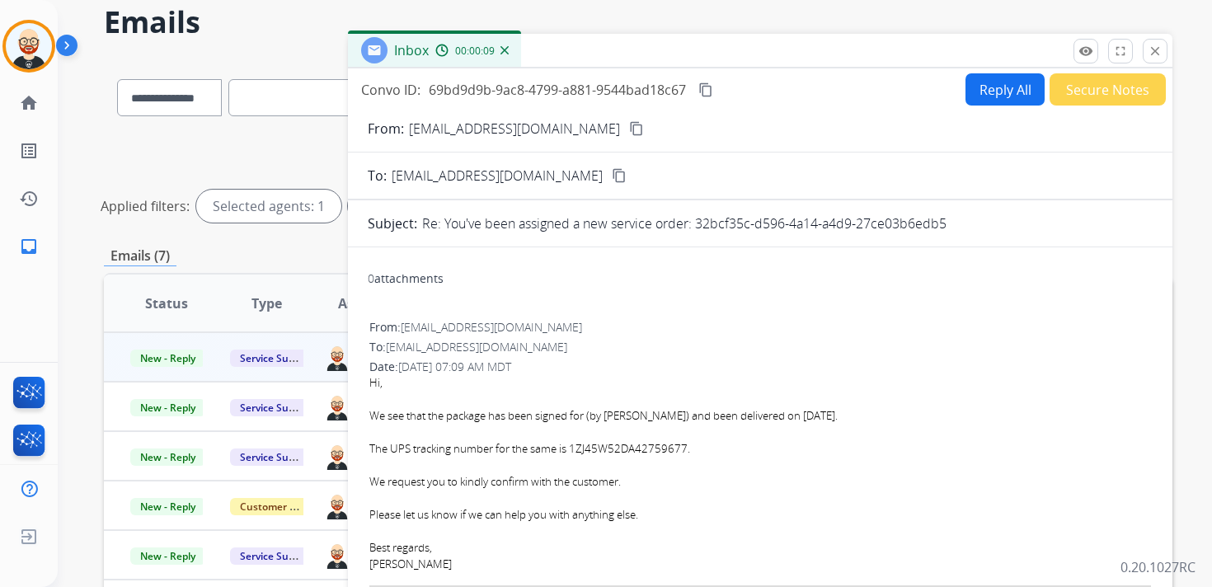
scroll to position [0, 0]
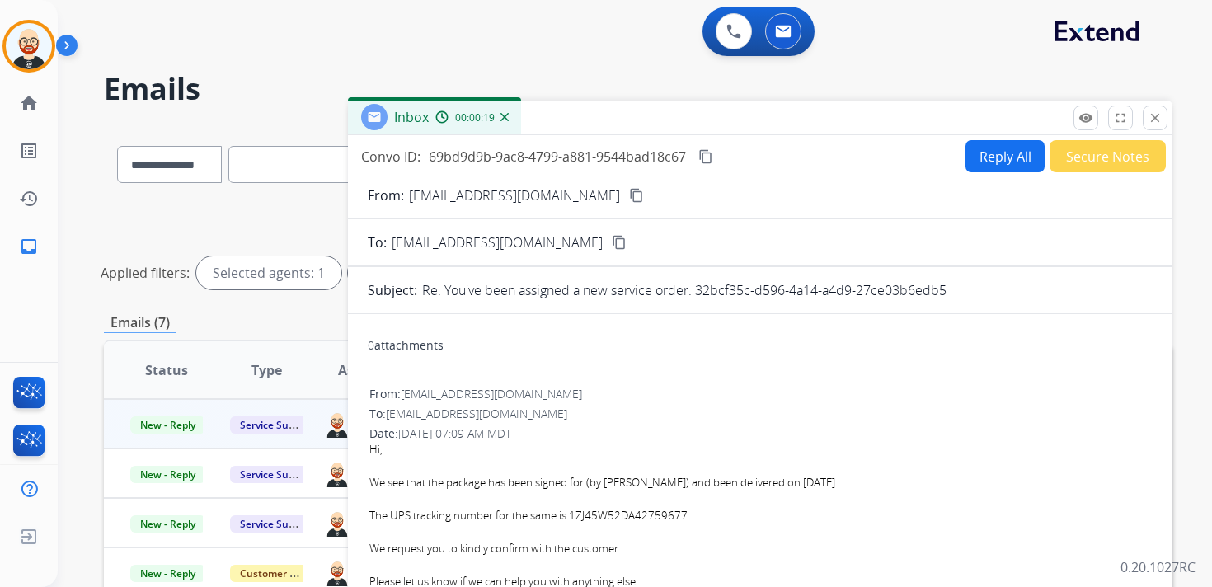
click at [708, 157] on mat-icon "content_copy" at bounding box center [705, 156] width 15 height 15
click at [707, 156] on mat-icon "content_copy" at bounding box center [705, 156] width 15 height 15
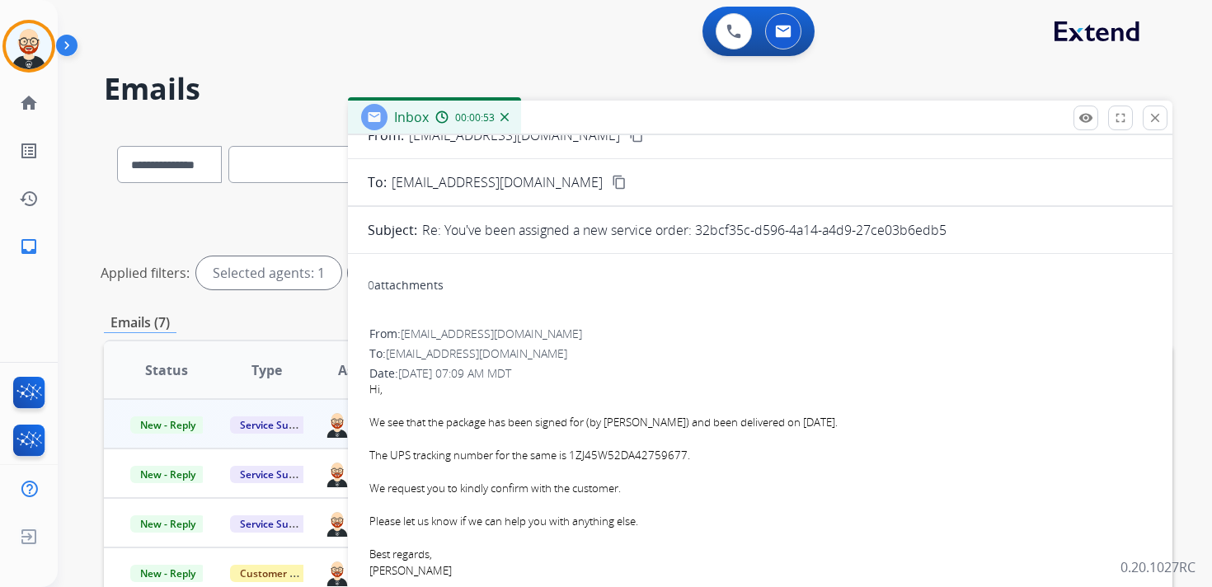
scroll to position [62, 0]
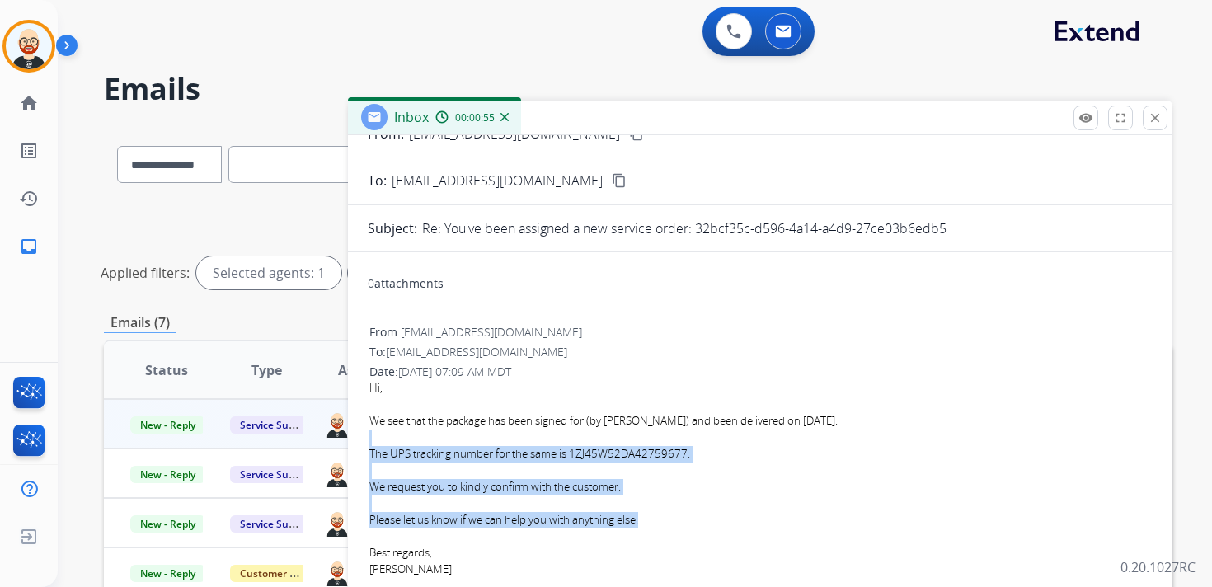
drag, startPoint x: 644, startPoint y: 517, endPoint x: 430, endPoint y: 430, distance: 231.5
click at [430, 430] on div "Hi, We see that the package has been signed for (by [PERSON_NAME]) and been del…" at bounding box center [760, 508] width 782 height 257
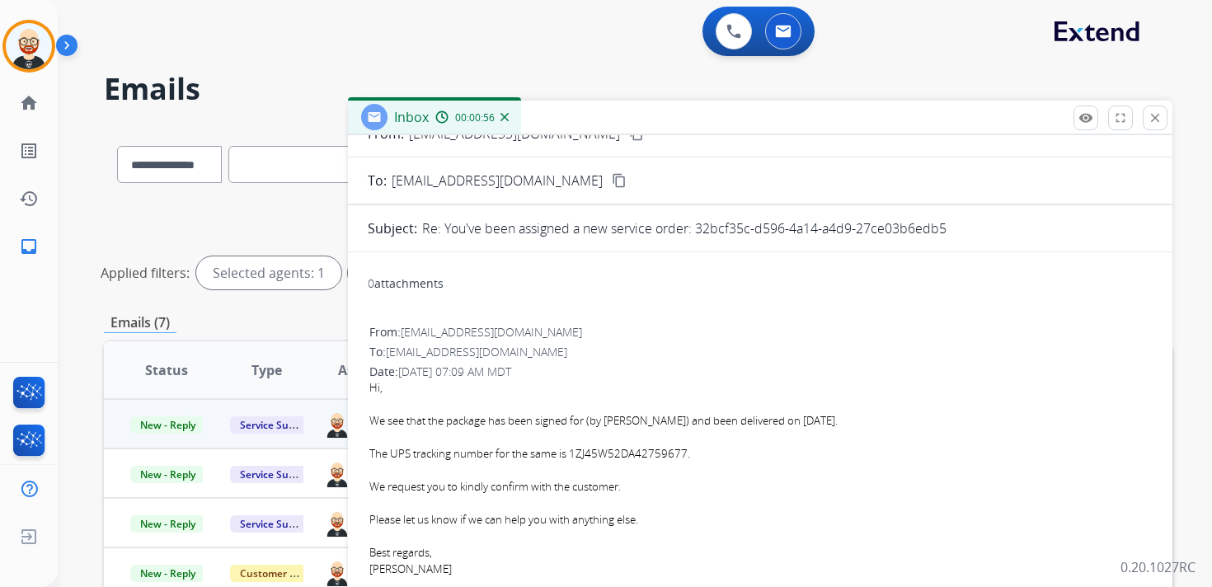
click at [623, 481] on div "We request you to kindly confirm with the customer." at bounding box center [760, 487] width 782 height 16
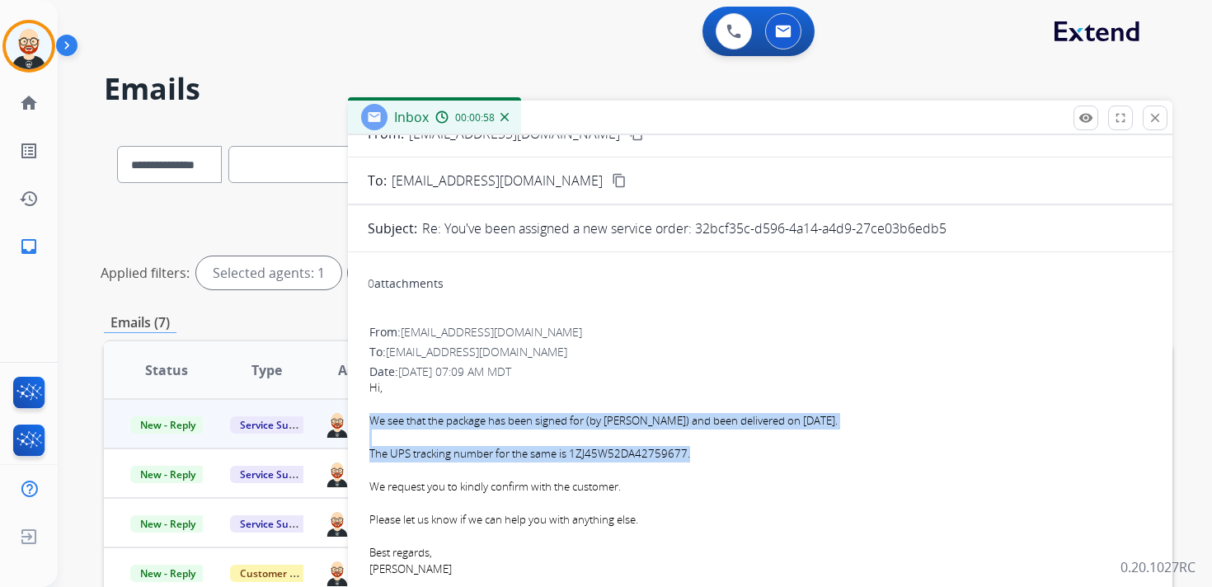
drag, startPoint x: 698, startPoint y: 455, endPoint x: 370, endPoint y: 417, distance: 330.3
click at [369, 417] on div "Hi, We see that the package has been signed for (by [PERSON_NAME]) and been del…" at bounding box center [760, 508] width 782 height 257
copy div "We see that the package has been signed for (by [PERSON_NAME]) and been deliver…"
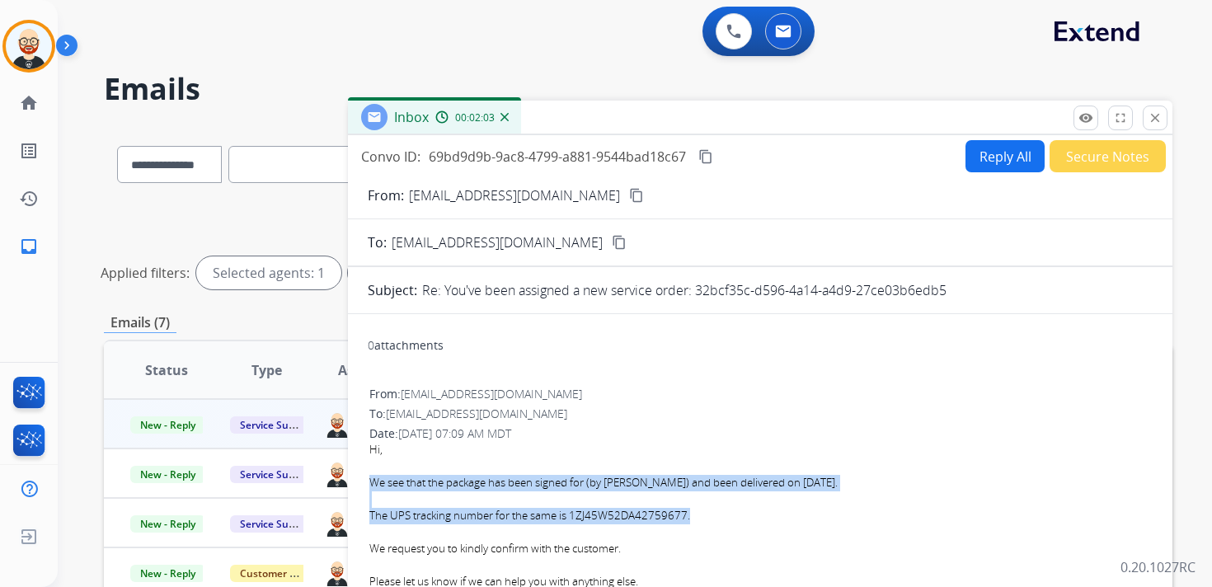
click at [985, 157] on button "Reply All" at bounding box center [1004, 156] width 79 height 32
select select "**********"
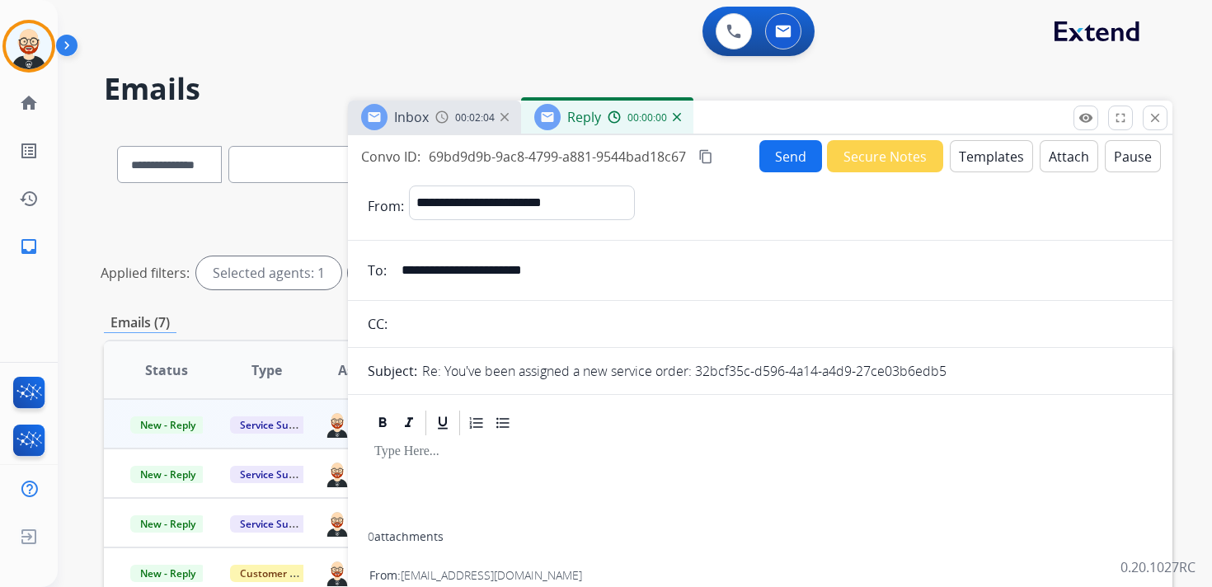
click at [409, 471] on div at bounding box center [760, 485] width 785 height 94
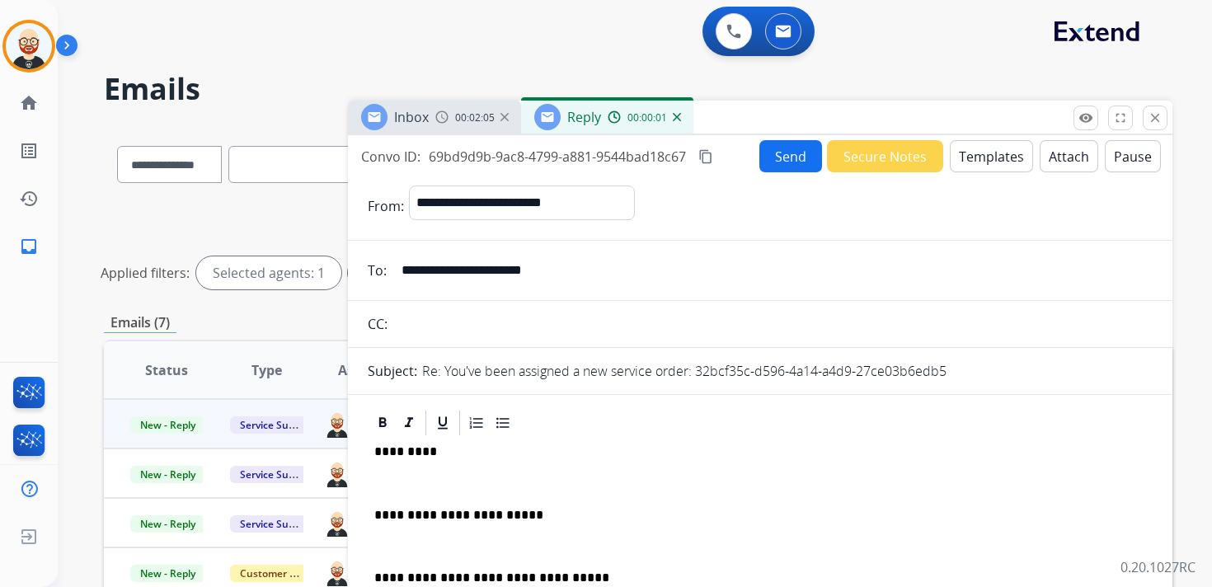
scroll to position [4, 0]
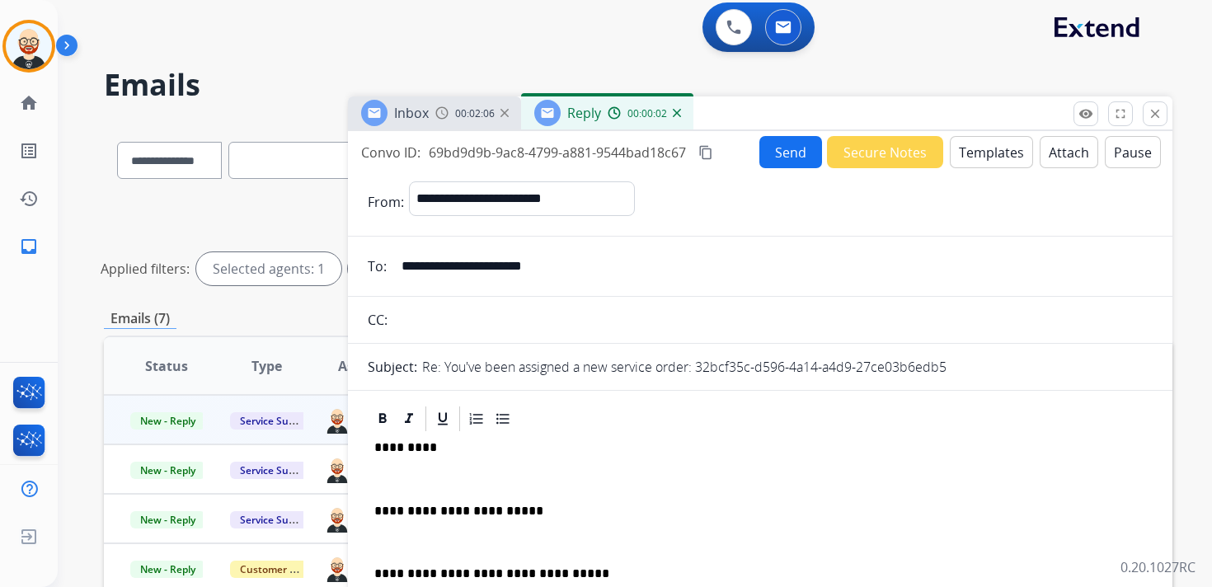
click at [413, 482] on p at bounding box center [760, 479] width 772 height 15
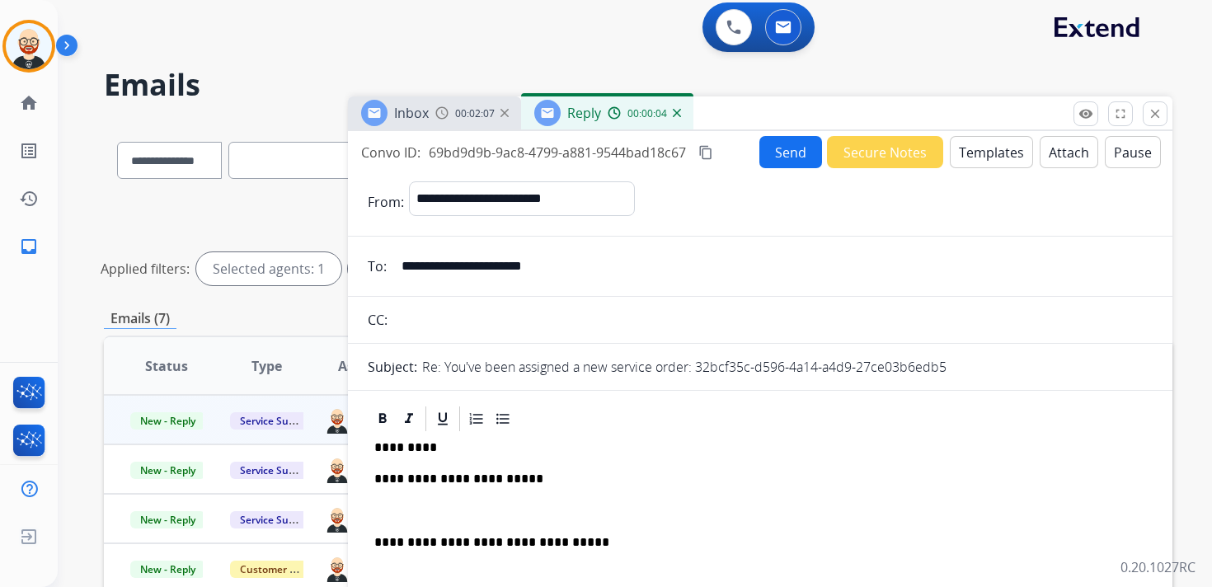
click at [406, 504] on p at bounding box center [760, 511] width 772 height 15
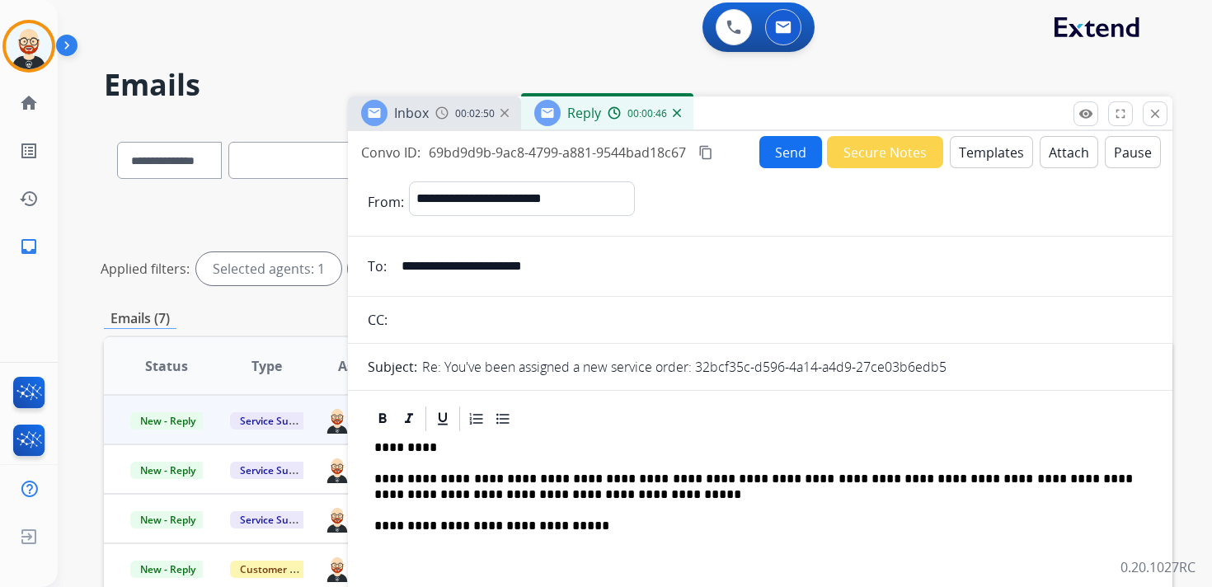
click at [777, 154] on button "Send" at bounding box center [790, 152] width 63 height 32
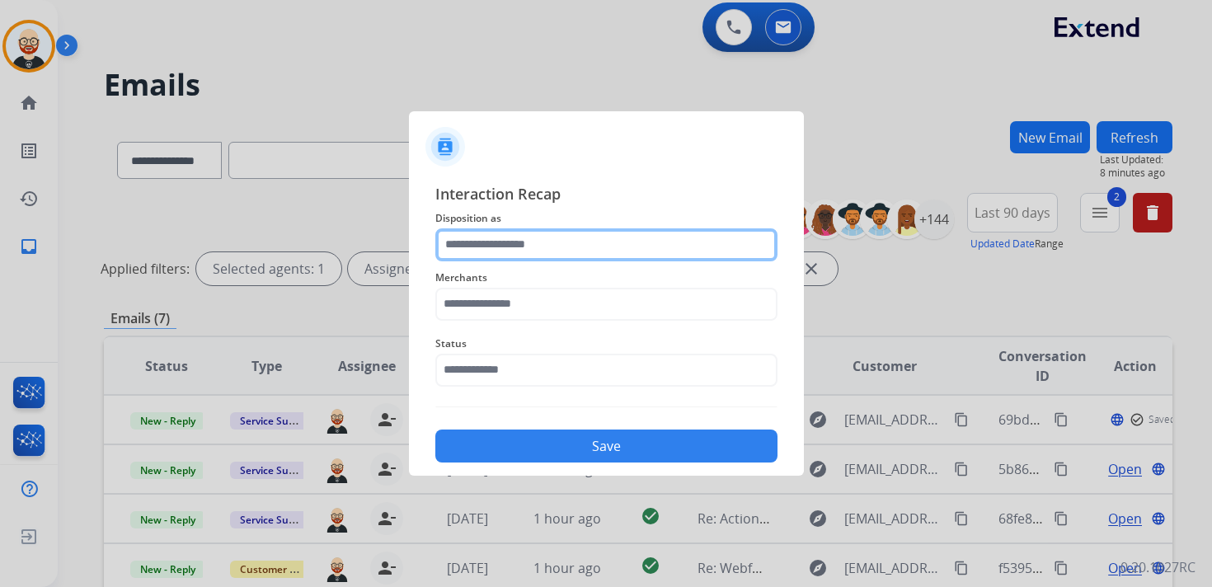
click at [497, 243] on input "text" at bounding box center [606, 244] width 342 height 33
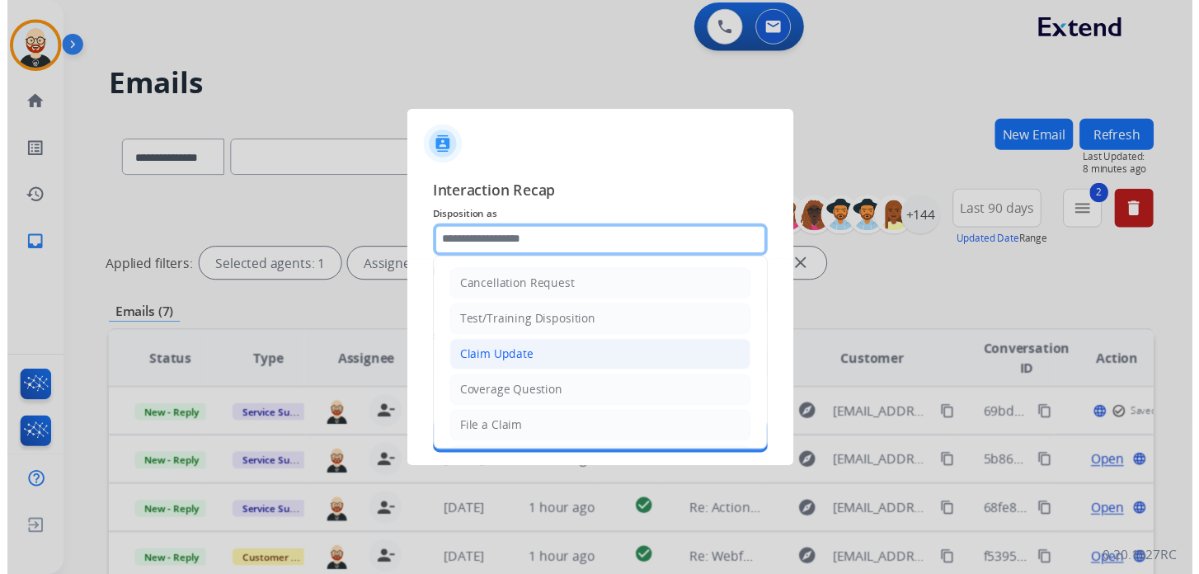
scroll to position [247, 0]
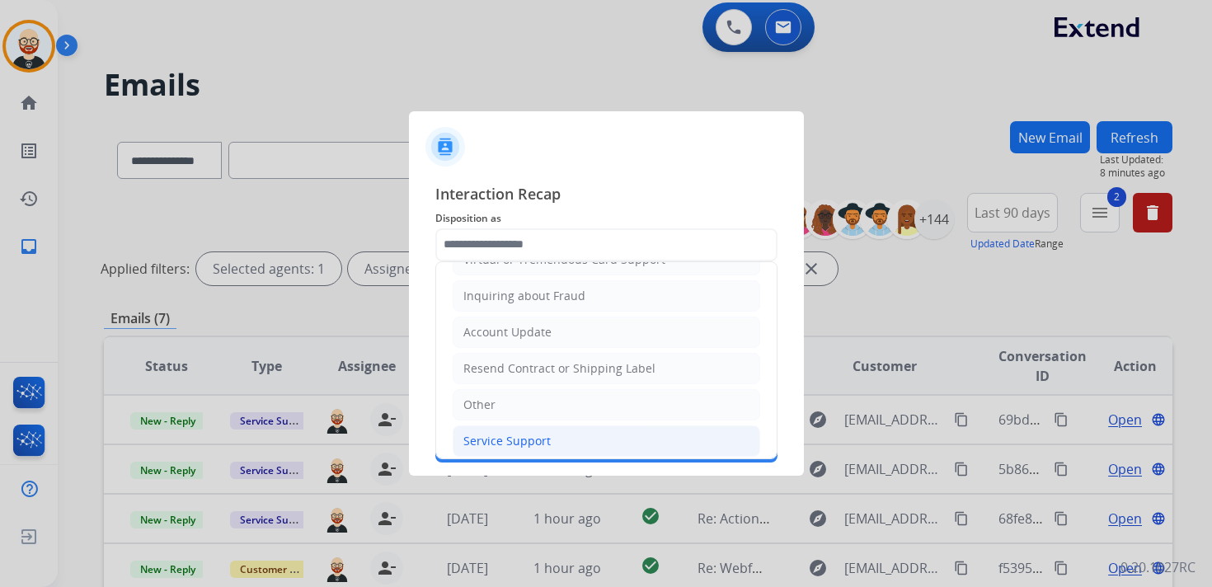
click at [519, 443] on li "Service Support" at bounding box center [607, 440] width 308 height 31
type input "**********"
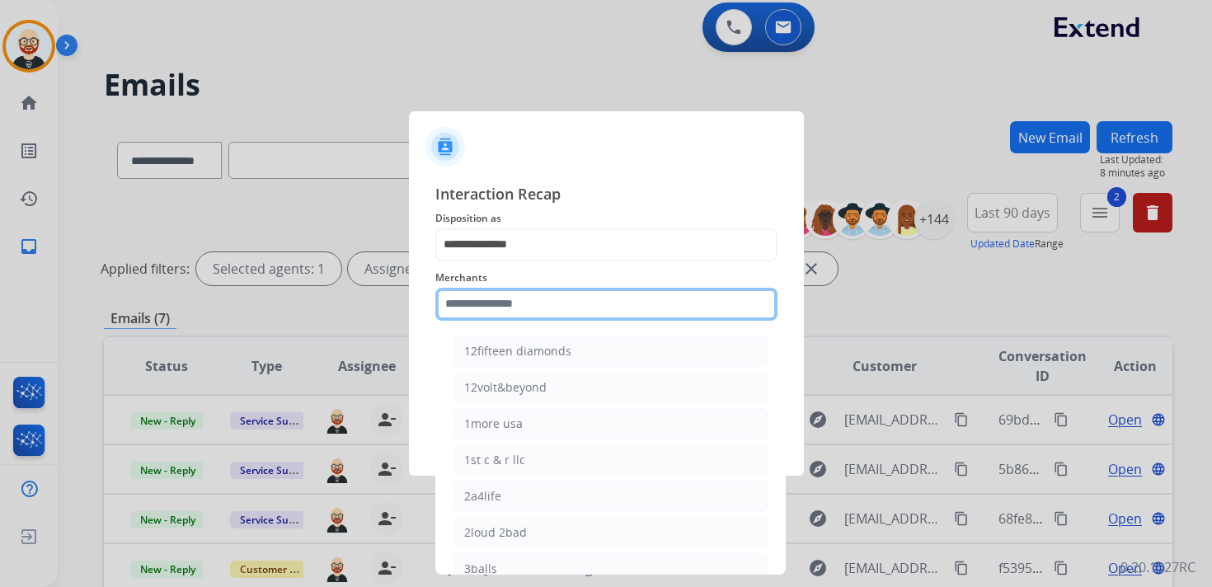
click at [464, 303] on input "text" at bounding box center [606, 304] width 342 height 33
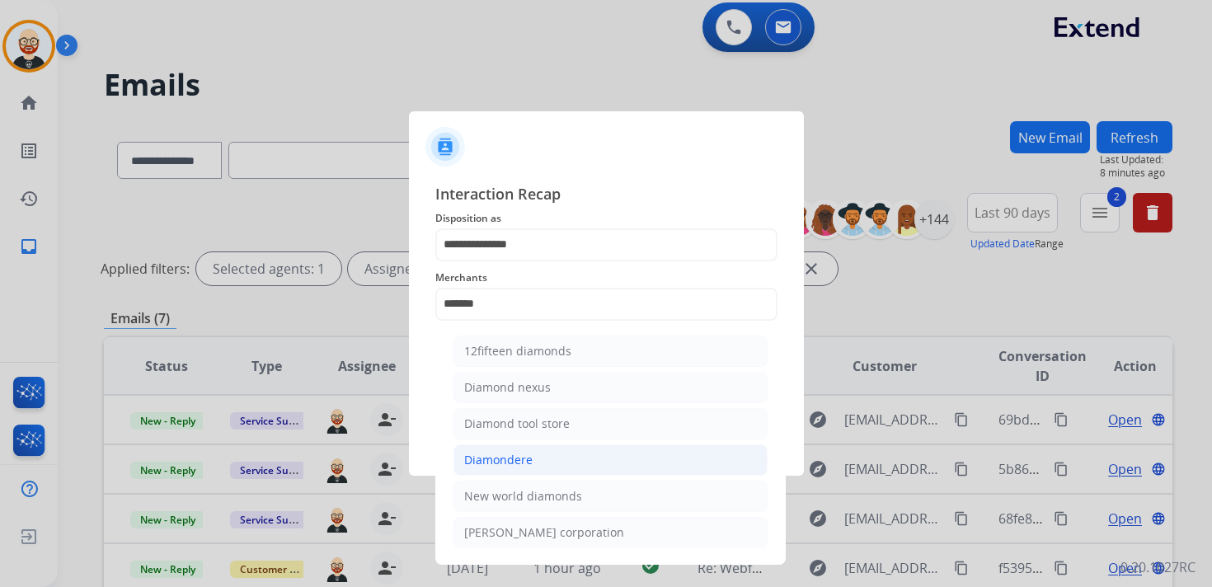
click at [511, 452] on div "Diamondere" at bounding box center [498, 460] width 68 height 16
type input "**********"
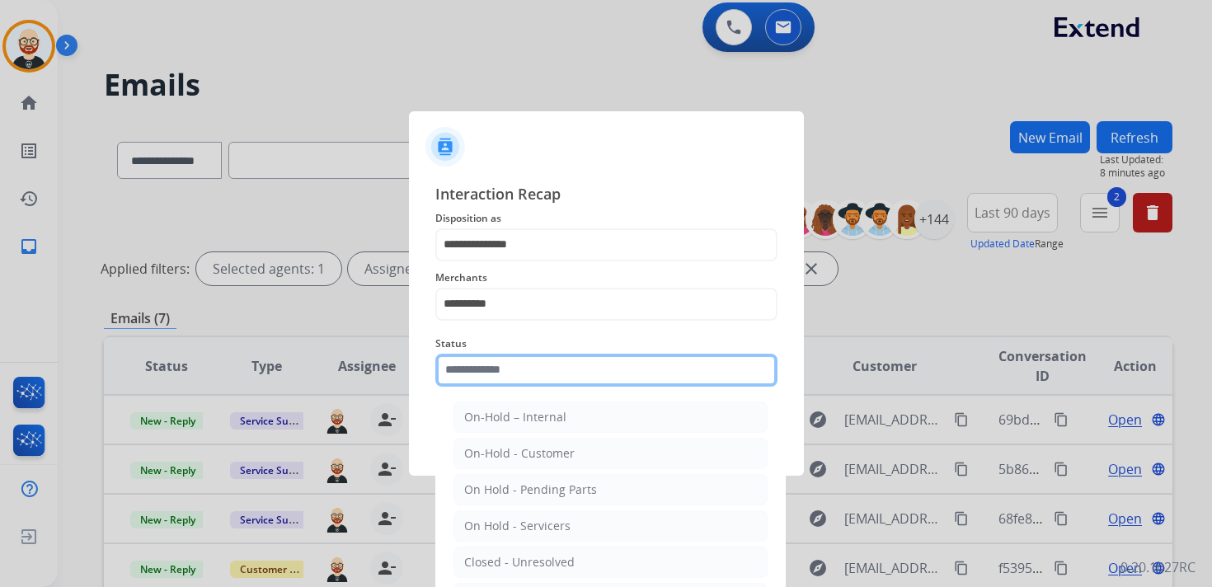
click at [478, 382] on div "Status On-Hold – Internal On-Hold - Customer On Hold - Pending Parts On Hold - …" at bounding box center [606, 360] width 342 height 66
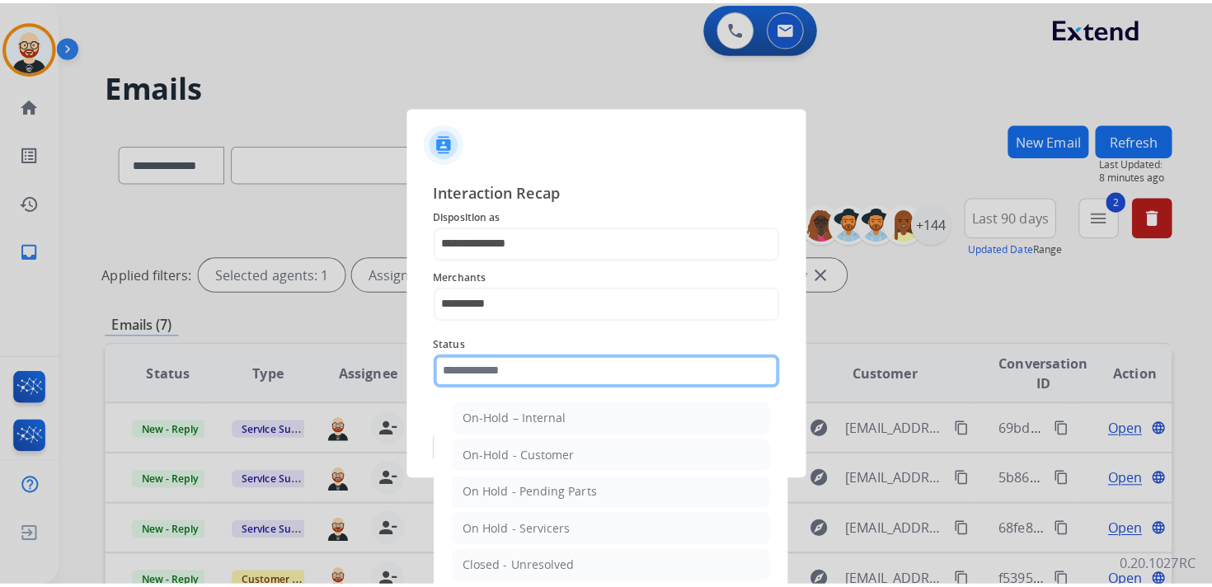
scroll to position [92, 0]
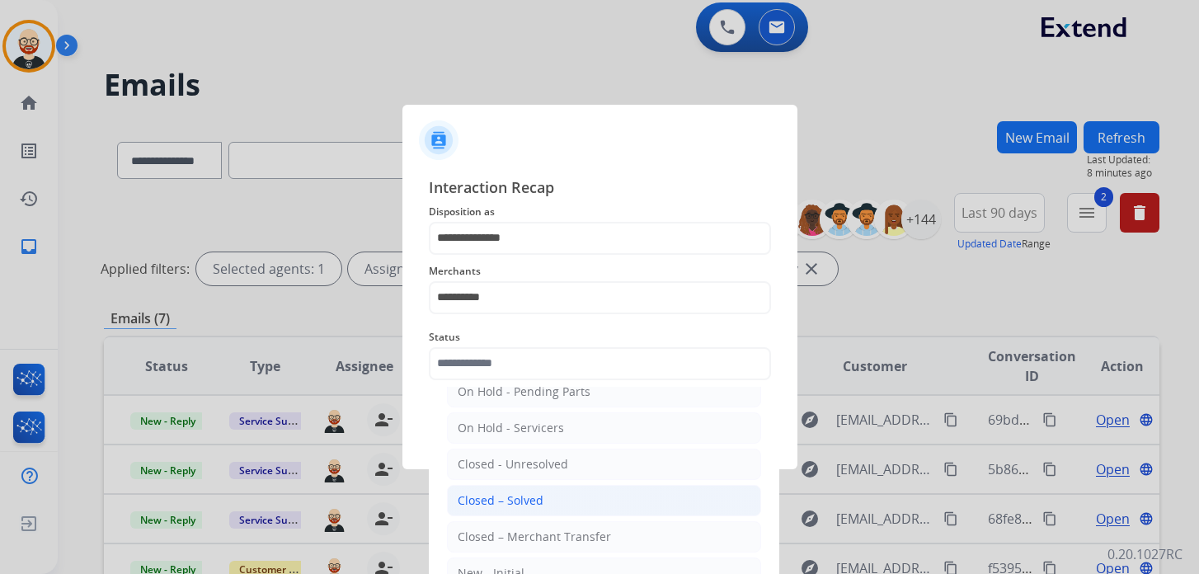
click at [491, 492] on div "Closed – Solved" at bounding box center [501, 500] width 86 height 16
type input "**********"
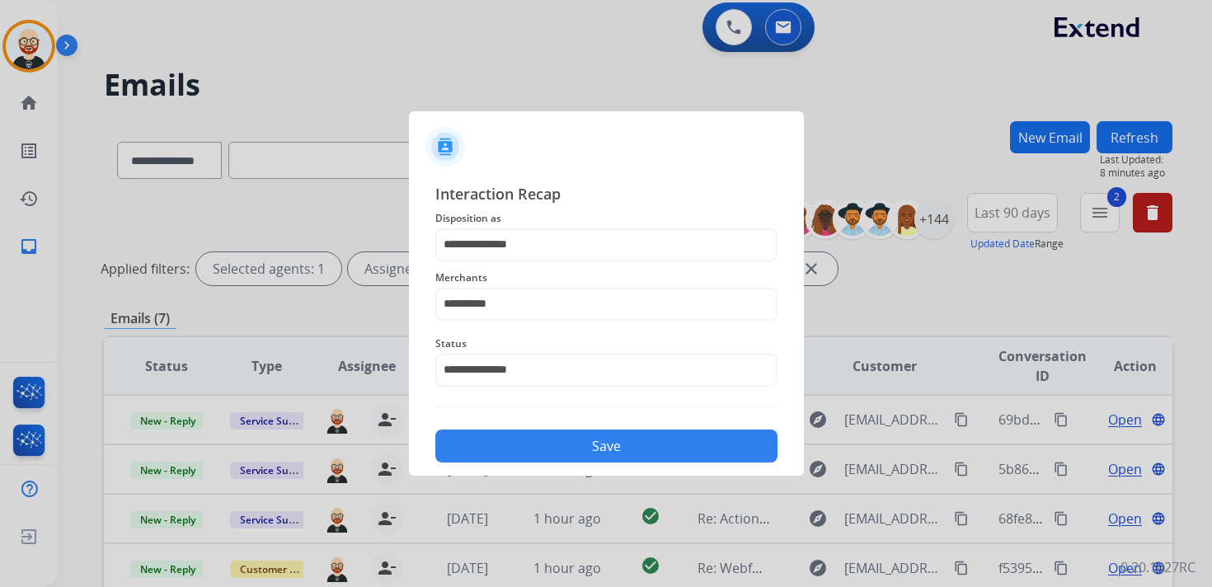
click at [503, 447] on button "Save" at bounding box center [606, 446] width 342 height 33
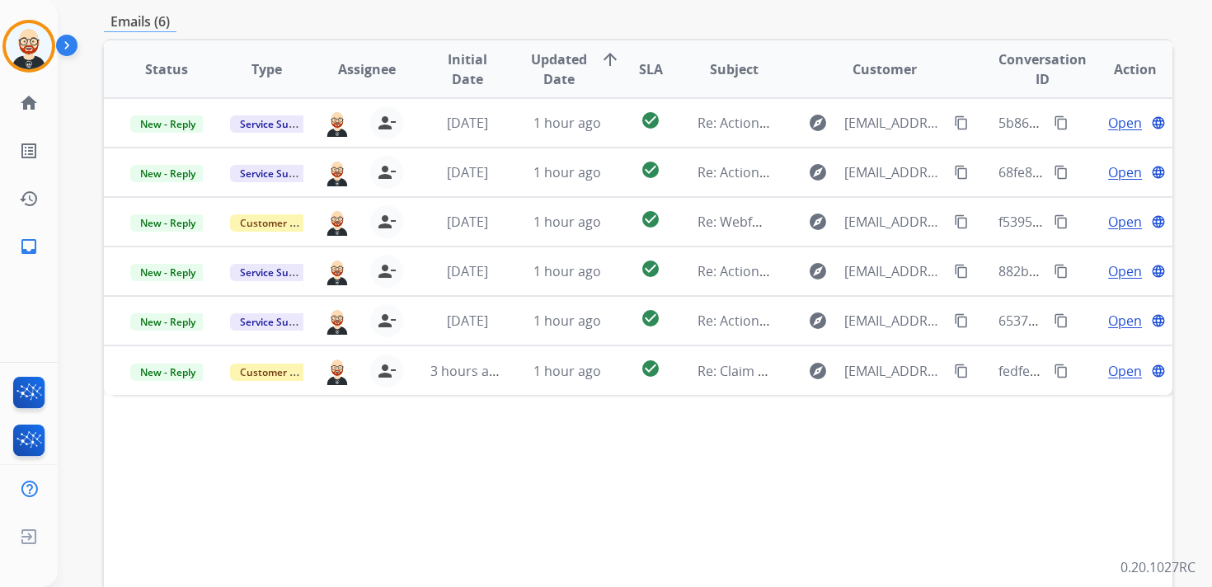
scroll to position [0, 0]
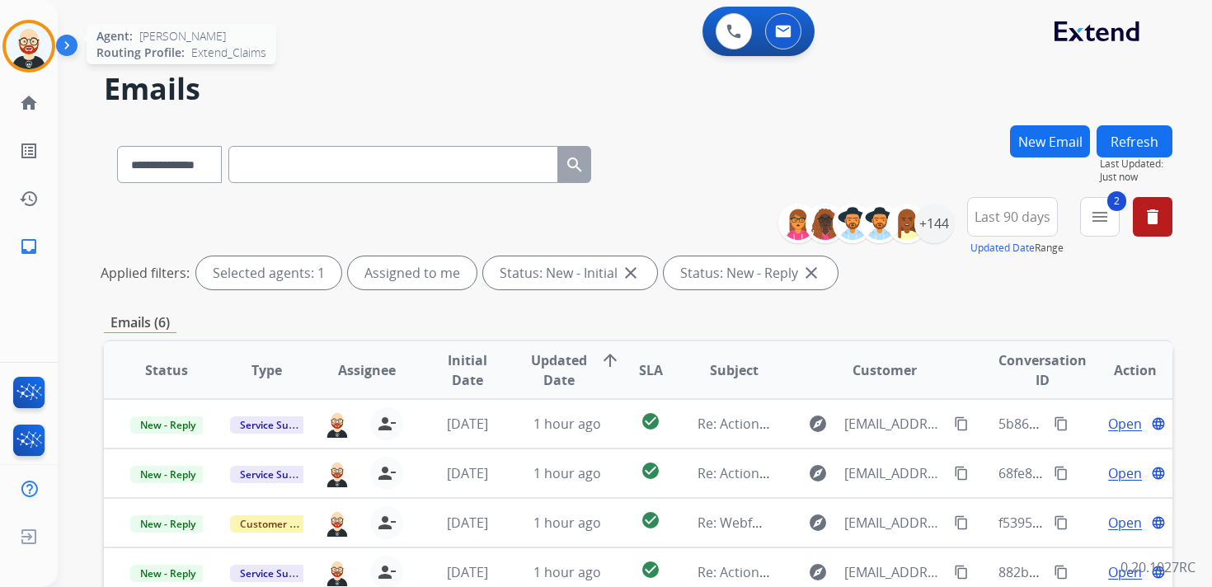
click at [34, 46] on img at bounding box center [29, 46] width 46 height 46
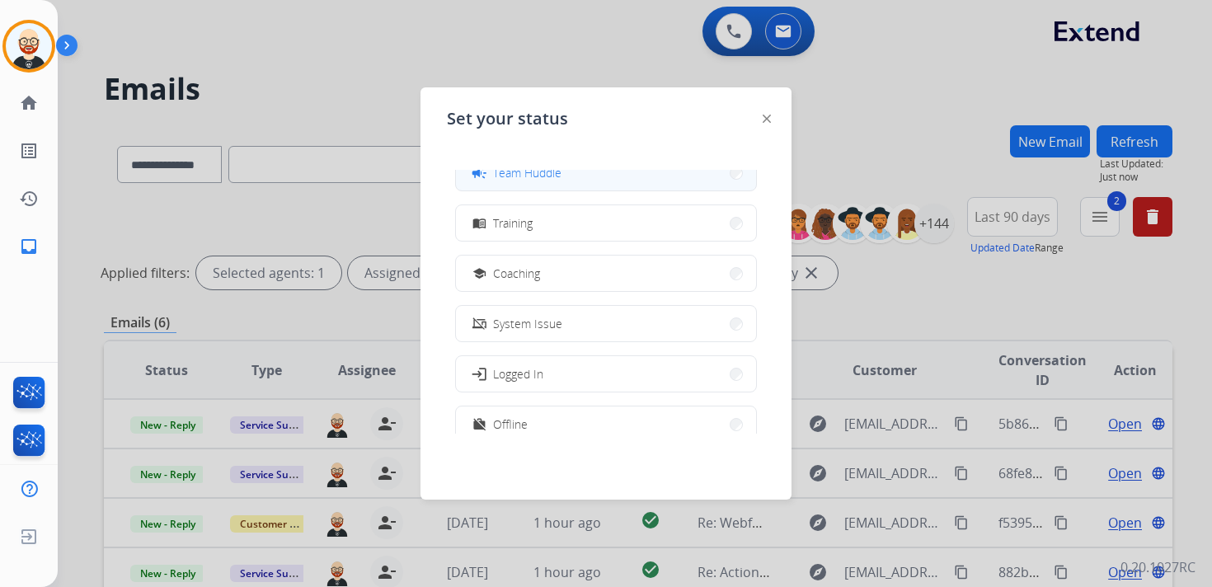
scroll to position [261, 0]
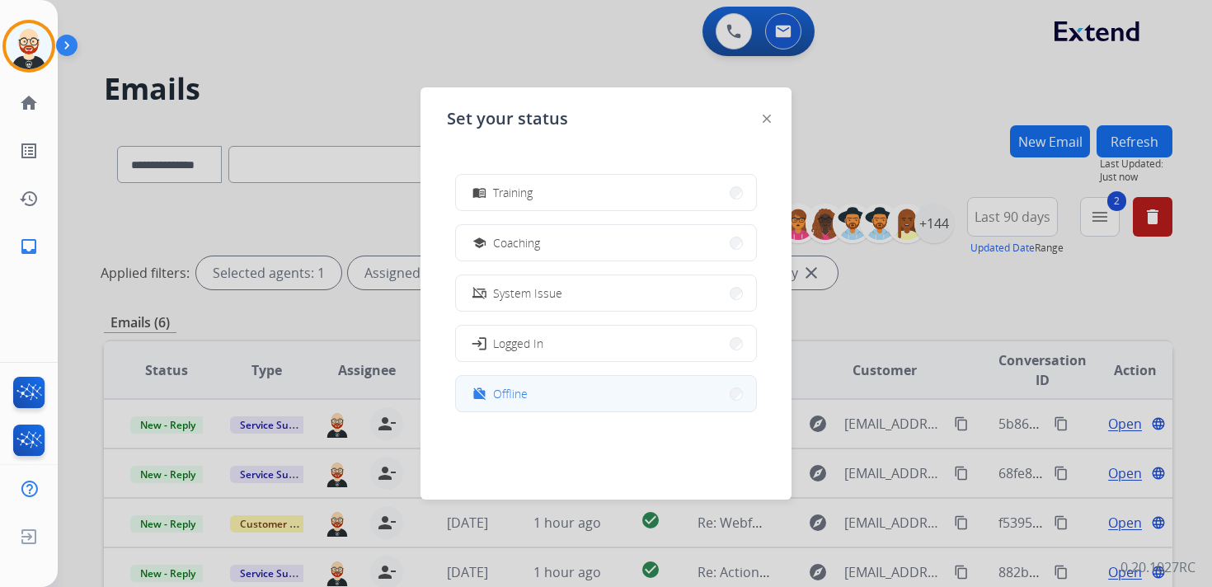
click at [518, 392] on span "Offline" at bounding box center [510, 393] width 35 height 17
